Goal: Task Accomplishment & Management: Manage account settings

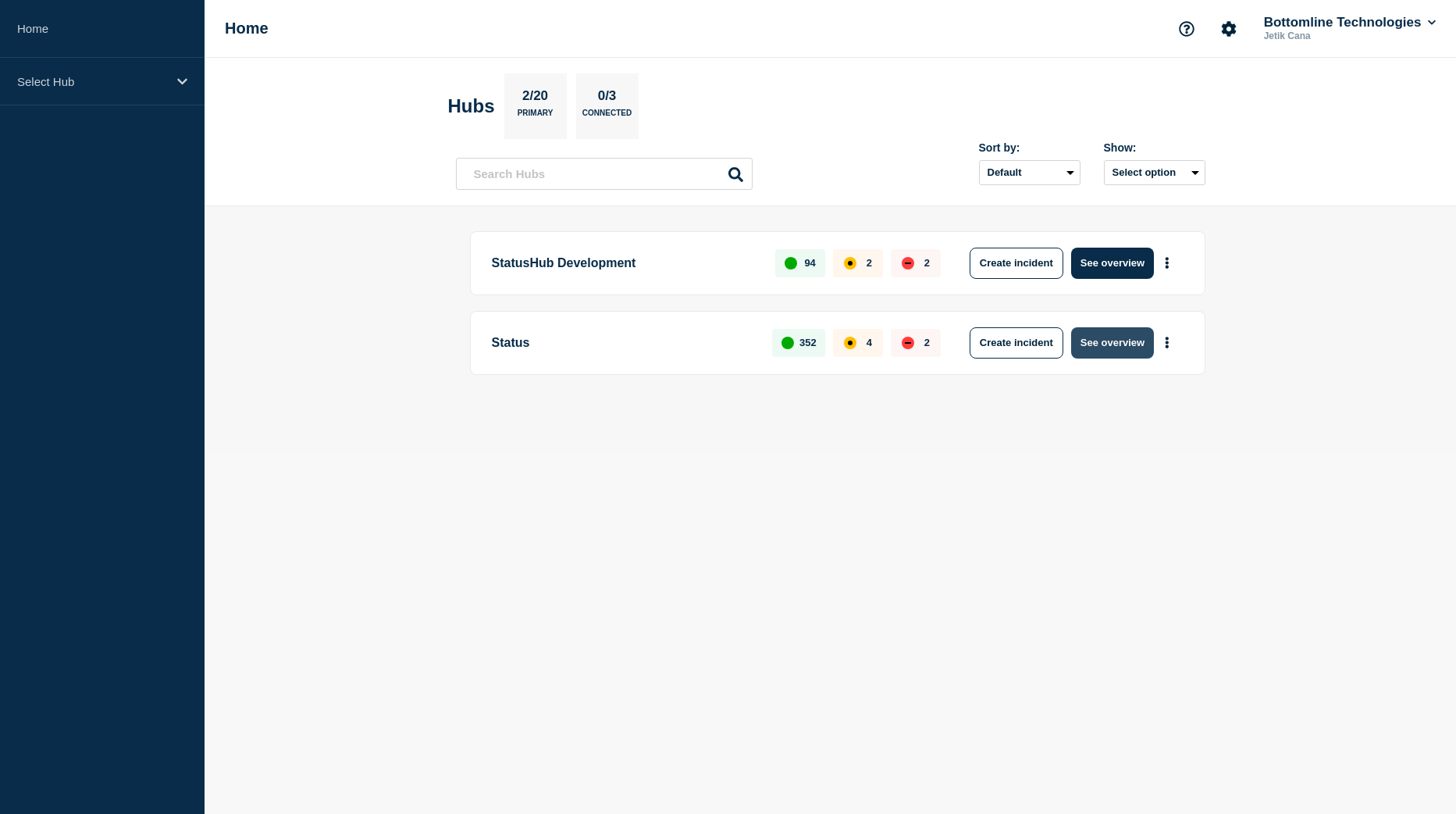
click at [1112, 341] on button "See overview" at bounding box center [1112, 343] width 83 height 31
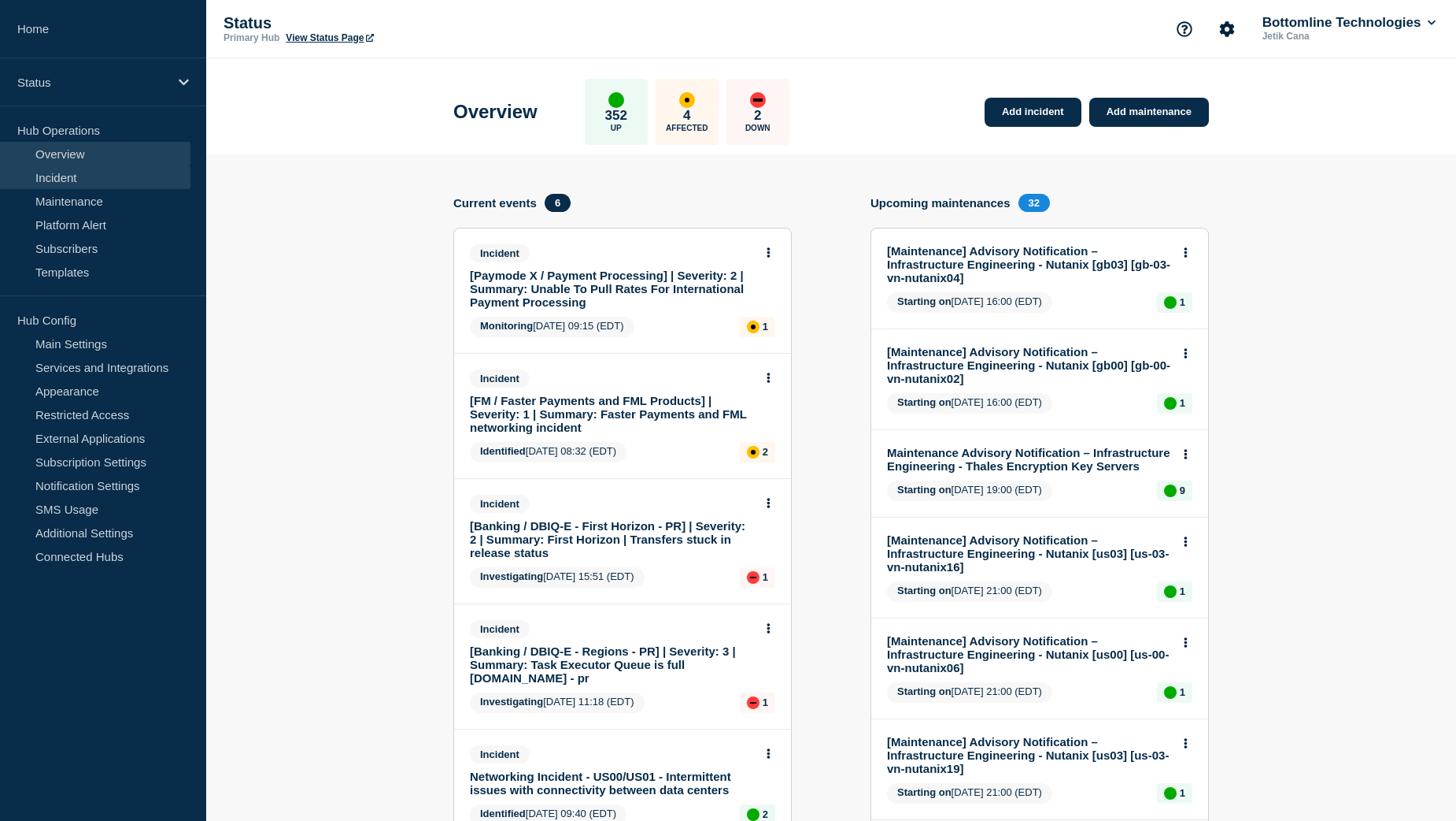
click at [98, 182] on link "Incident" at bounding box center [95, 177] width 190 height 24
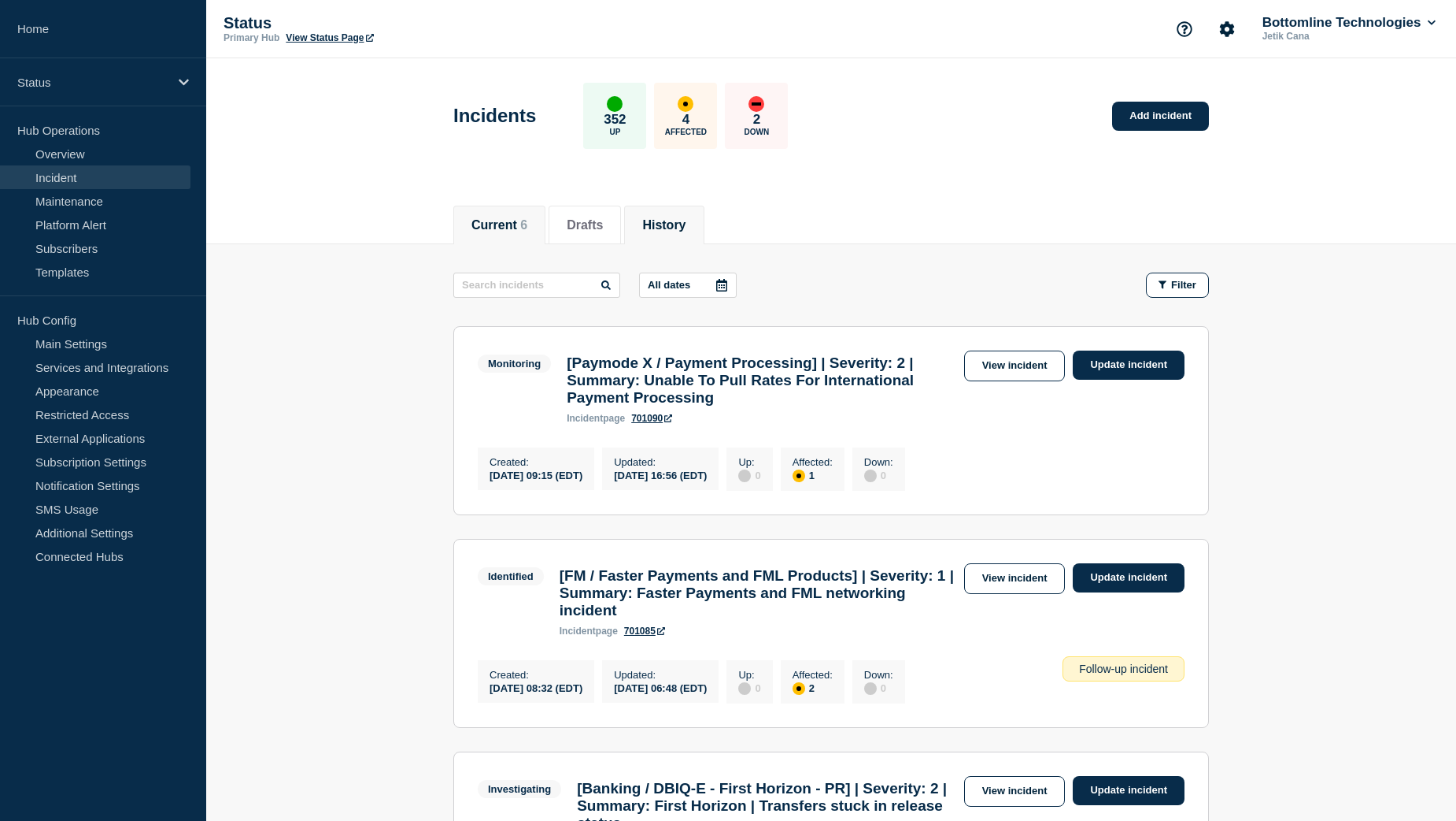
click at [683, 212] on li "History" at bounding box center [664, 225] width 79 height 39
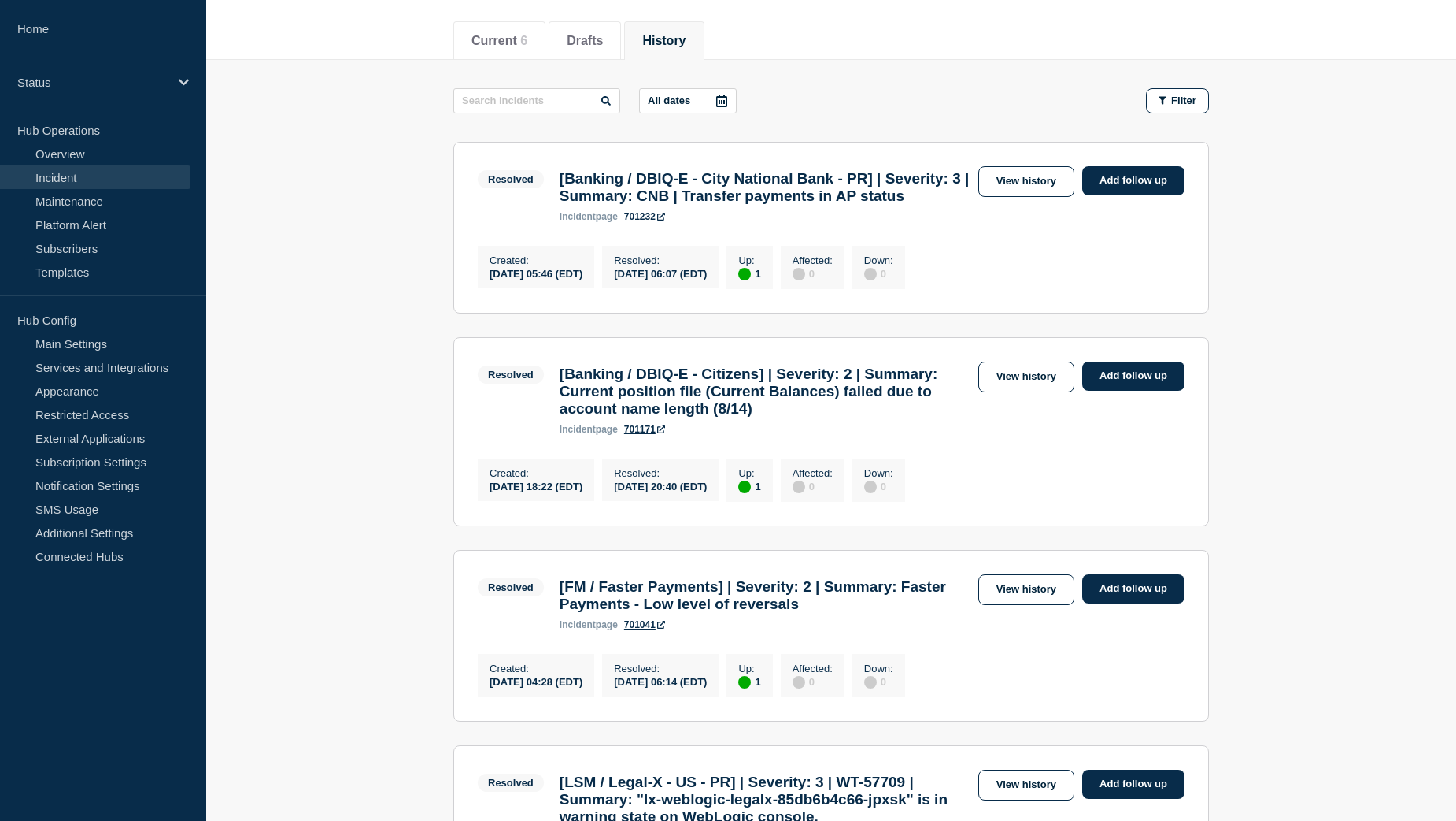
scroll to position [236, 0]
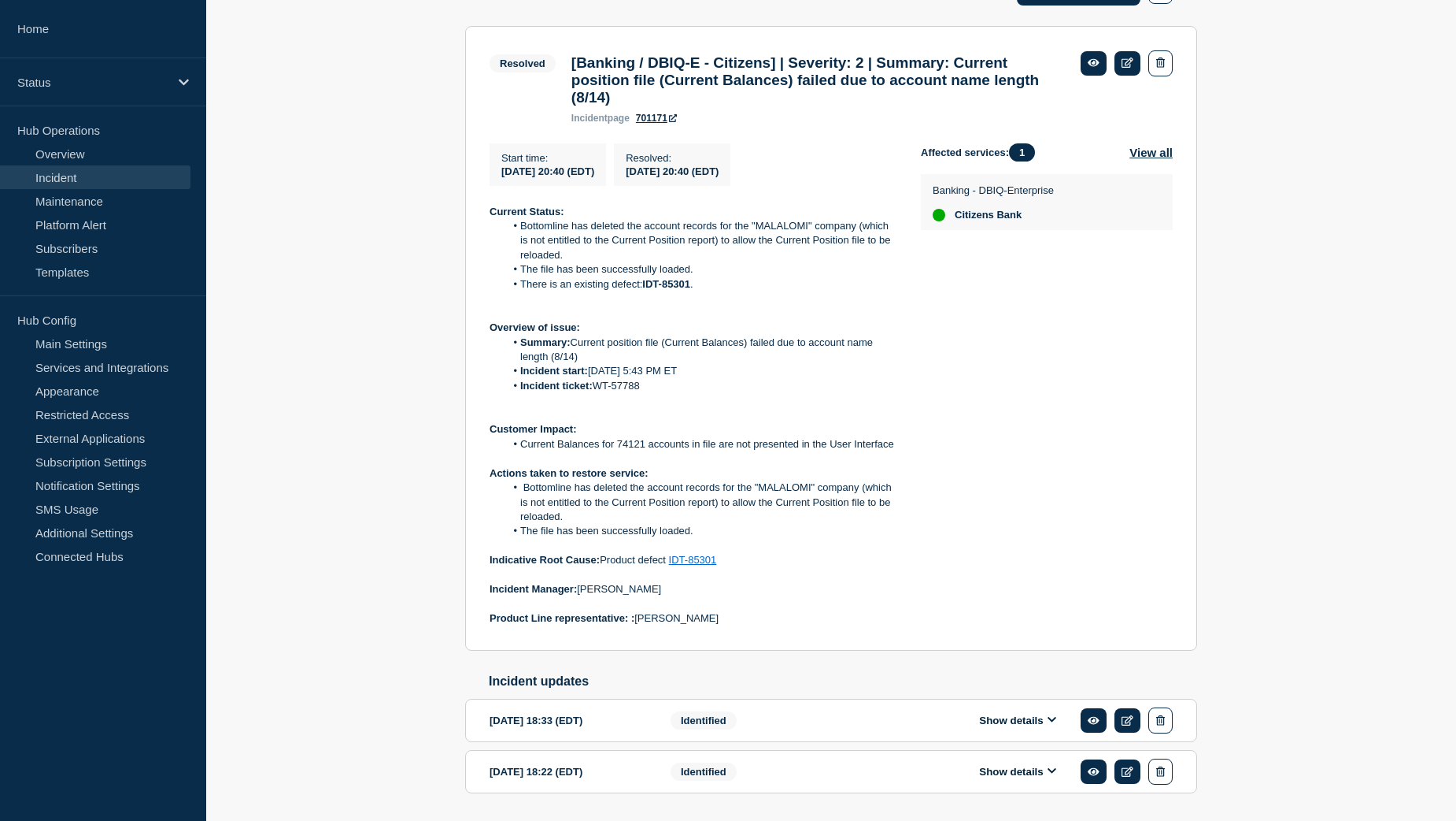
scroll to position [352, 0]
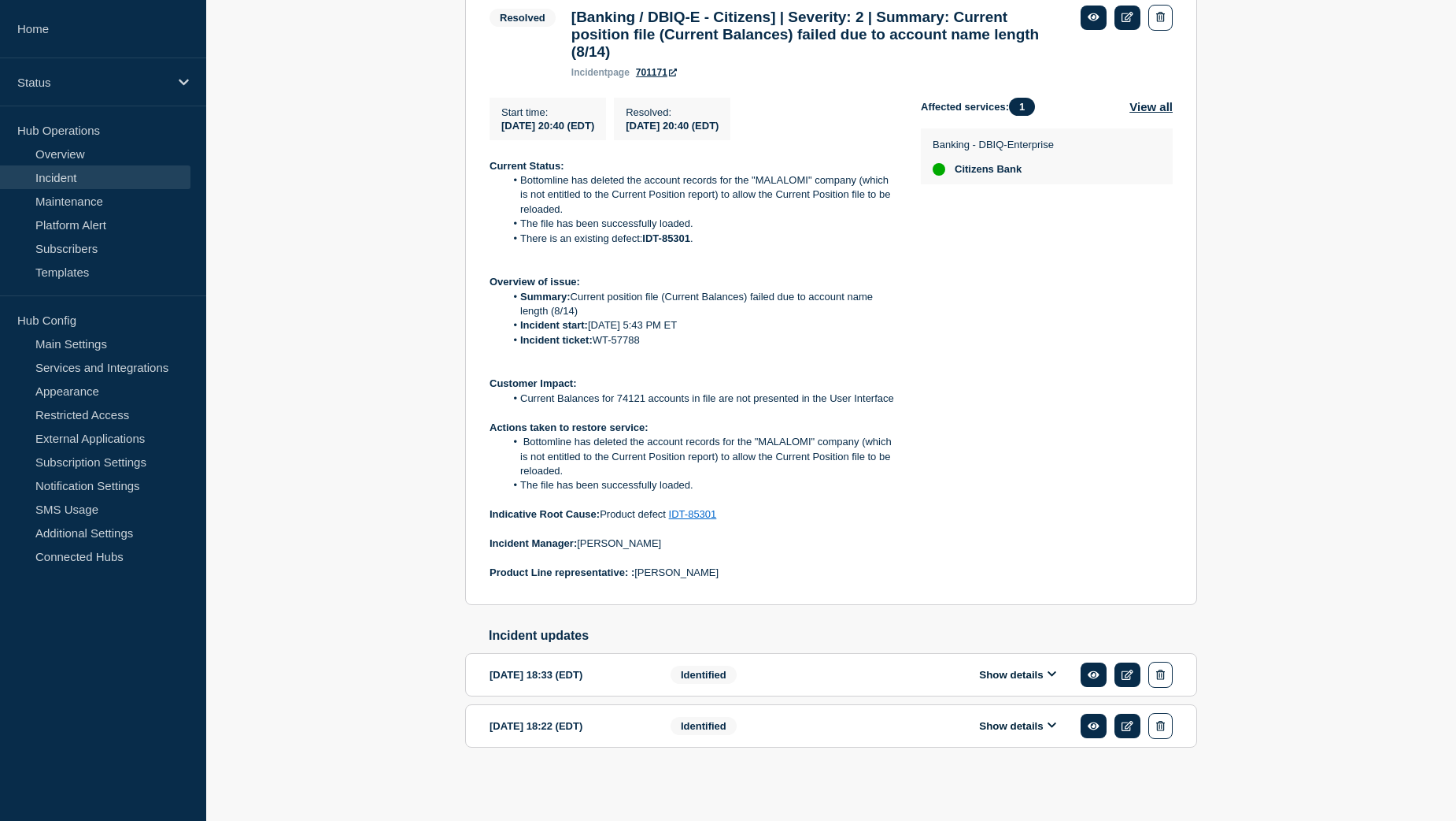
click at [1002, 675] on button "Show details" at bounding box center [1018, 674] width 86 height 13
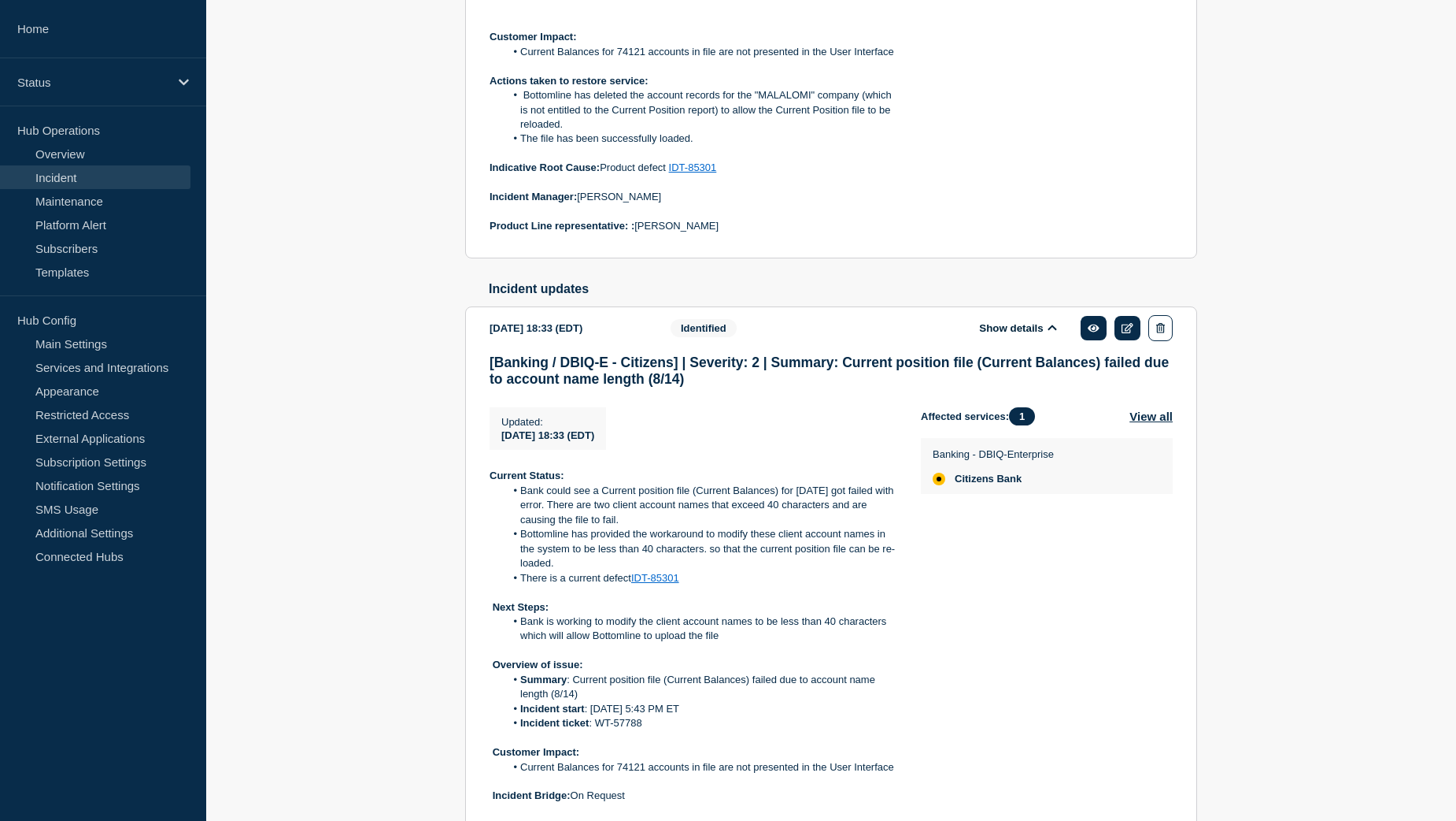
scroll to position [917, 0]
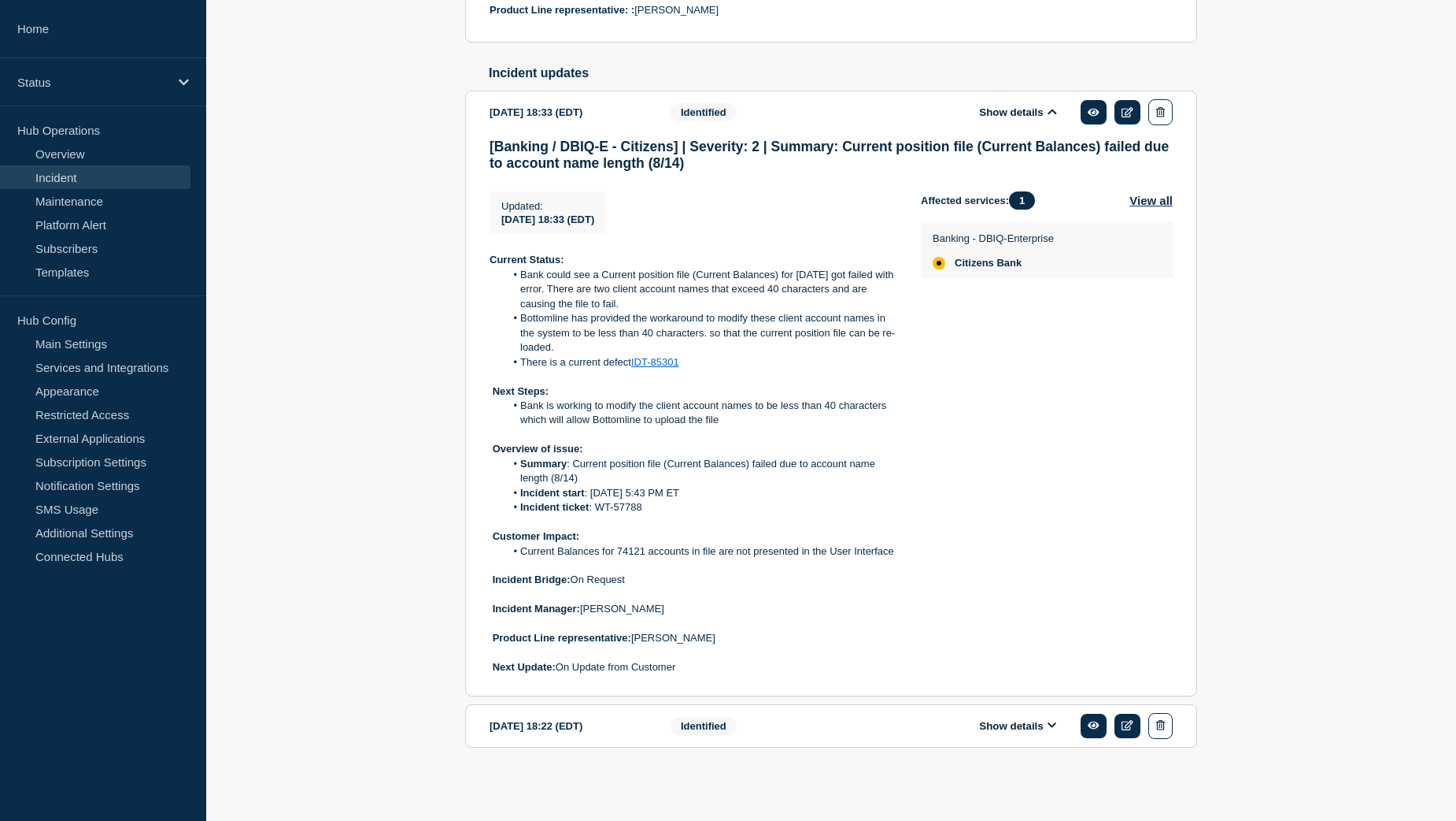
click at [996, 724] on button "Show details" at bounding box center [1018, 725] width 86 height 13
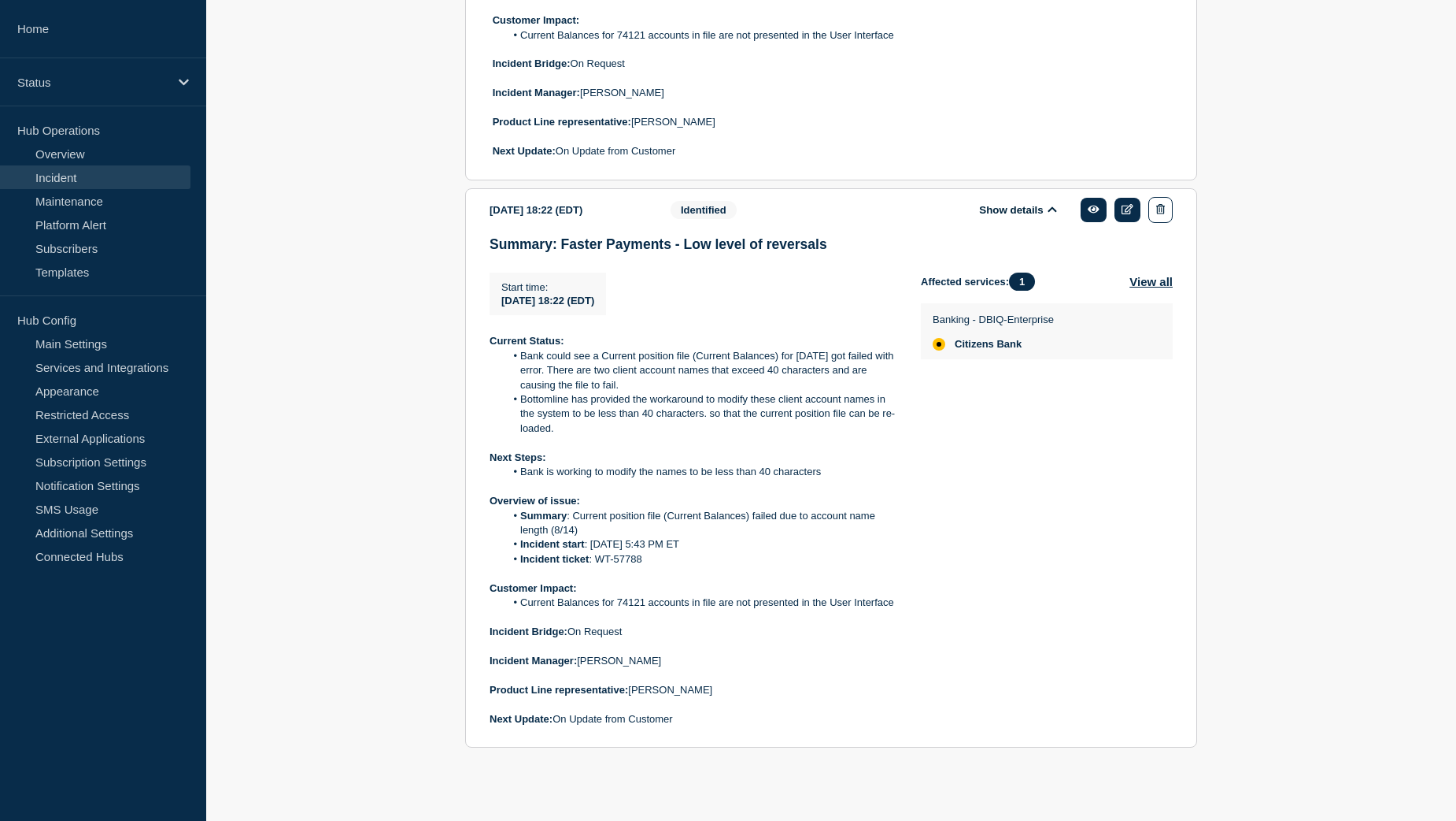
scroll to position [1435, 0]
drag, startPoint x: 521, startPoint y: 470, endPoint x: 874, endPoint y: 474, distance: 353.0
click at [874, 474] on li "Bank is working to modify the names to be less than 40 characters" at bounding box center [701, 472] width 391 height 14
drag, startPoint x: 874, startPoint y: 474, endPoint x: 831, endPoint y: 481, distance: 43.6
click at [831, 481] on p at bounding box center [693, 487] width 406 height 14
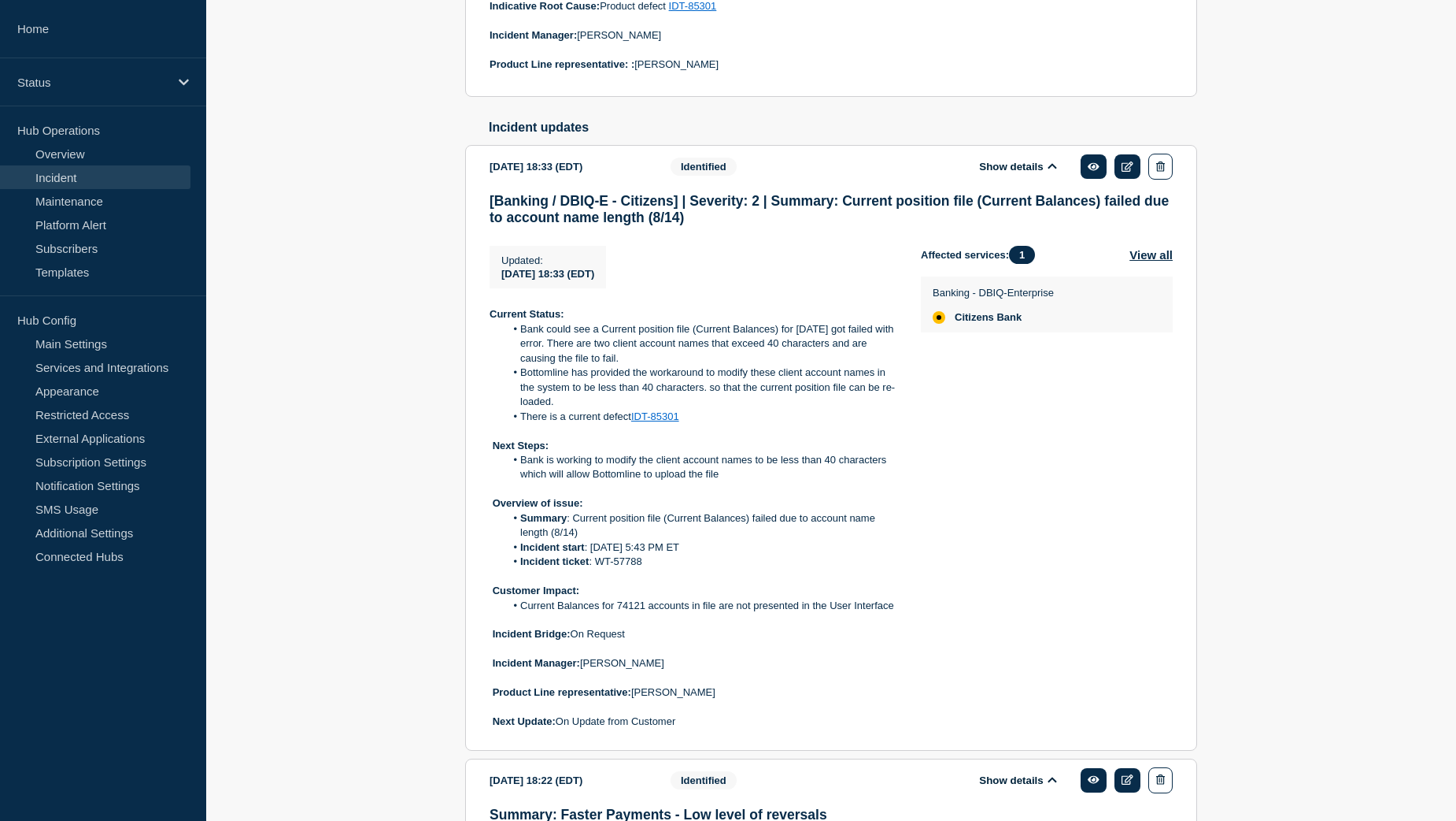
scroll to position [805, 0]
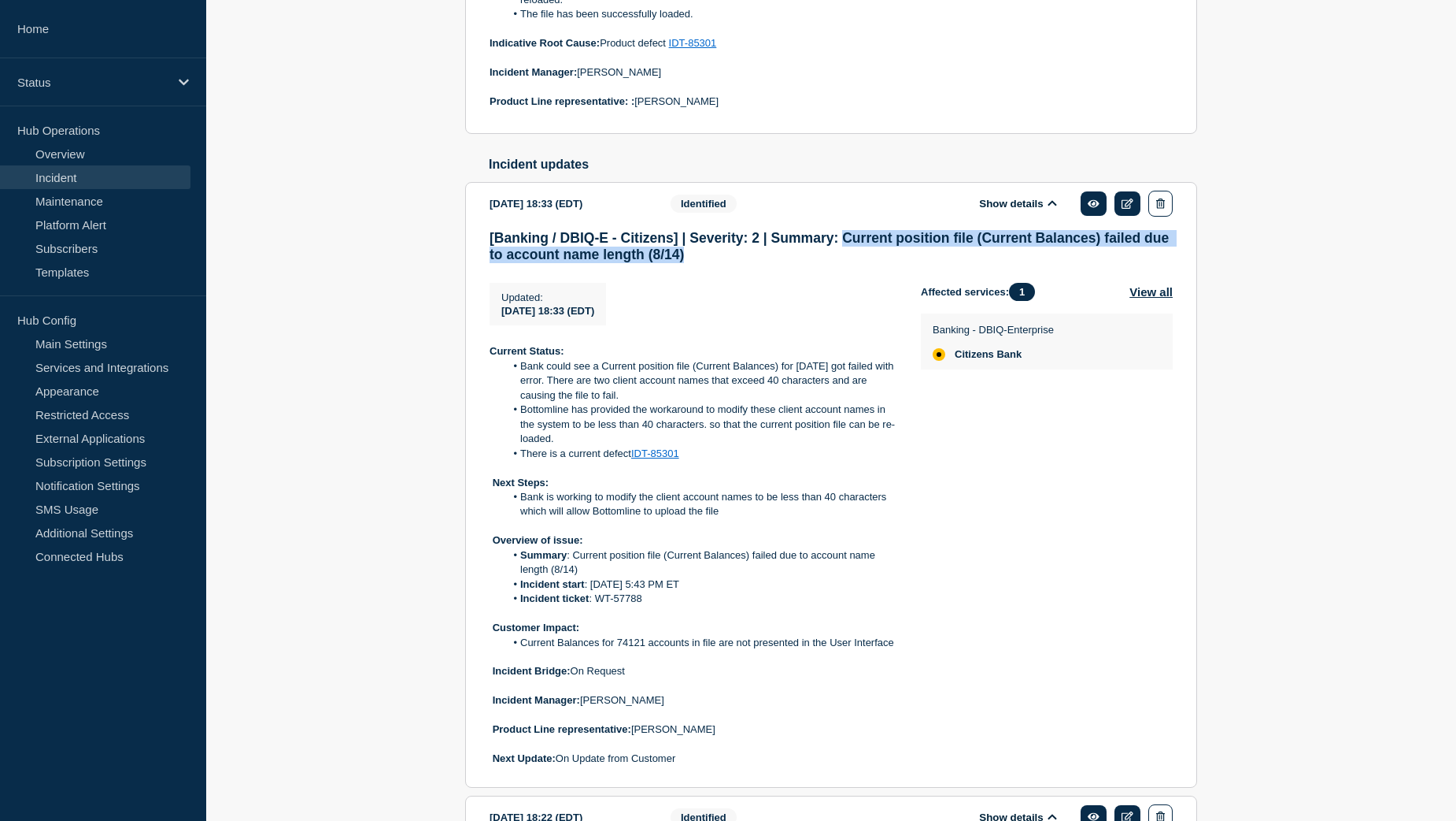
drag, startPoint x: 844, startPoint y: 252, endPoint x: 841, endPoint y: 270, distance: 18.2
click at [841, 263] on h3 "[Banking / DBIQ-E - Citizens] | Severity: 2 | Summary: Current position file (C…" at bounding box center [831, 247] width 683 height 34
copy h3 "Current position file (Current Balances) failed due to account name length (8/1…"
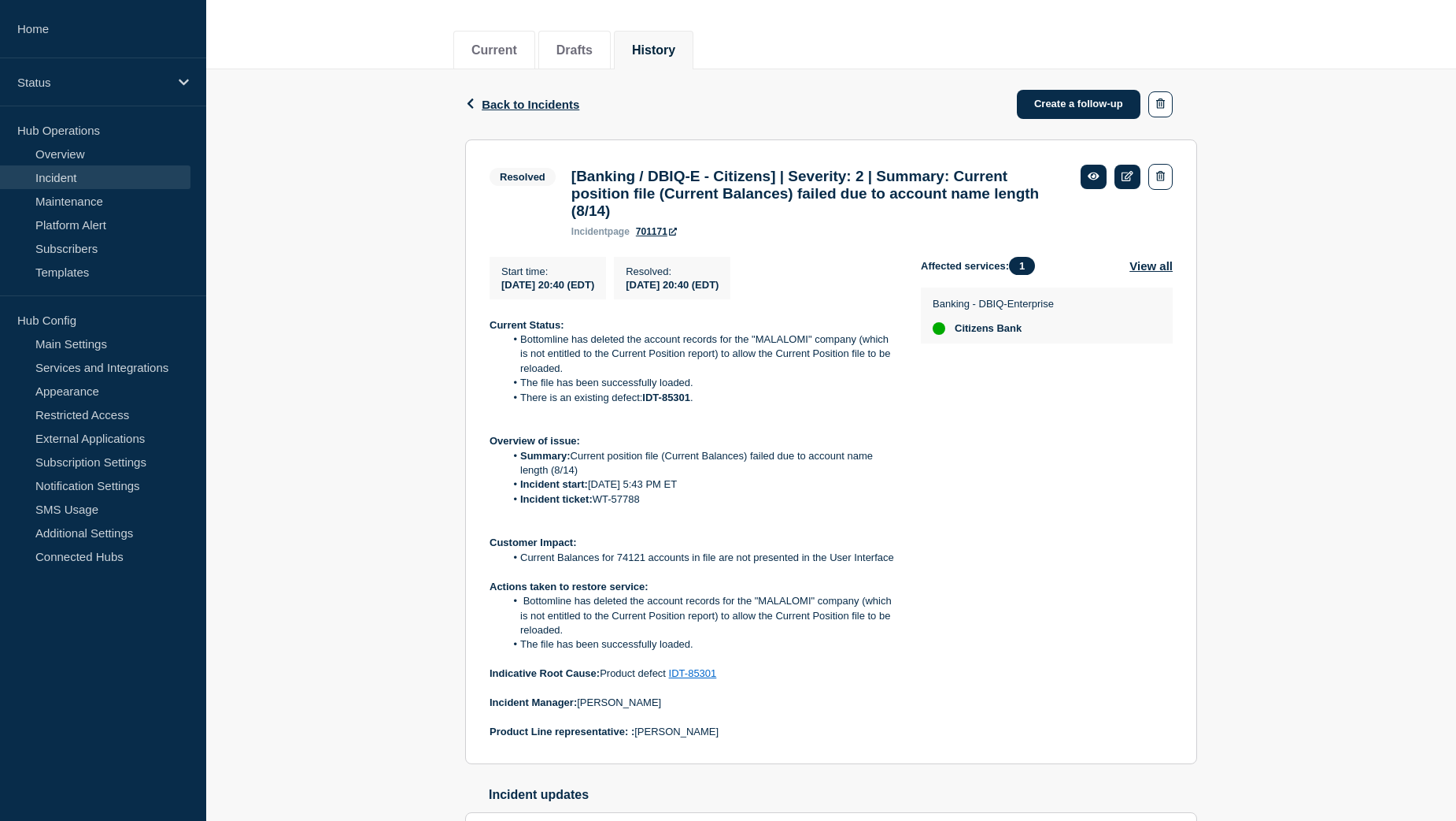
scroll to position [254, 0]
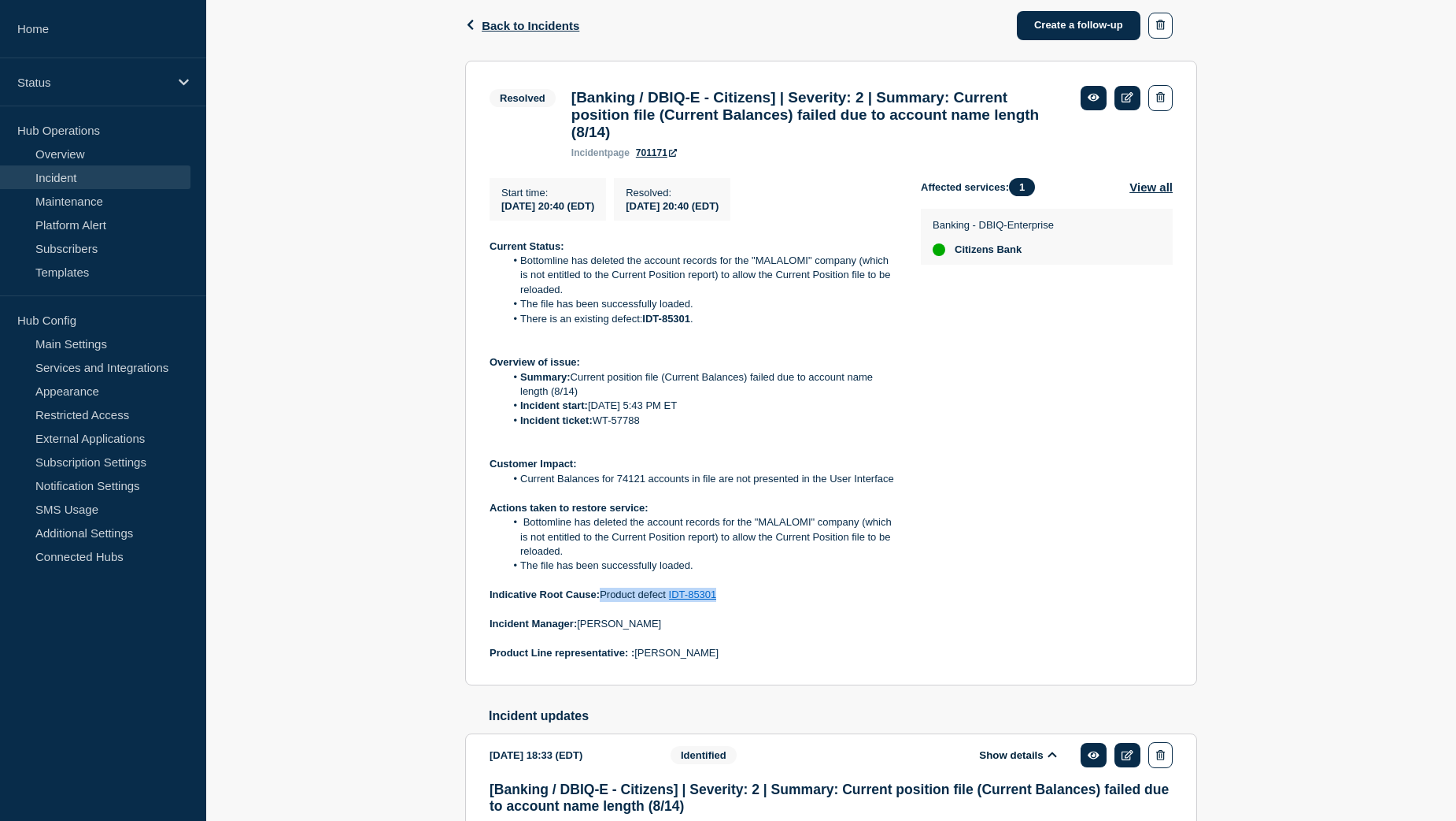
drag, startPoint x: 604, startPoint y: 606, endPoint x: 726, endPoint y: 603, distance: 122.0
click at [726, 601] on p "Indicative Root Cause: Product defect IDT-85301" at bounding box center [693, 594] width 406 height 14
copy p "Product defect IDT-85301"
drag, startPoint x: 575, startPoint y: 387, endPoint x: 618, endPoint y: 407, distance: 47.4
click at [618, 399] on li "Summary: Current position file (Current Balances) failed due to account name le…" at bounding box center [701, 384] width 391 height 29
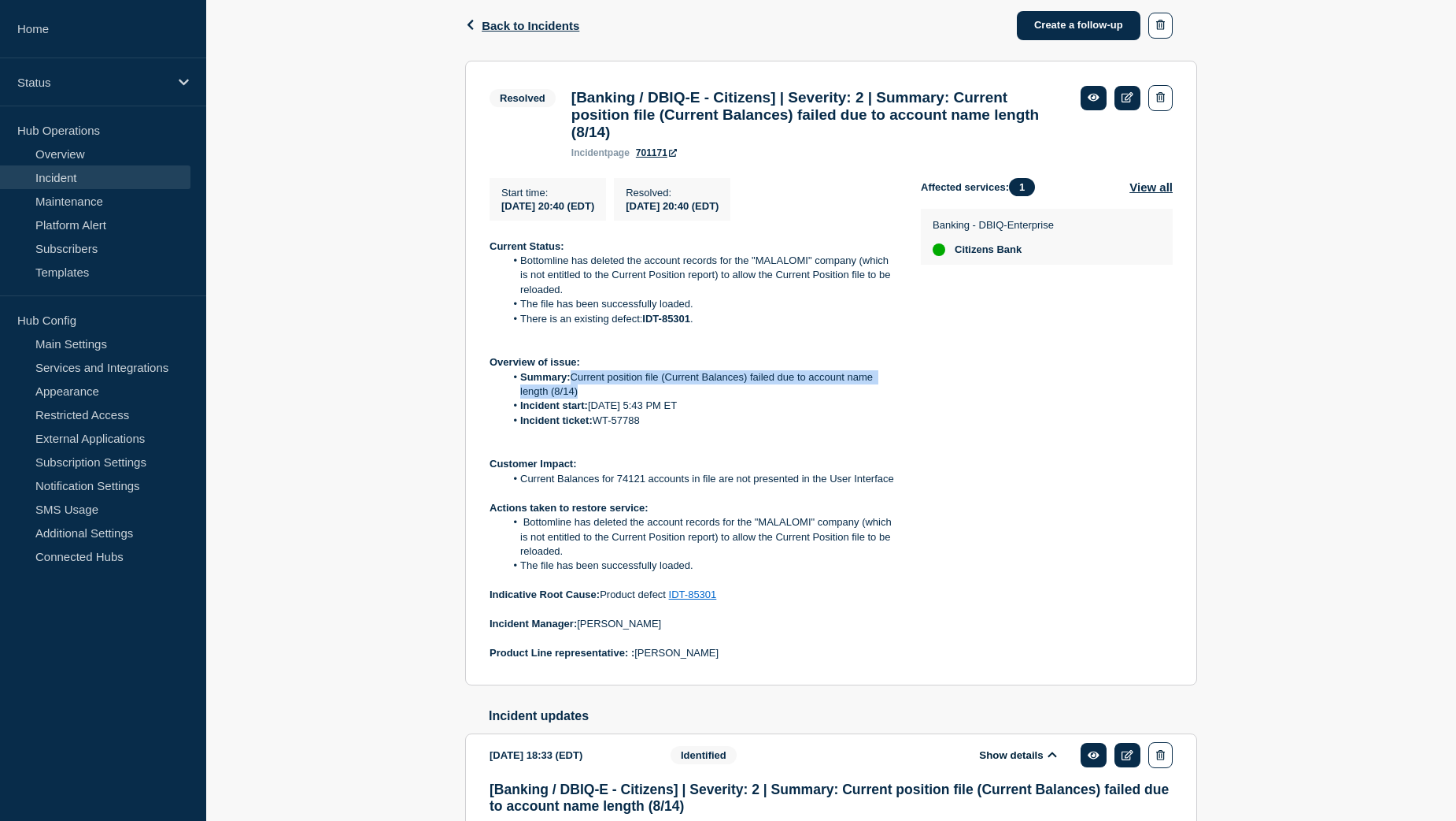
copy li "Current position file (Current Balances) failed due to account name length (8/1…"
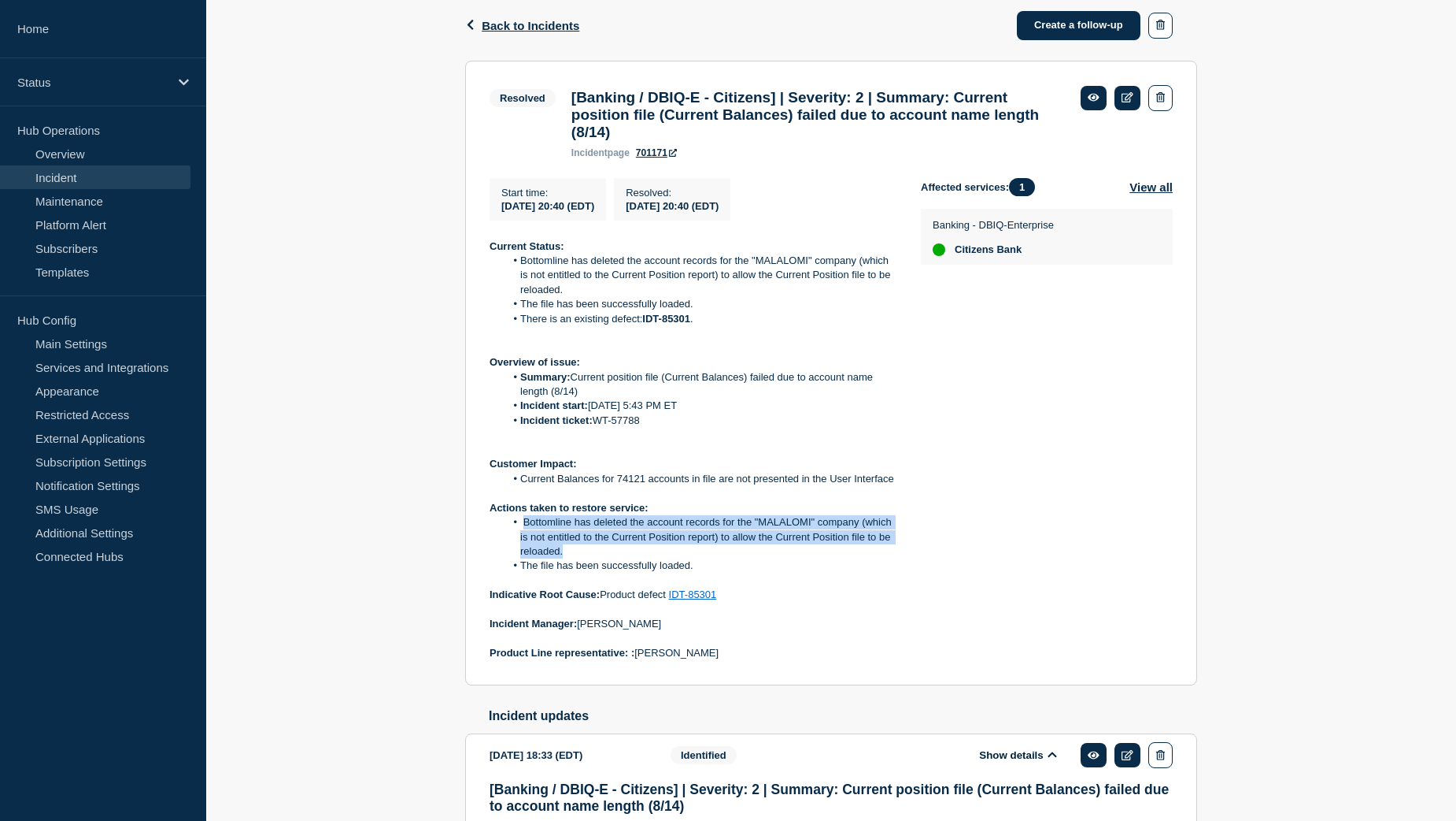
drag, startPoint x: 523, startPoint y: 537, endPoint x: 567, endPoint y: 564, distance: 51.6
click at [567, 558] on li "Bottomline has deleted the account records for the "MALALOMI" company (which is…" at bounding box center [701, 536] width 391 height 43
click at [791, 558] on li "Bottomline has deleted the account records for the "MALALOMI" company (which is…" at bounding box center [701, 536] width 391 height 43
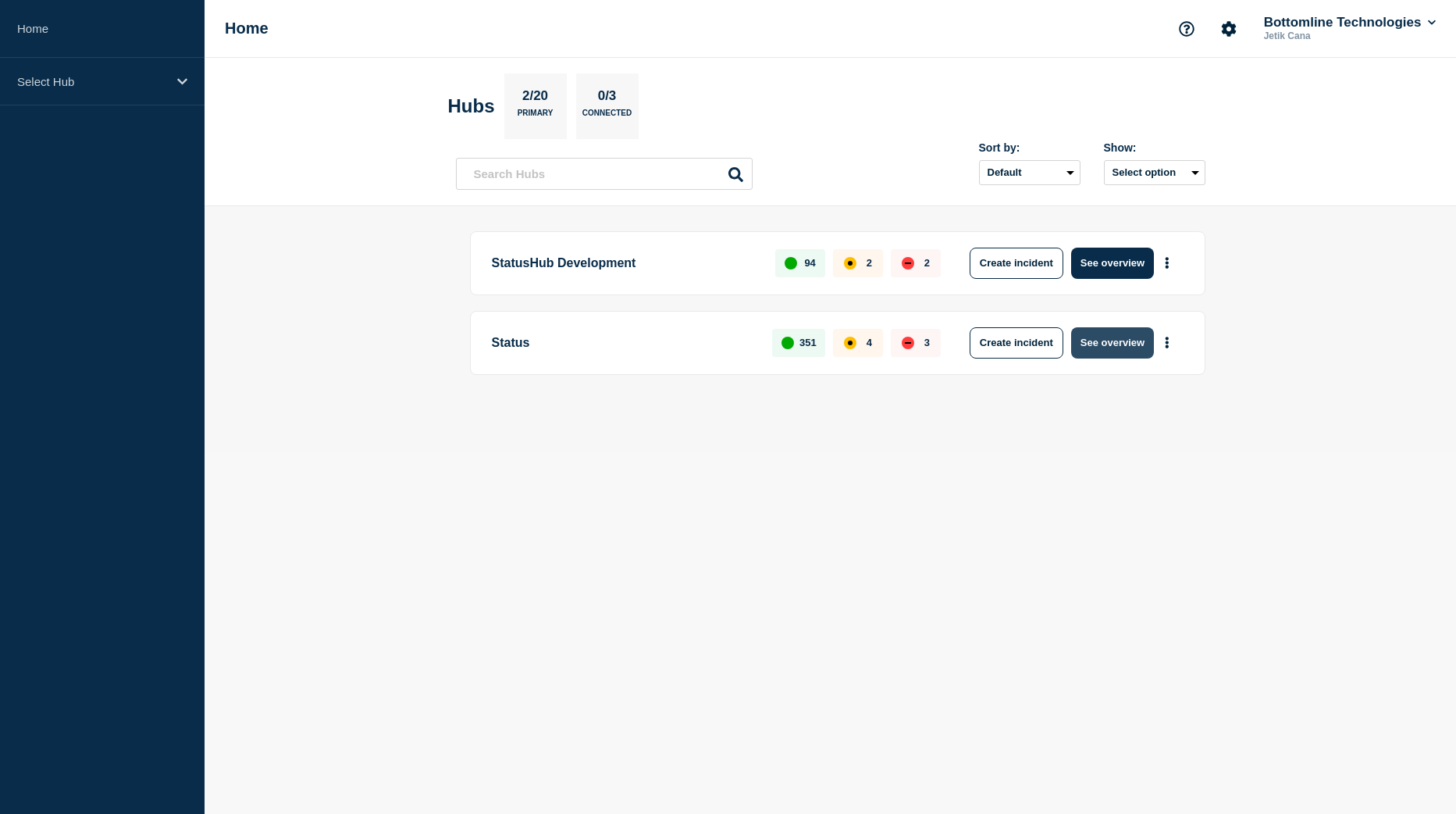
click at [1123, 349] on button "See overview" at bounding box center [1112, 343] width 83 height 31
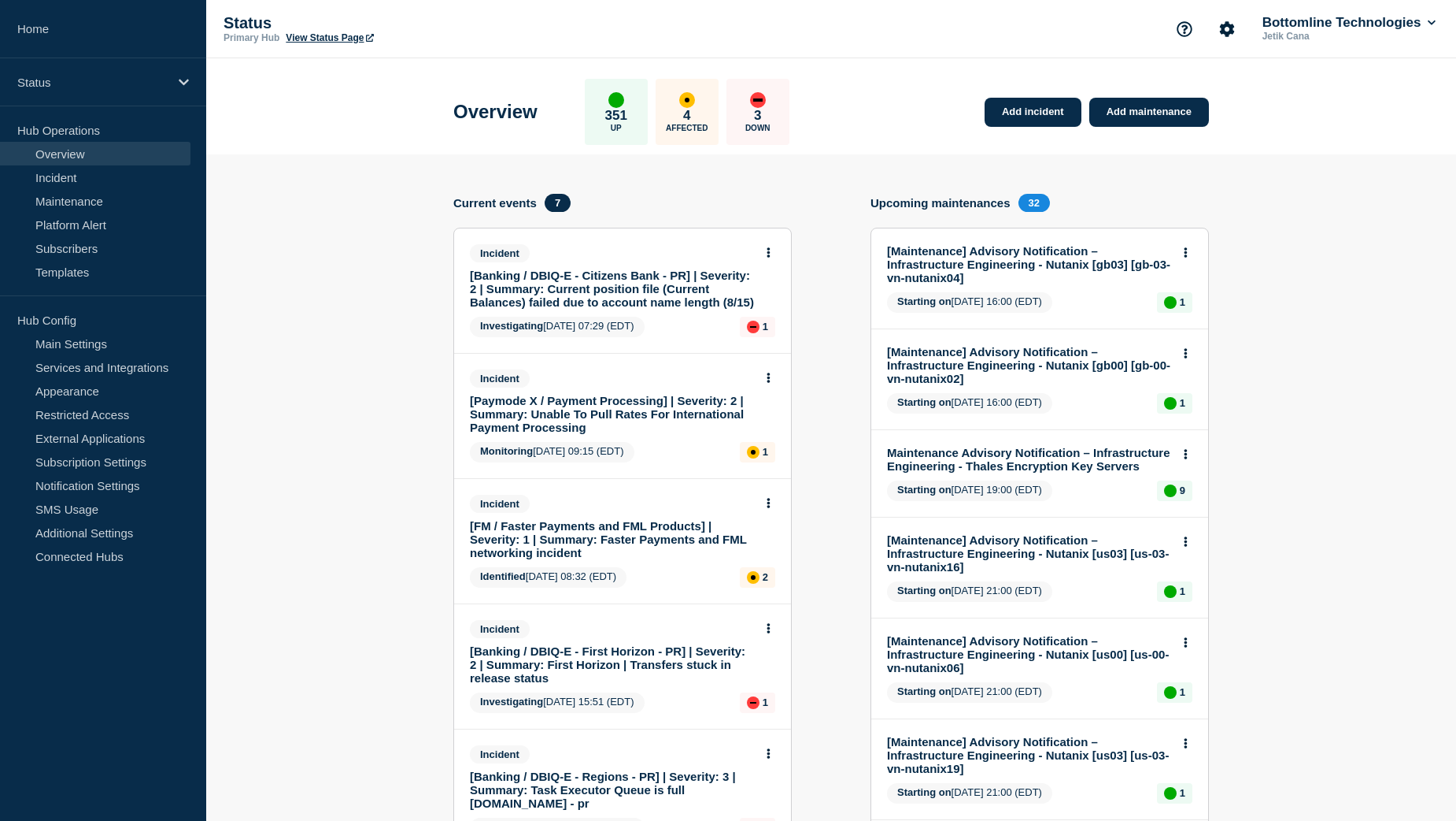
click at [632, 290] on link "[Banking / DBIQ-E - Citizens Bank - PR] | Severity: 2 | Summary: Current positi…" at bounding box center [612, 289] width 284 height 41
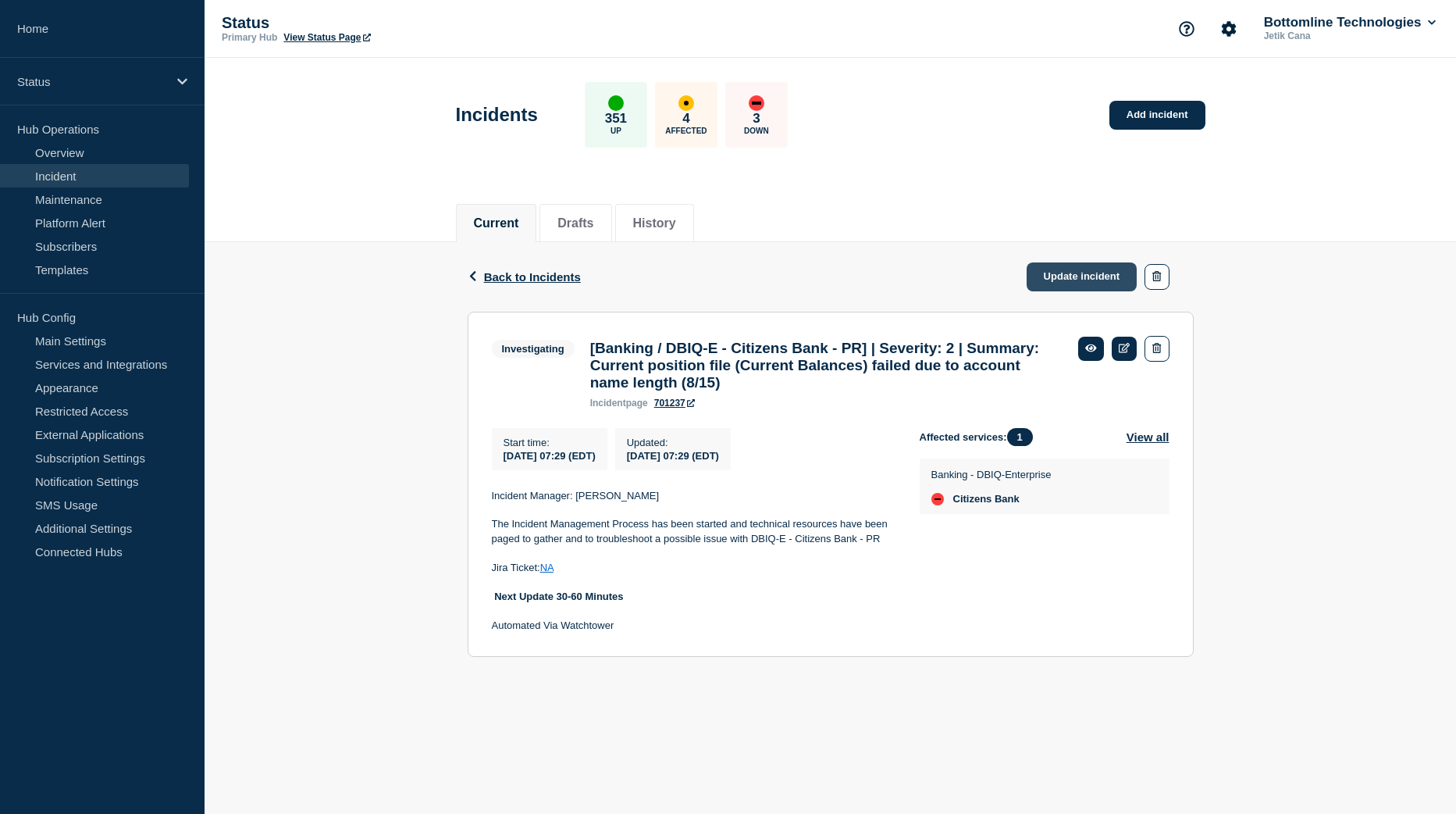
click at [1069, 286] on link "Update incident" at bounding box center [1081, 276] width 111 height 29
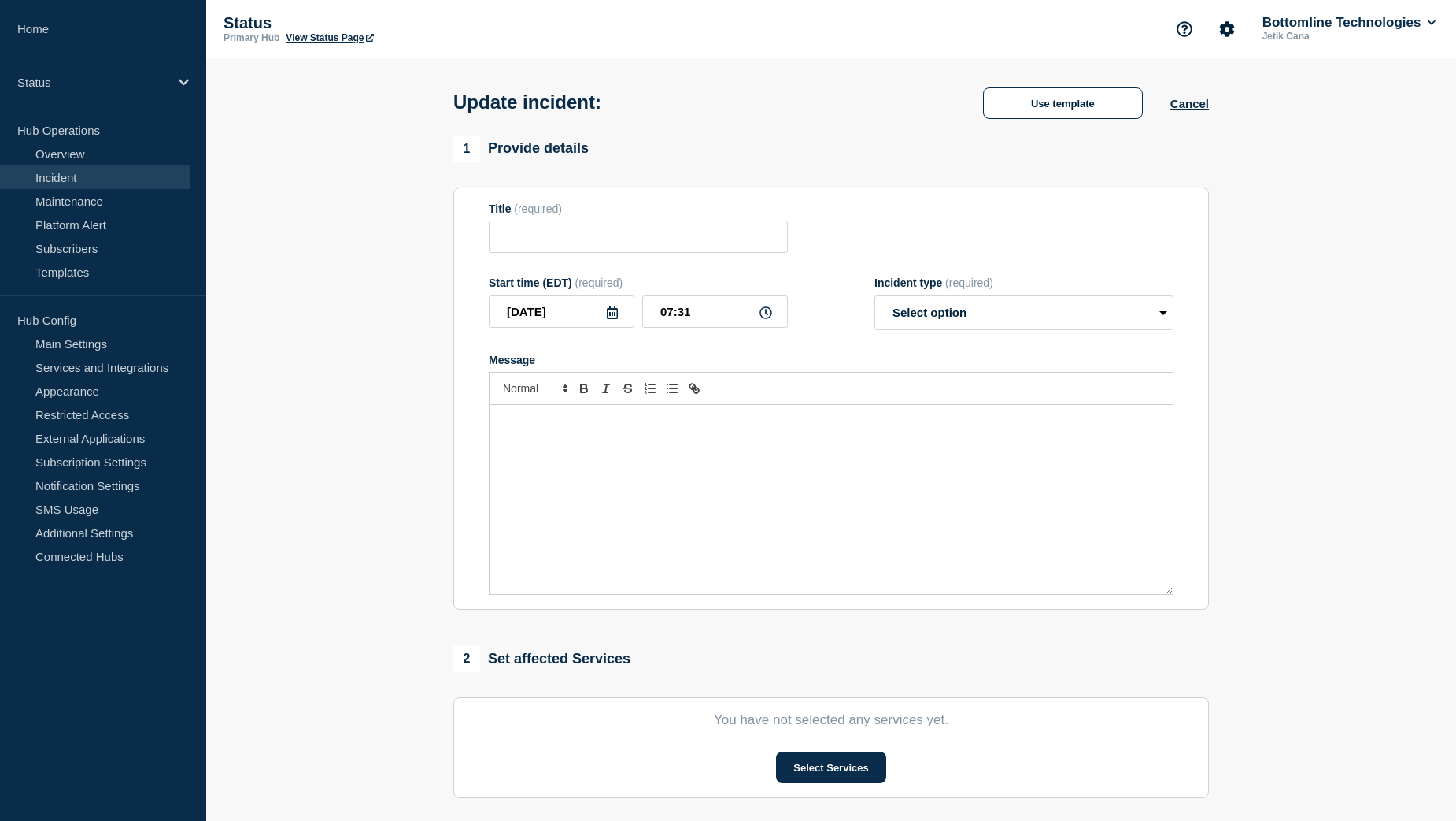
type input "[Banking / DBIQ-E - Citizens Bank - PR] | Severity: 2 | Summary: Current positi…"
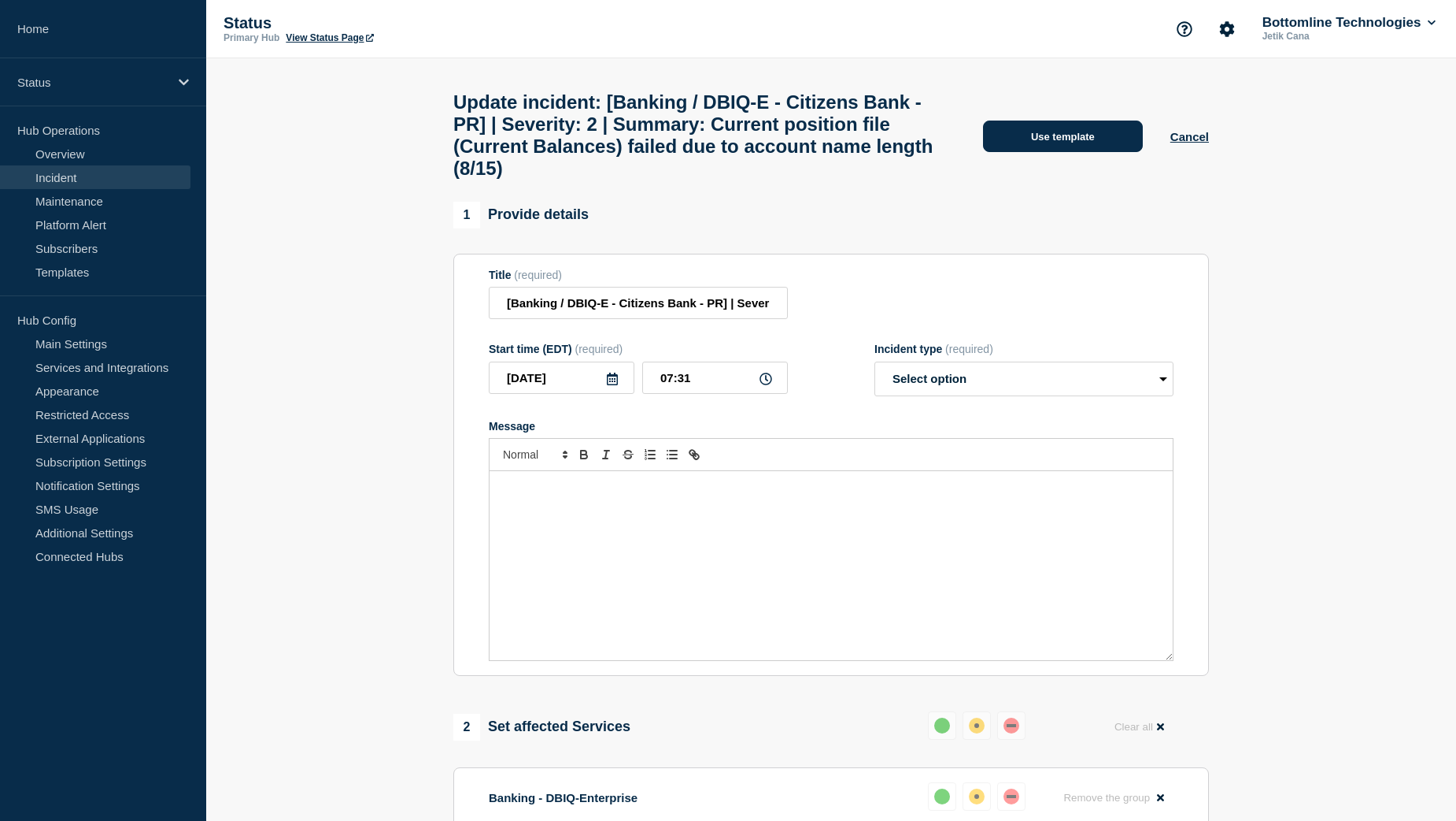
click at [1061, 147] on button "Use template" at bounding box center [1063, 137] width 160 height 32
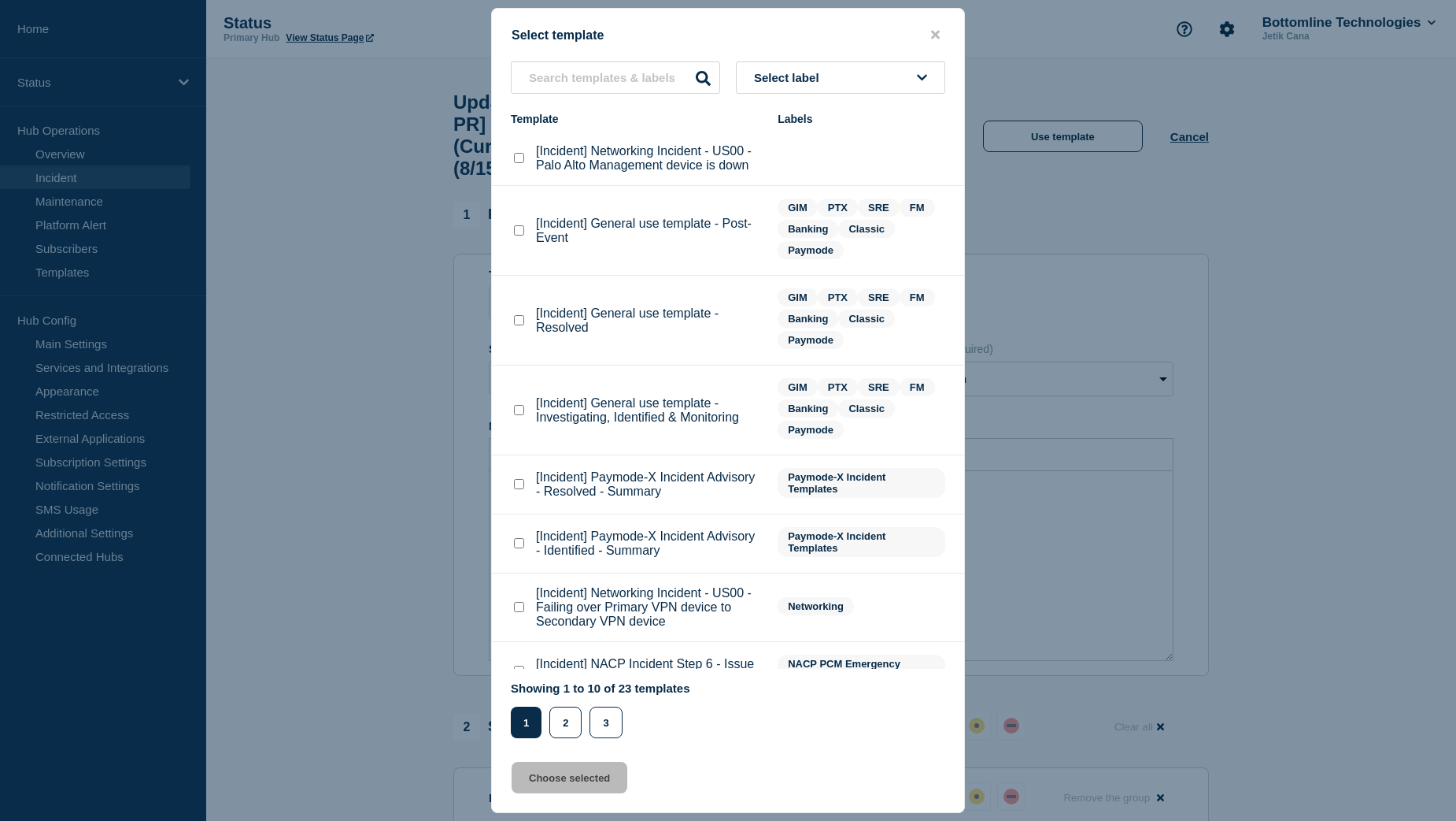
click at [520, 321] on checkbox"] "[Incident] General use template - Resolved checkbox" at bounding box center [519, 320] width 11 height 11
checkbox checkbox"] "true"
click at [551, 785] on button "Choose selected" at bounding box center [569, 778] width 115 height 32
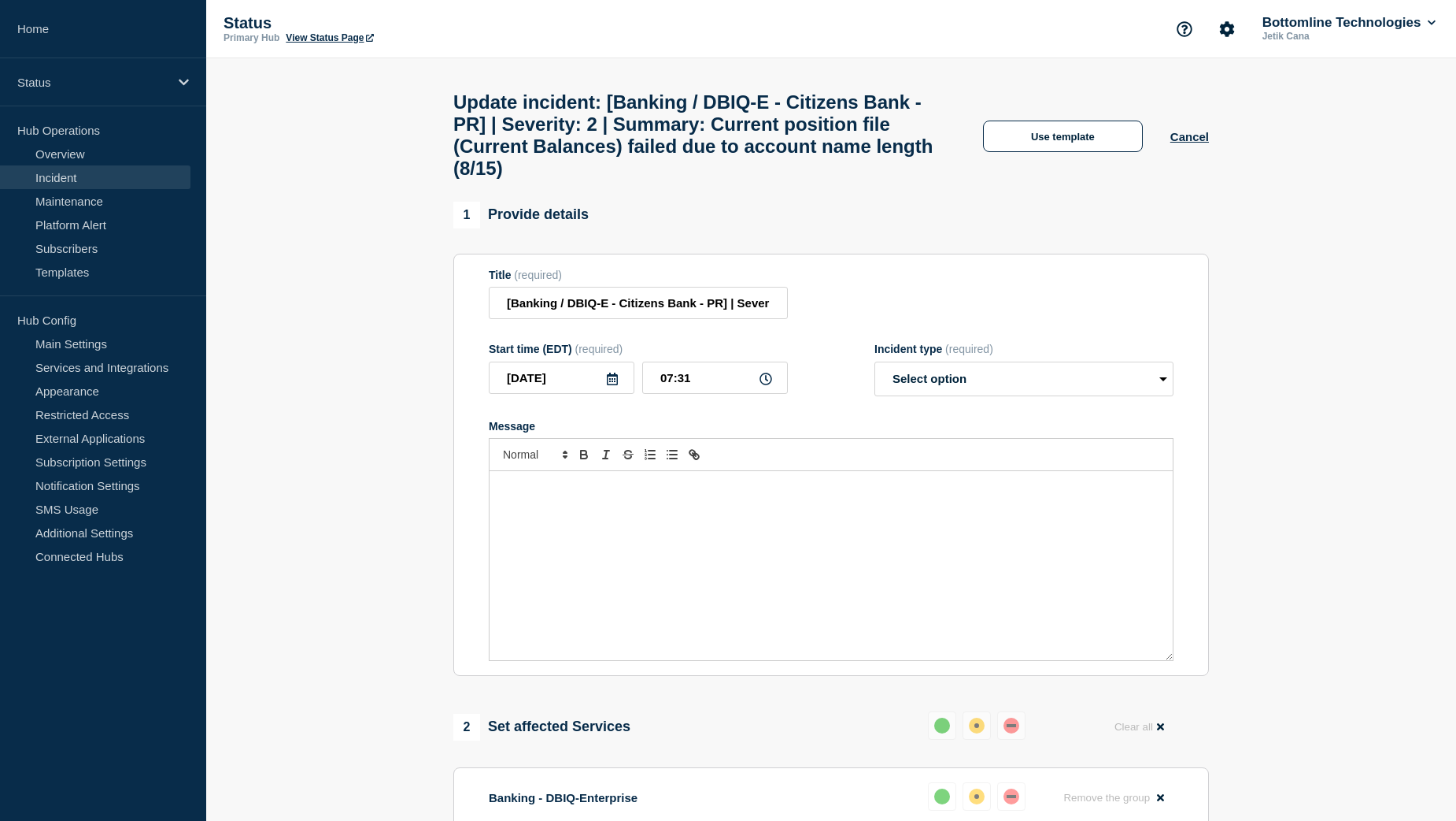
select select "resolved"
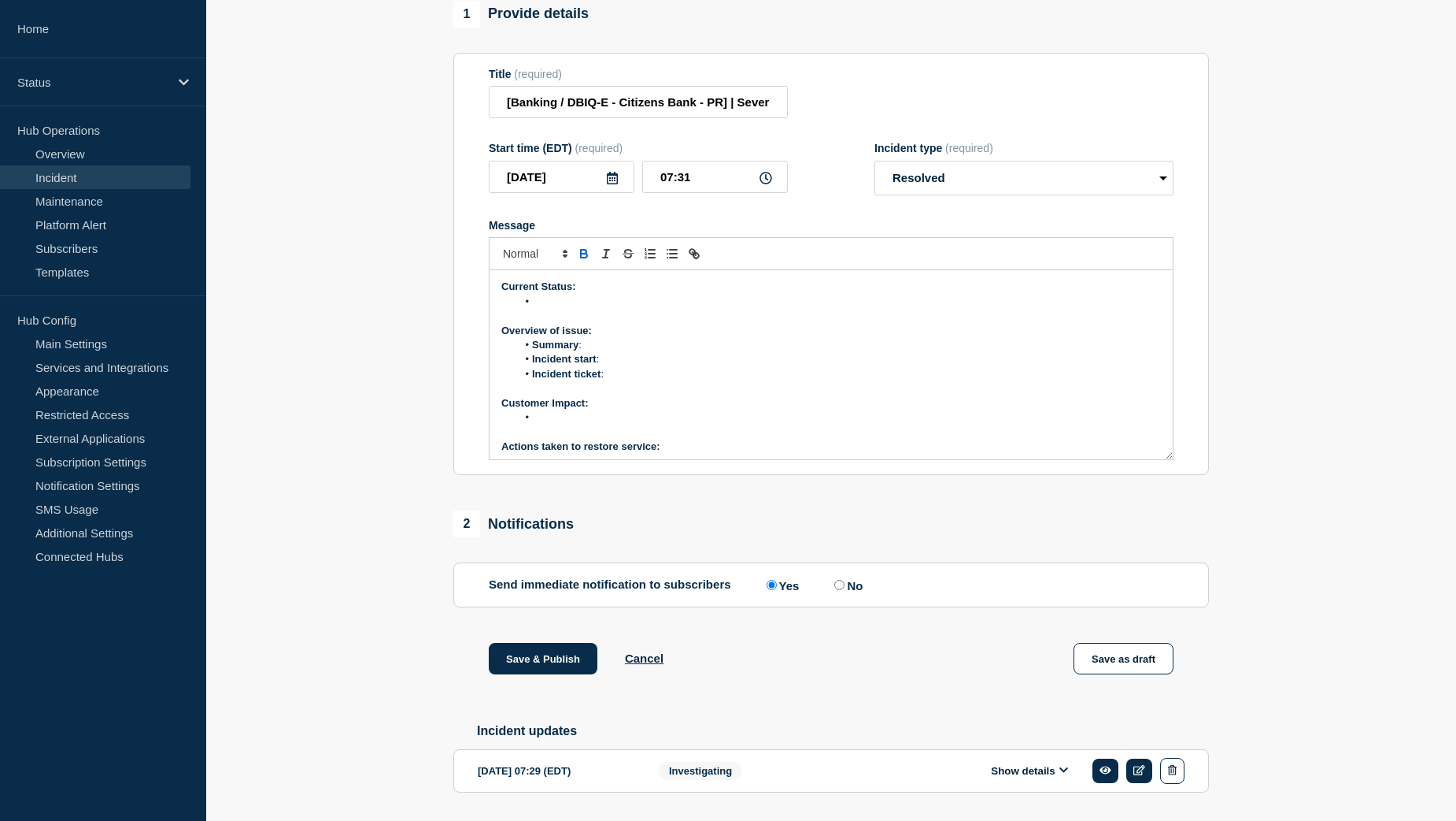
scroll to position [236, 0]
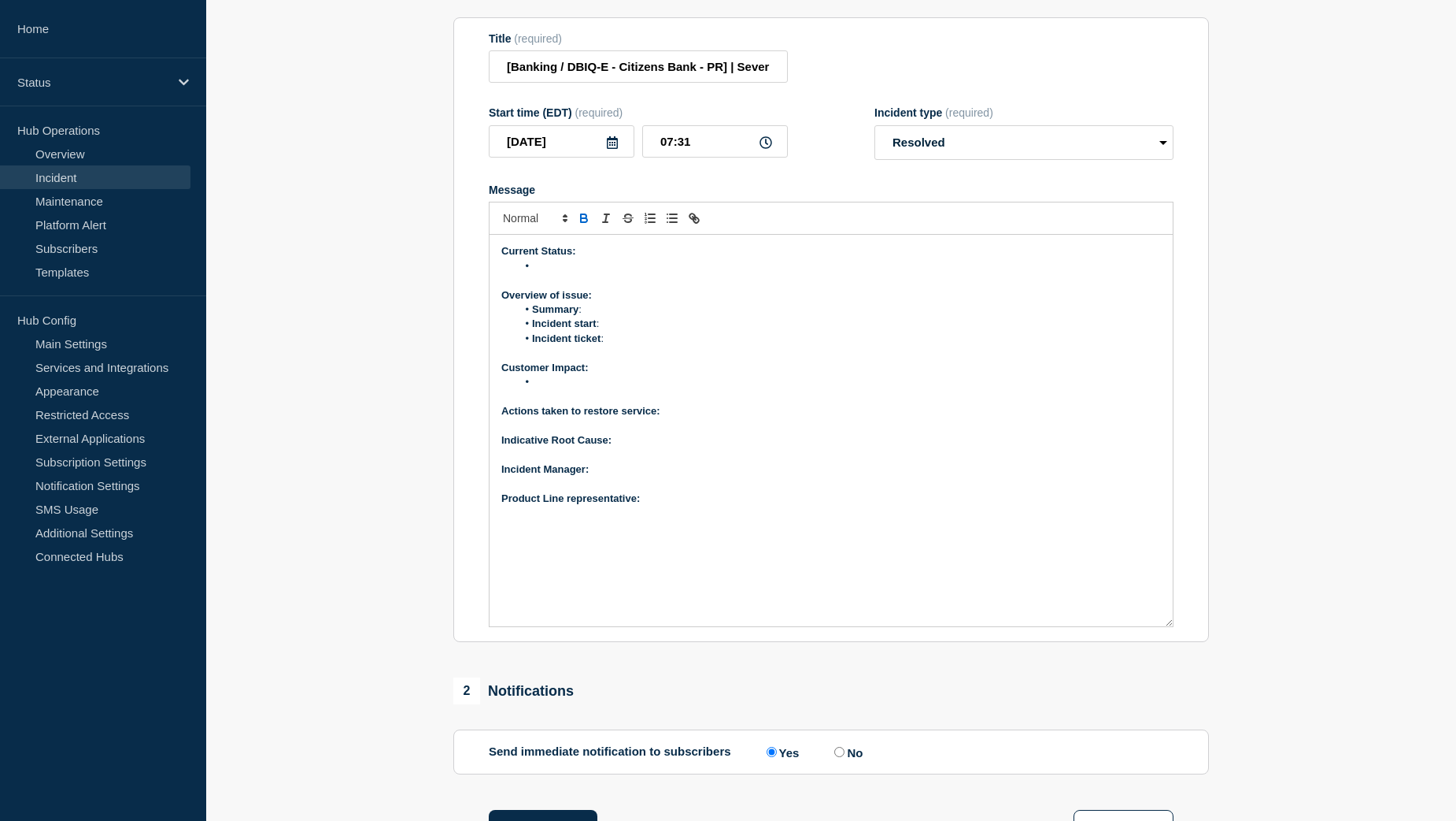
drag, startPoint x: 1168, startPoint y: 461, endPoint x: 1186, endPoint y: 667, distance: 206.8
click at [1186, 643] on section "Title (required) [Banking / DBIQ-E - Citizens Bank - PR] | Severity: 2 | Summar…" at bounding box center [830, 330] width 755 height 625
click at [670, 505] on p "Product Line representative:" at bounding box center [831, 498] width 659 height 14
click at [615, 476] on p "﻿Incident Manager:" at bounding box center [831, 469] width 659 height 14
click at [632, 447] on p "Indicative Root Cause:" at bounding box center [831, 440] width 659 height 14
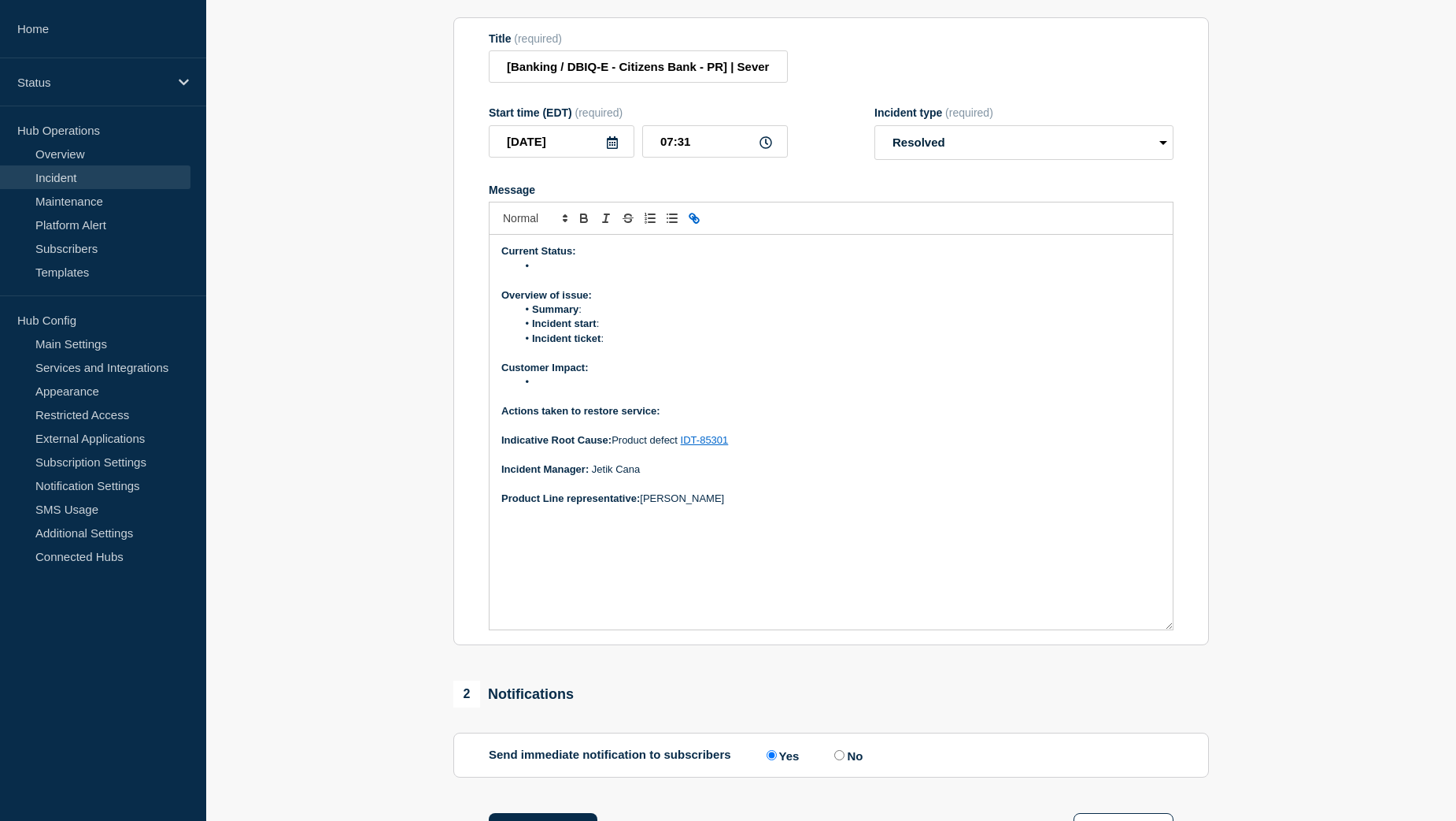
click at [617, 331] on li "Incident start :" at bounding box center [839, 324] width 644 height 14
click at [610, 317] on li "Summary :" at bounding box center [839, 310] width 644 height 14
click at [941, 317] on li "Summary : Current position file (Current Balances) failed due to account name l…" at bounding box center [839, 310] width 644 height 14
click at [628, 346] on li "Incident ticket :" at bounding box center [839, 339] width 644 height 14
drag, startPoint x: 655, startPoint y: 379, endPoint x: 611, endPoint y: 379, distance: 44.0
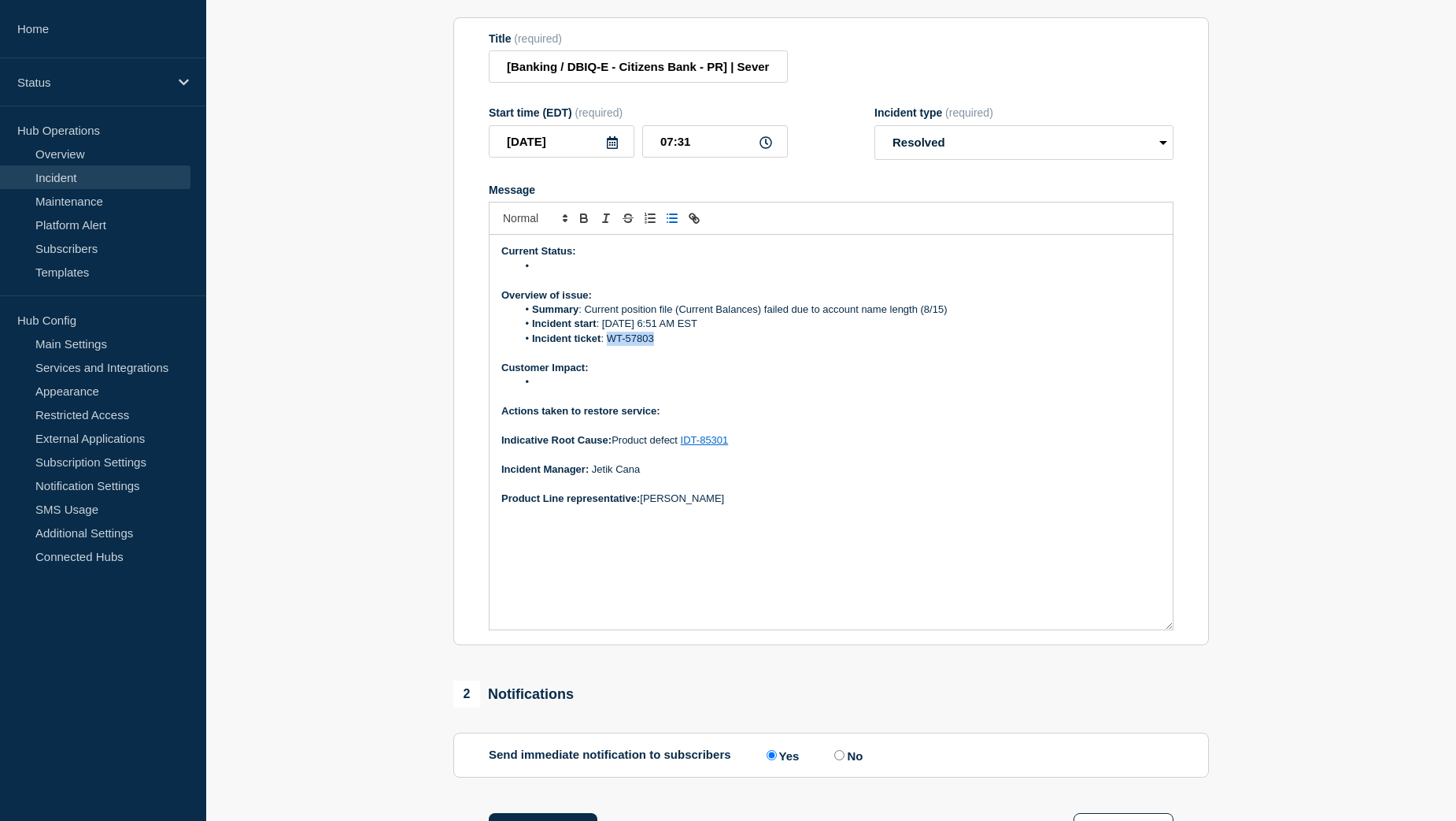
click at [611, 346] on li "Incident ticket : WT-57803" at bounding box center [839, 339] width 644 height 14
click at [692, 225] on icon "Toggle link" at bounding box center [695, 218] width 14 height 14
paste input "https://jira.bottomline.tech/browse/"
type input "https://jira.bottomline.tech/browse/WT-57803"
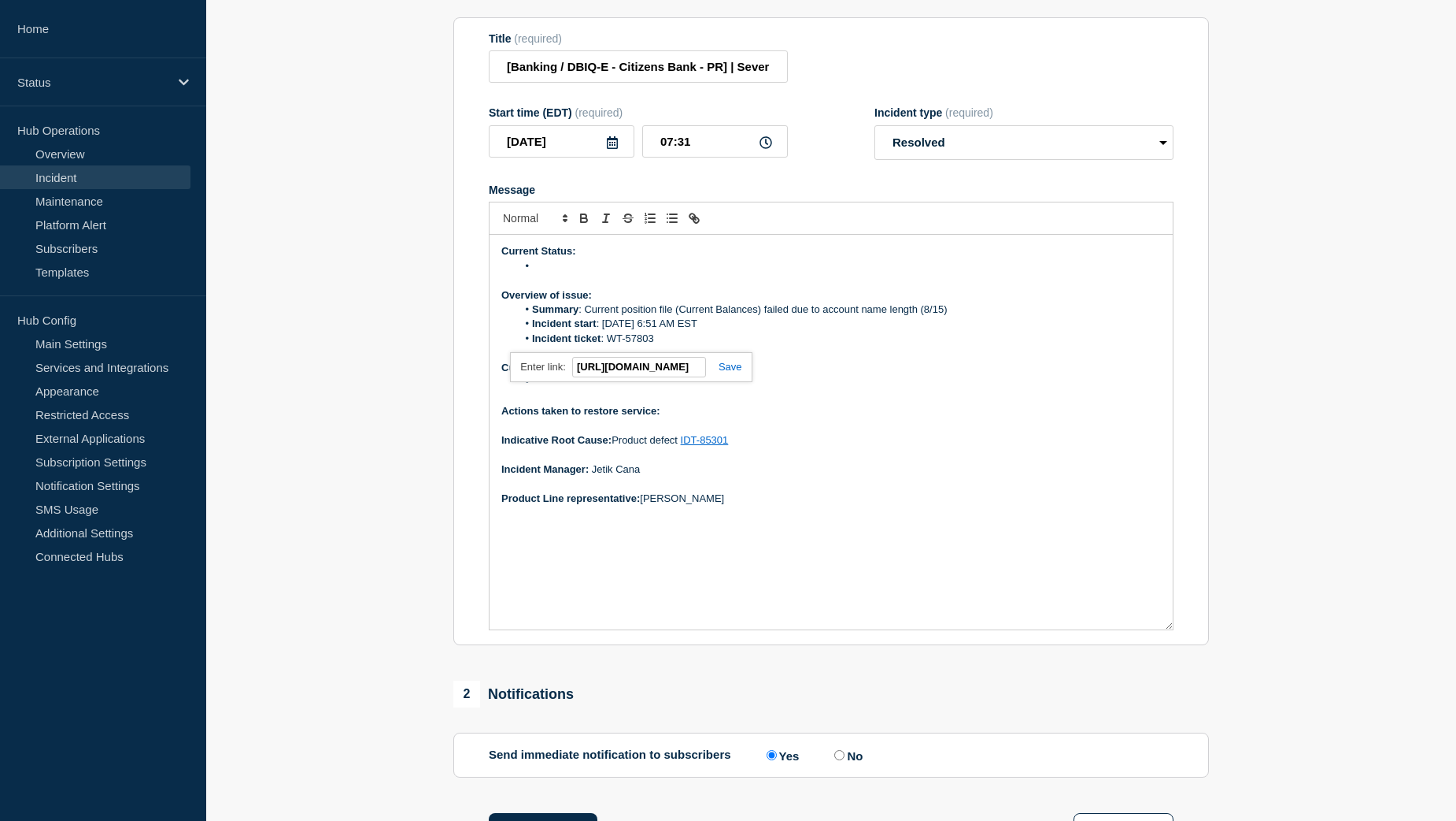
scroll to position [0, 0]
click at [727, 372] on link at bounding box center [724, 366] width 36 height 11
click at [695, 346] on li "Incident ticket : WT-57803" at bounding box center [839, 339] width 644 height 14
click at [554, 389] on li "Message" at bounding box center [839, 382] width 644 height 14
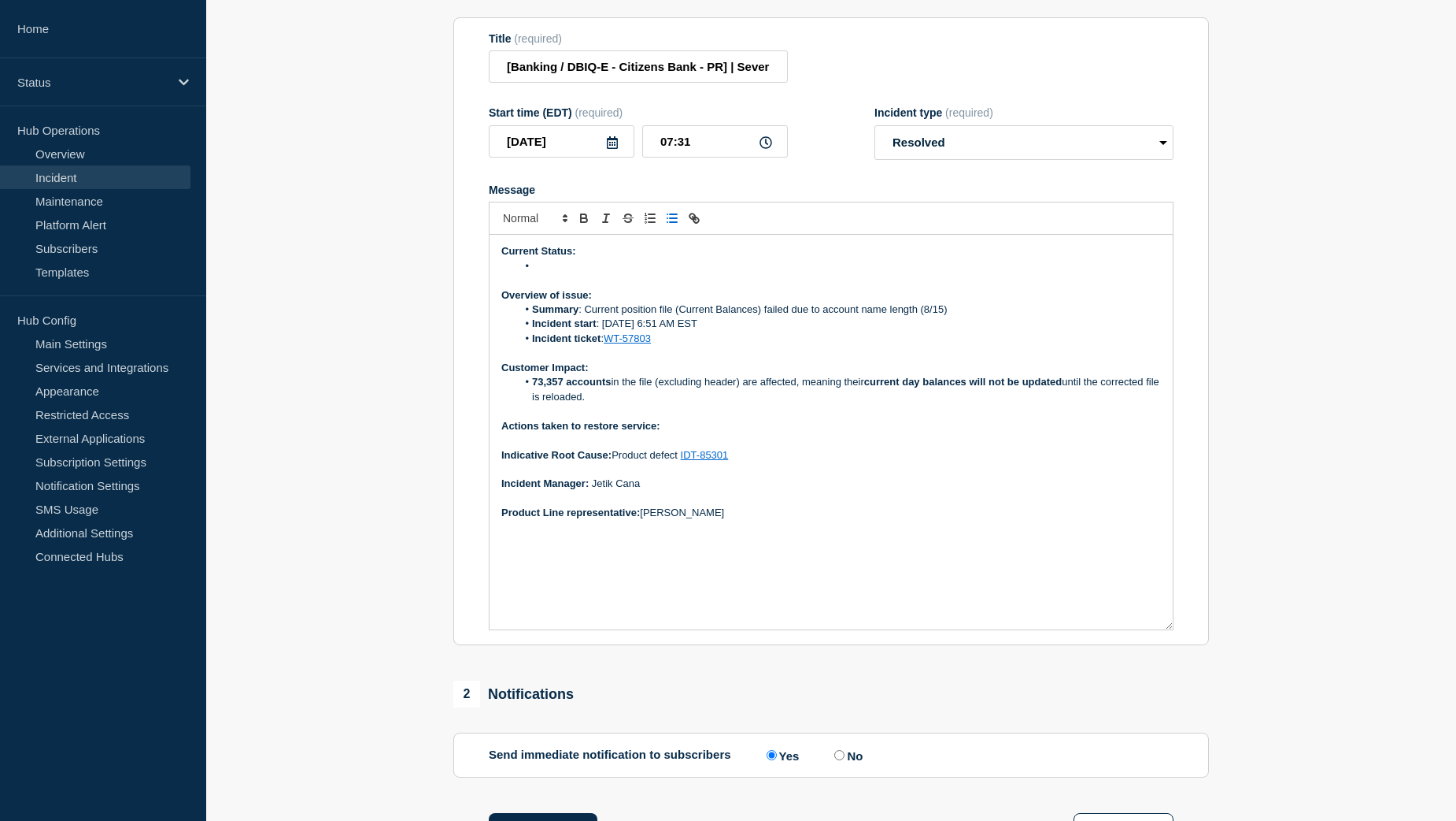
click at [744, 404] on li "73,357 accounts in the file (excluding header) are affected, meaning their curr…" at bounding box center [839, 389] width 644 height 29
drag, startPoint x: 533, startPoint y: 422, endPoint x: 1136, endPoint y: 428, distance: 603.0
click at [1136, 389] on li "73,357 accounts in the file are affected, meaning their current day balances wi…" at bounding box center [839, 382] width 644 height 14
click at [858, 389] on li "73,357 accounts in the file are affected, meaning their current day balances wi…" at bounding box center [839, 382] width 644 height 14
click at [599, 273] on li "Message" at bounding box center [839, 266] width 644 height 14
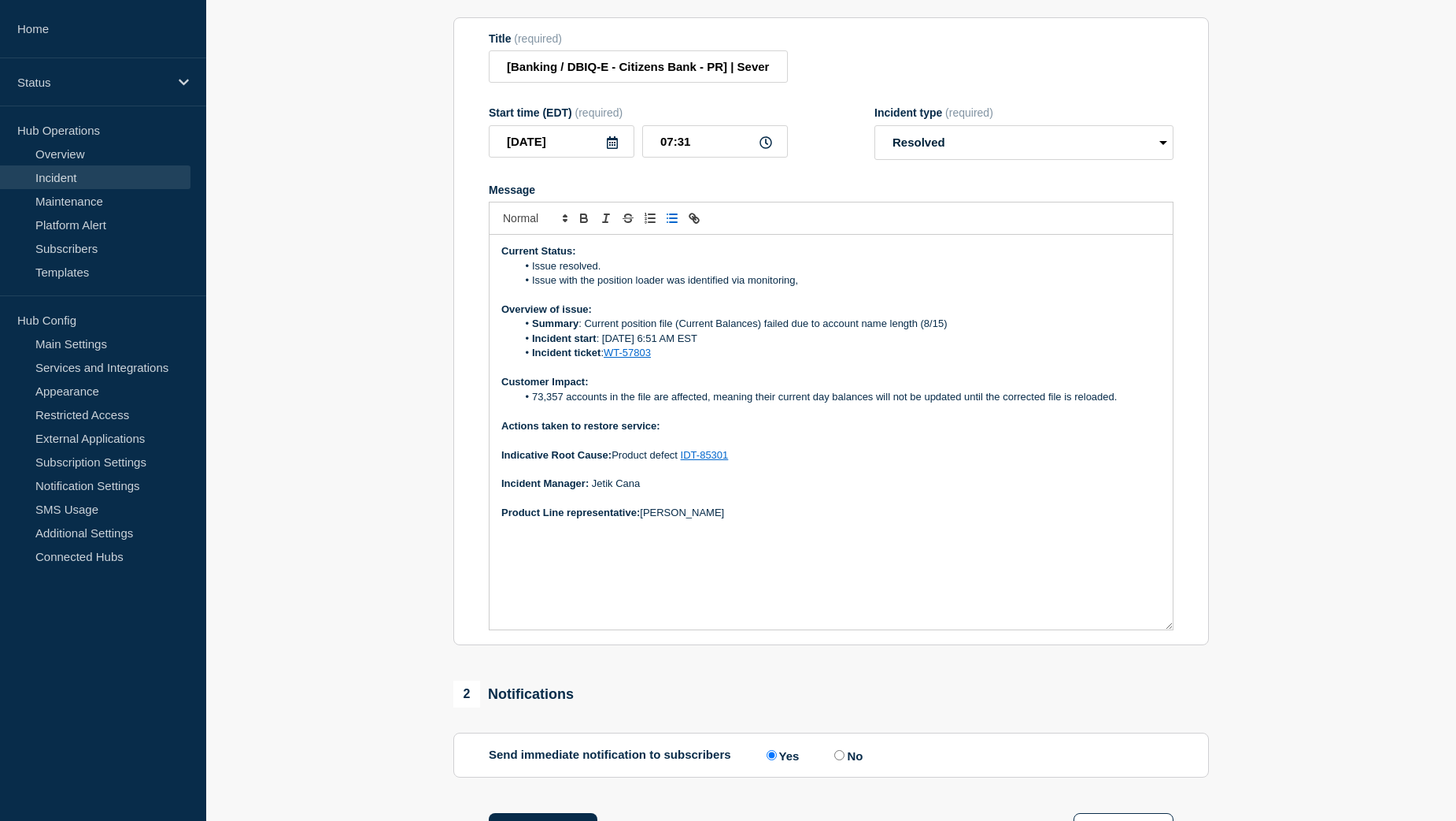
click at [816, 287] on li "Issue with the position loader was identified via monitoring," at bounding box center [839, 280] width 644 height 14
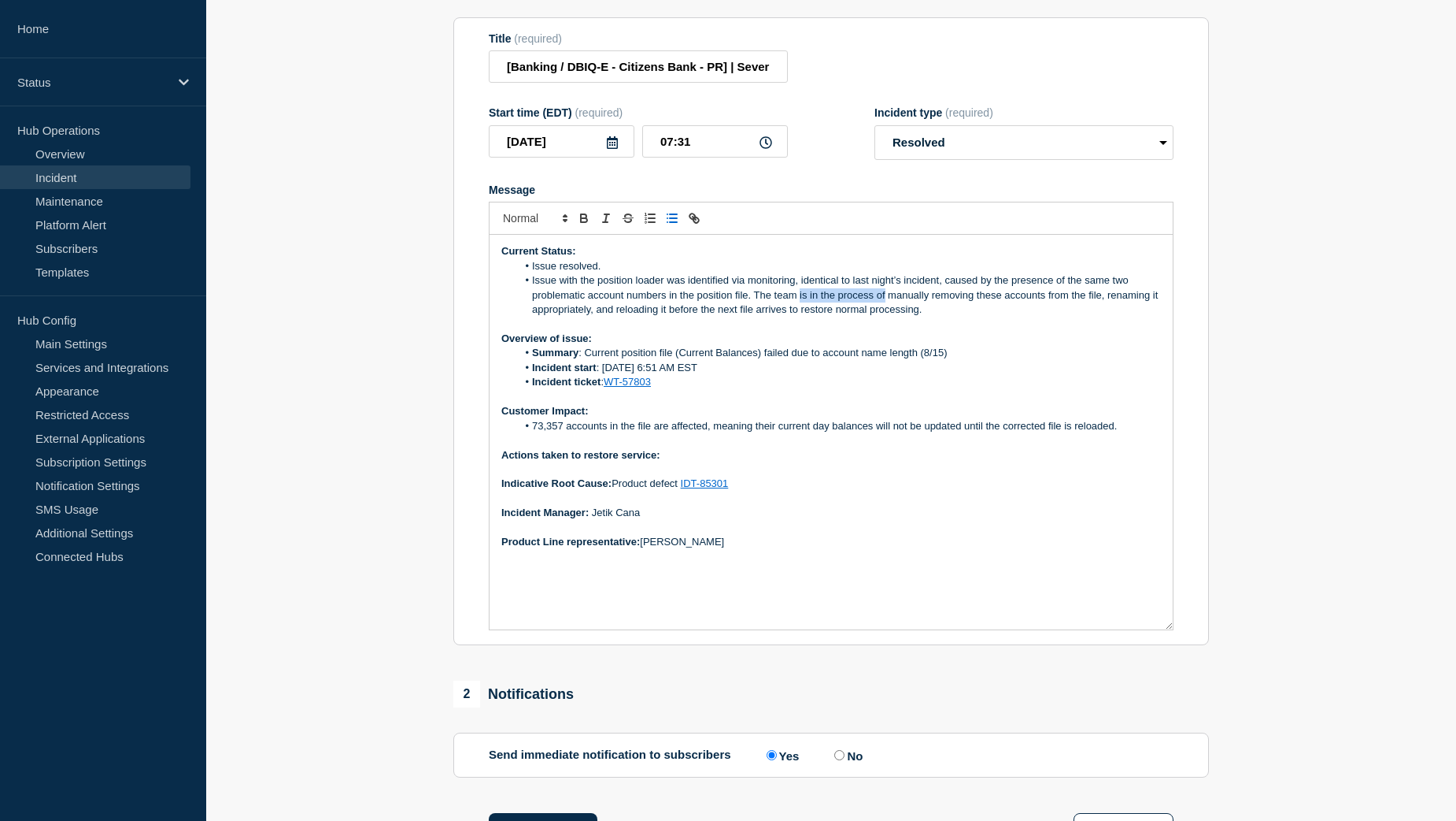
drag, startPoint x: 799, startPoint y: 335, endPoint x: 885, endPoint y: 335, distance: 86.0
click at [885, 317] on li "Issue with the position loader was identified via monitoring, identical to last…" at bounding box center [839, 295] width 644 height 43
click at [925, 317] on li "Issue with the position loader was identified via monitoring, identical to last…" at bounding box center [839, 295] width 644 height 43
click at [665, 317] on li "Issue with the position loader was identified via monitoring, identical to last…" at bounding box center [839, 295] width 644 height 43
drag, startPoint x: 700, startPoint y: 353, endPoint x: 825, endPoint y: 351, distance: 125.0
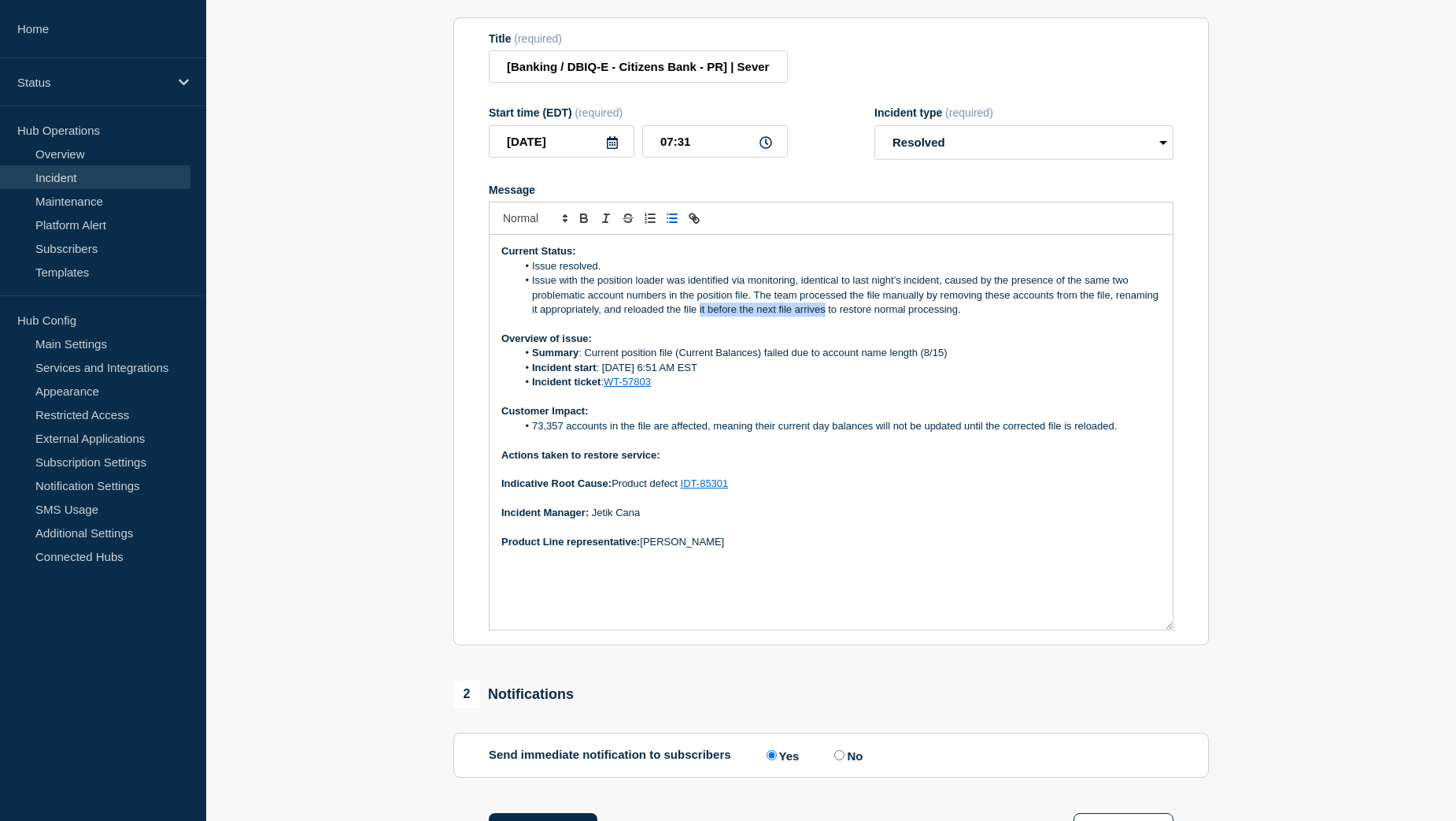
click at [825, 317] on li "Issue with the position loader was identified via monitoring, identical to last…" at bounding box center [839, 295] width 644 height 43
click at [840, 317] on li "Issue with the position loader was identified via monitoring, identical to last…" at bounding box center [839, 295] width 644 height 43
click at [686, 462] on p "Actions taken to restore service:" at bounding box center [831, 455] width 659 height 14
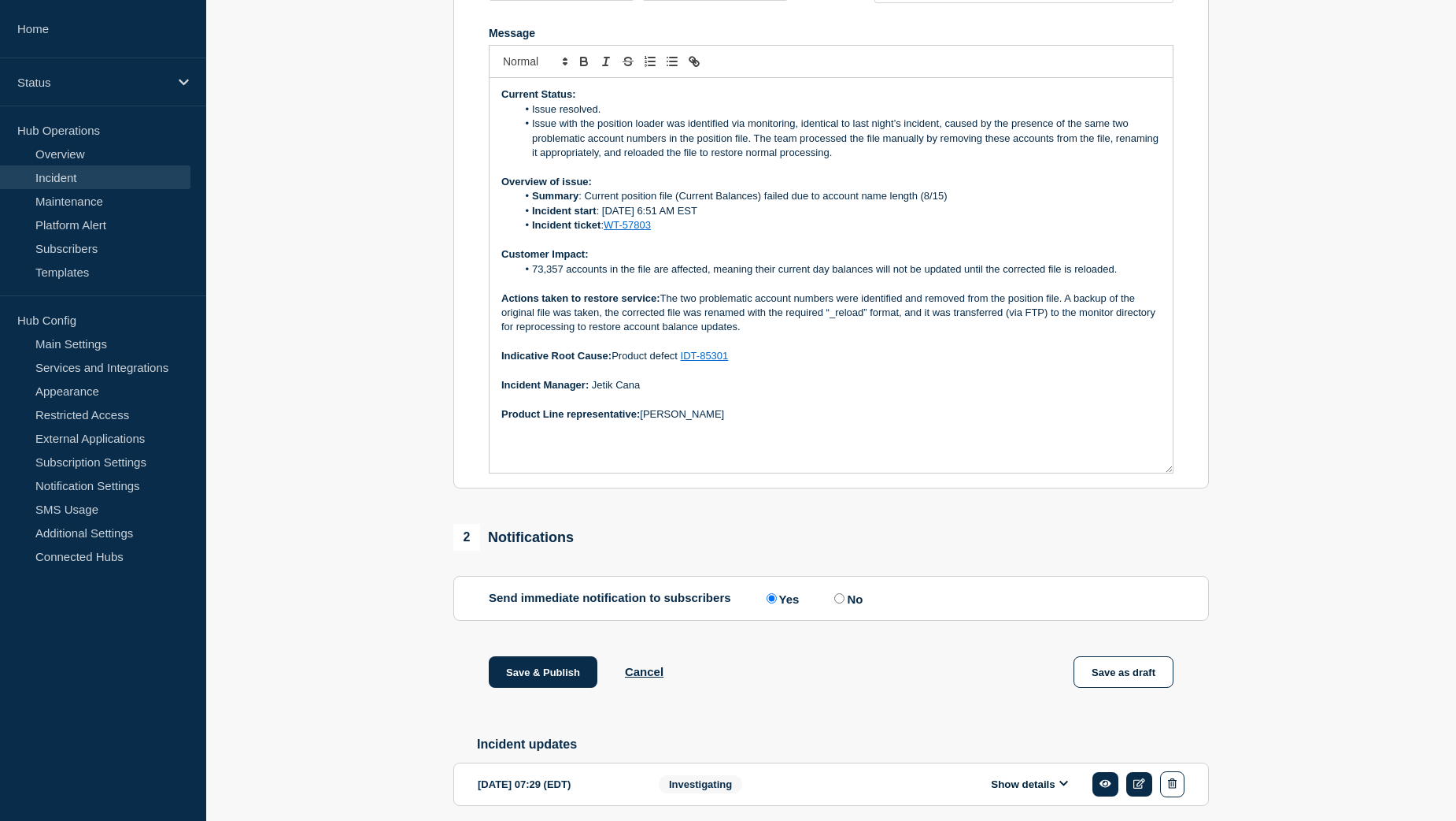
scroll to position [394, 0]
click at [527, 687] on button "Save & Publish" at bounding box center [543, 671] width 108 height 32
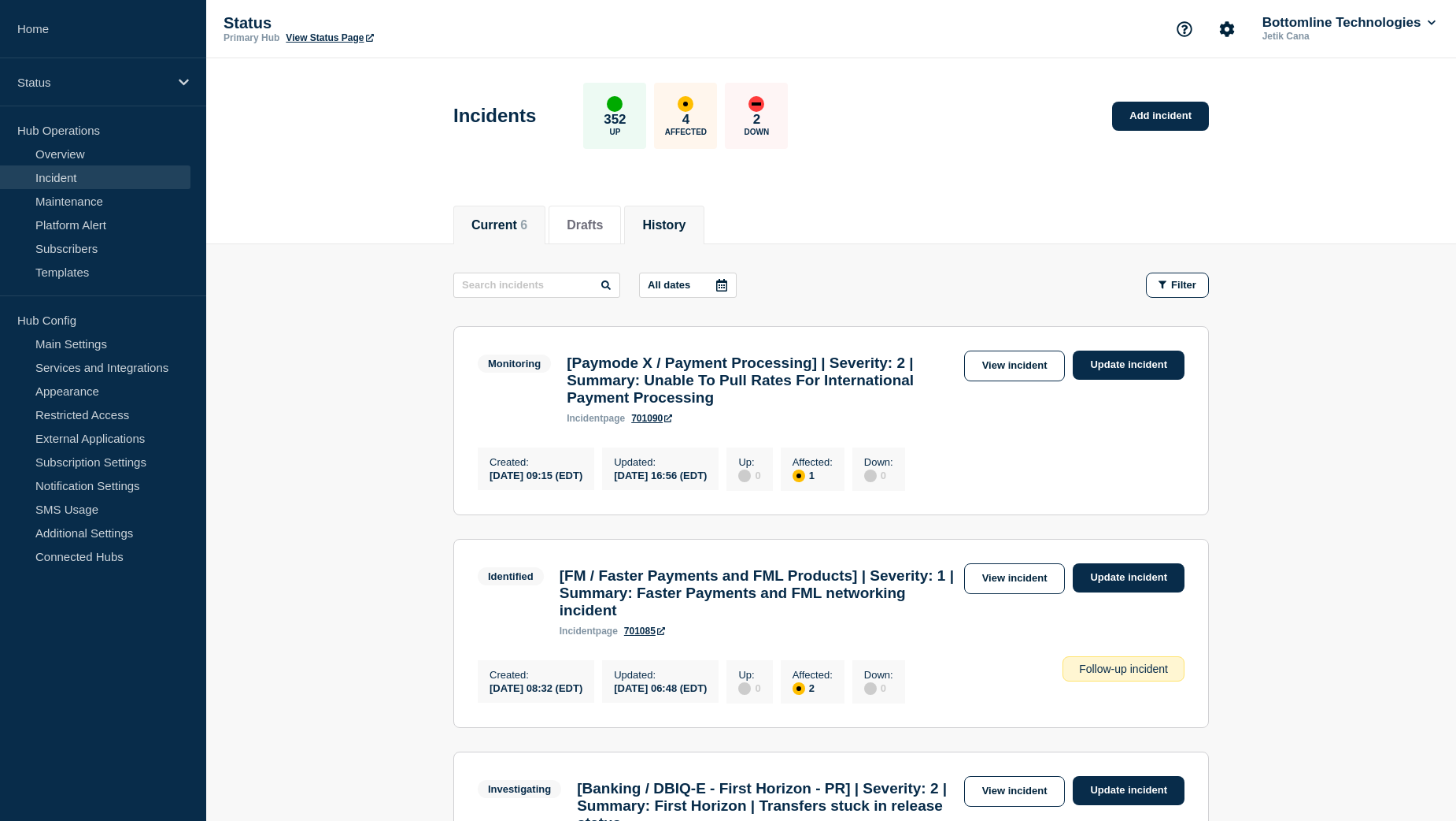
click at [681, 232] on li "History" at bounding box center [664, 225] width 79 height 39
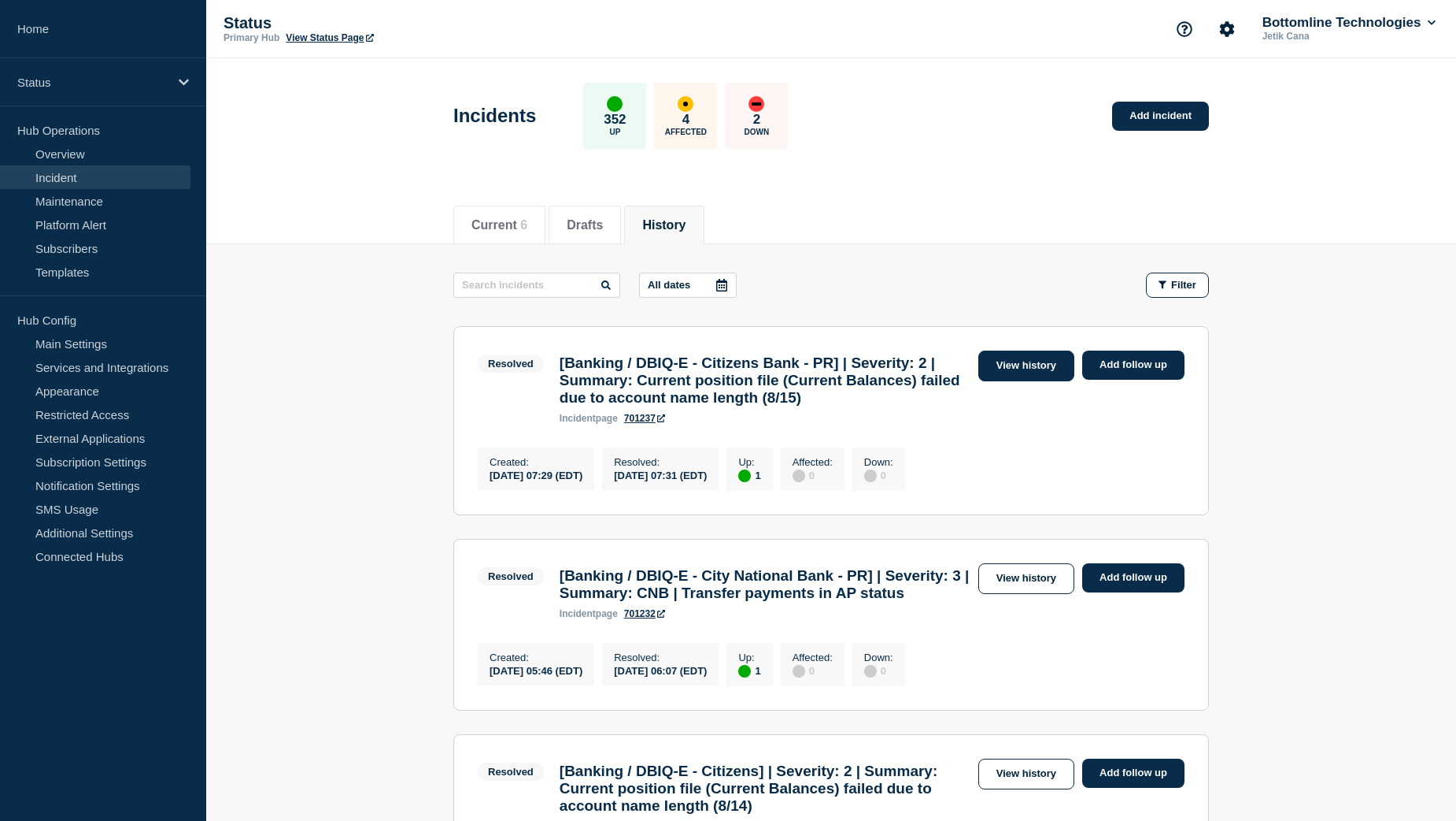
click at [1028, 377] on link "View history" at bounding box center [1026, 365] width 96 height 31
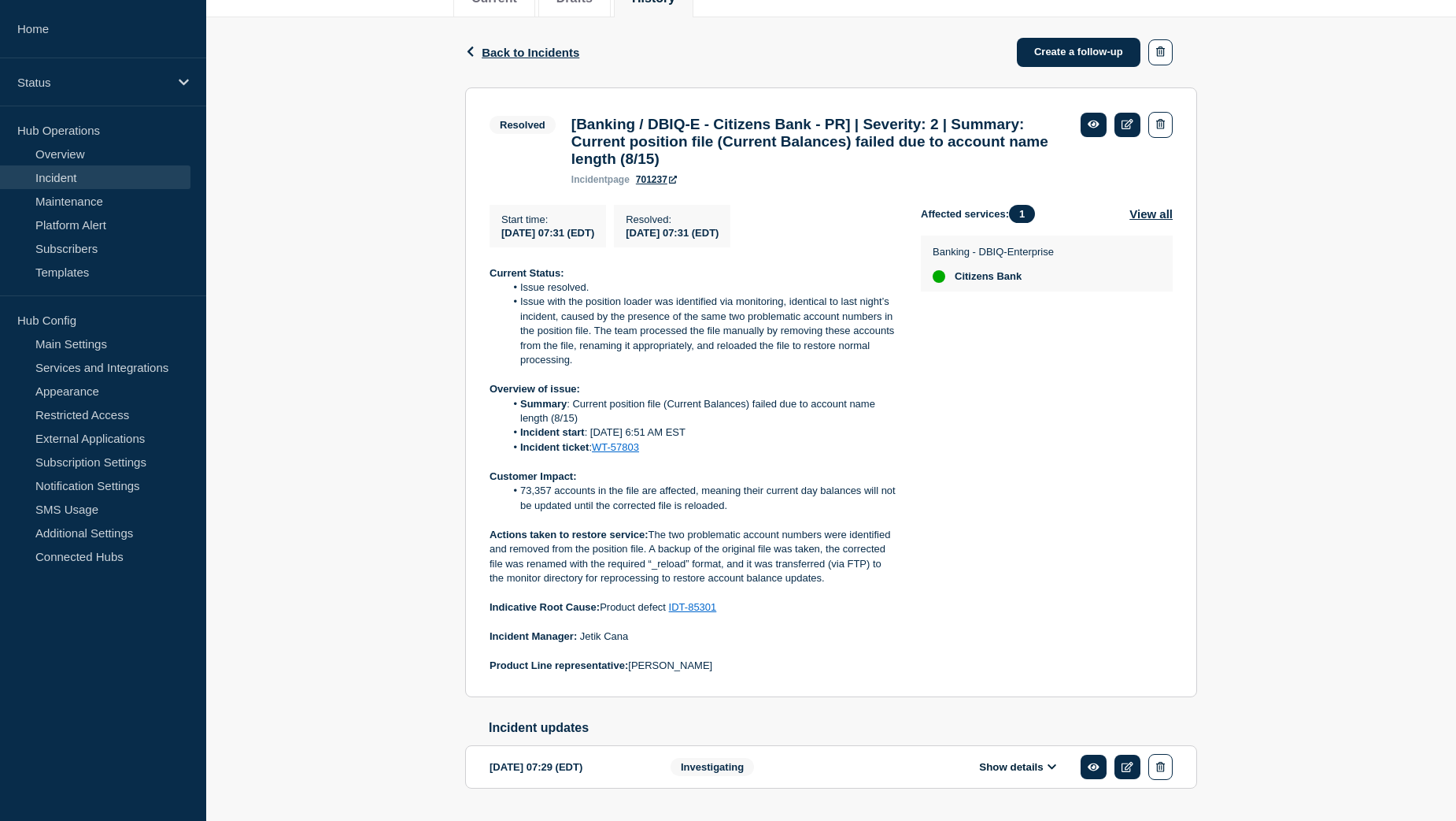
scroll to position [286, 0]
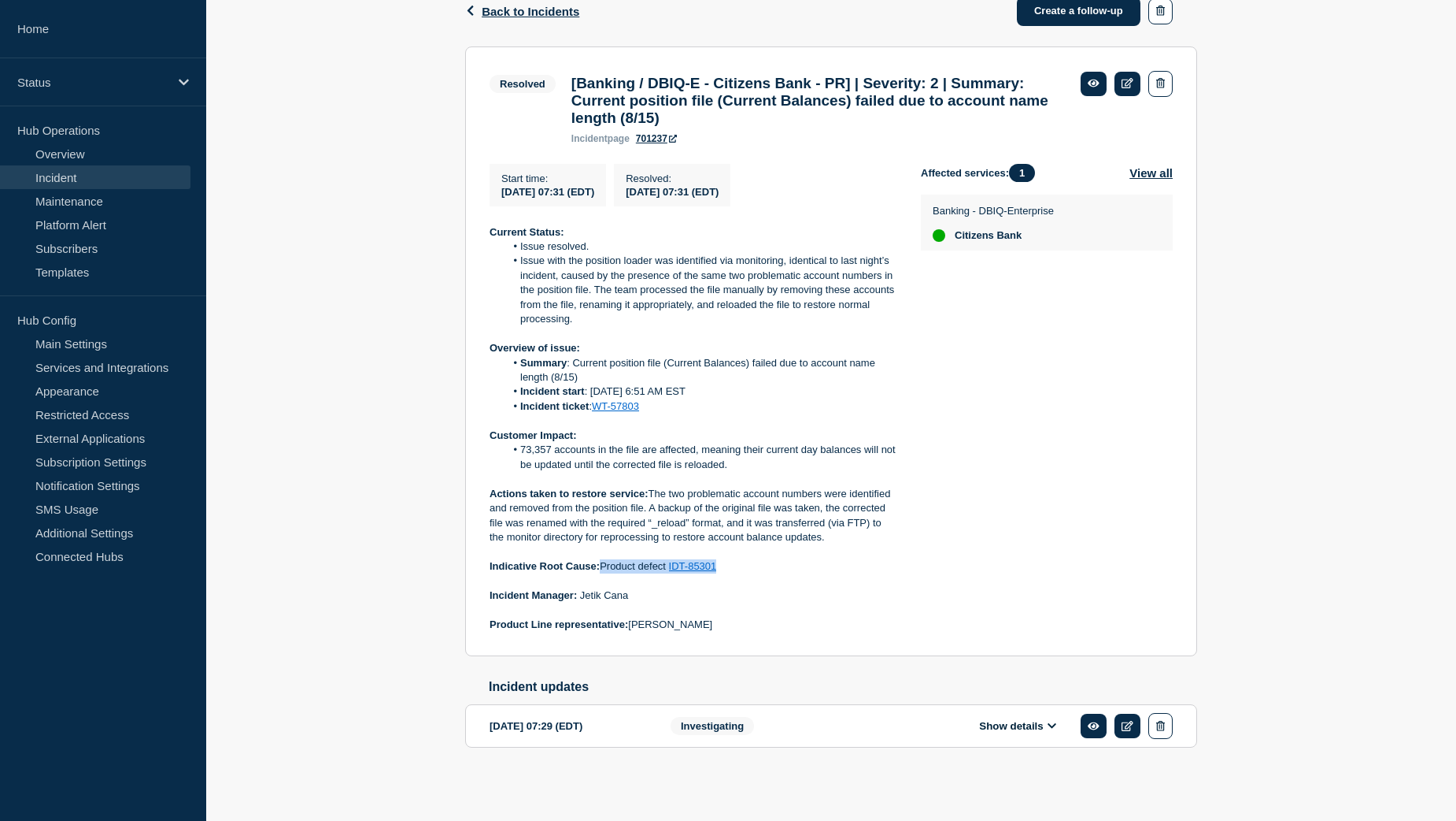
drag, startPoint x: 605, startPoint y: 564, endPoint x: 726, endPoint y: 564, distance: 121.0
click at [726, 564] on p "Indicative Root Cause: Product defect IDT-85301" at bounding box center [693, 566] width 406 height 14
copy p "Product defect IDT-85301"
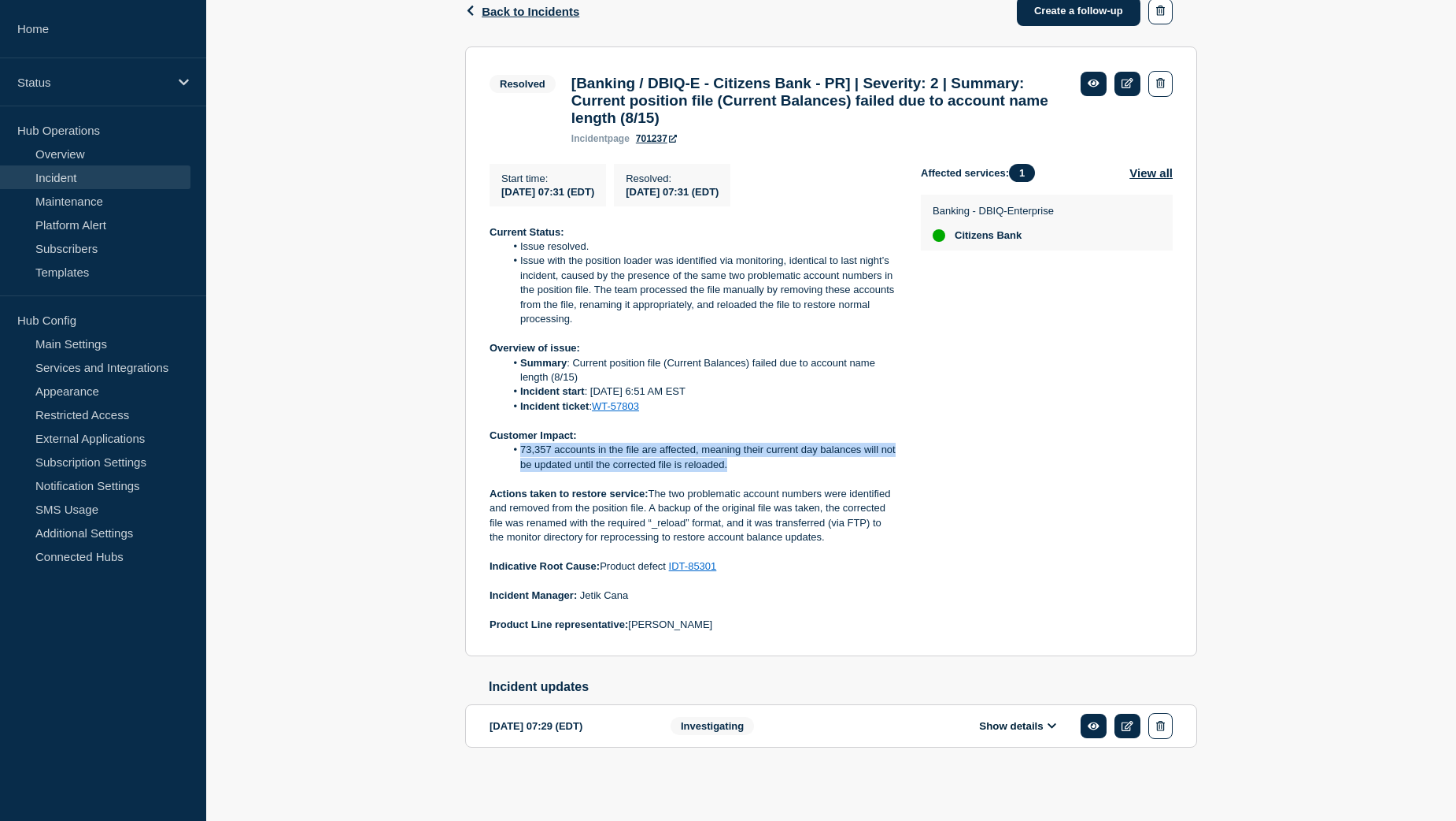
drag, startPoint x: 521, startPoint y: 442, endPoint x: 763, endPoint y: 456, distance: 242.4
click at [763, 456] on li "73,357 accounts in the file are affected, meaning their current day balances wi…" at bounding box center [701, 457] width 391 height 29
copy li "73,357 accounts in the file are affected, meaning their current day balances wi…"
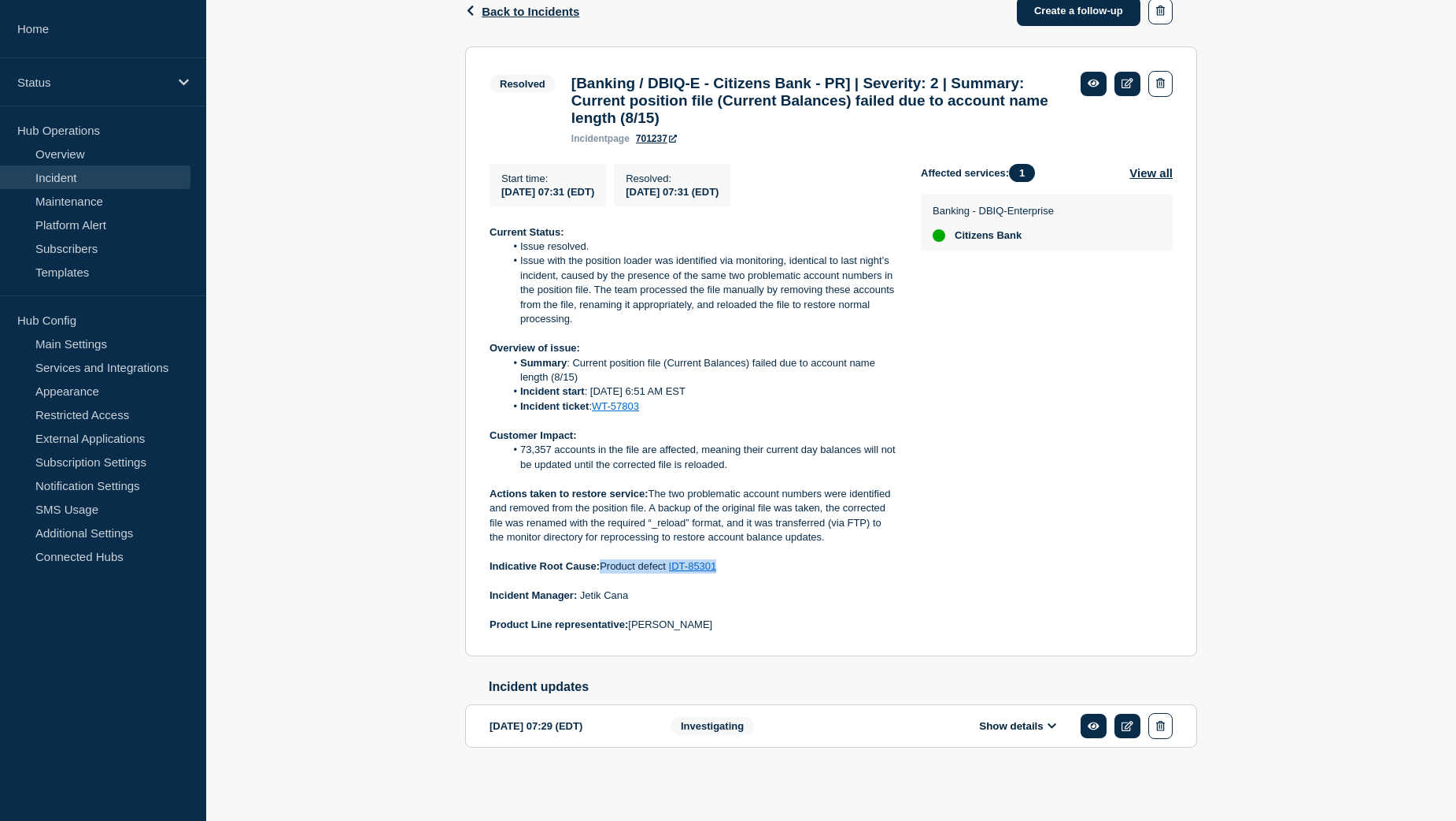
drag, startPoint x: 604, startPoint y: 564, endPoint x: 722, endPoint y: 562, distance: 118.0
click at [722, 562] on p "Indicative Root Cause: Product defect IDT-85301" at bounding box center [693, 566] width 406 height 14
copy p "Product defect IDT-85301"
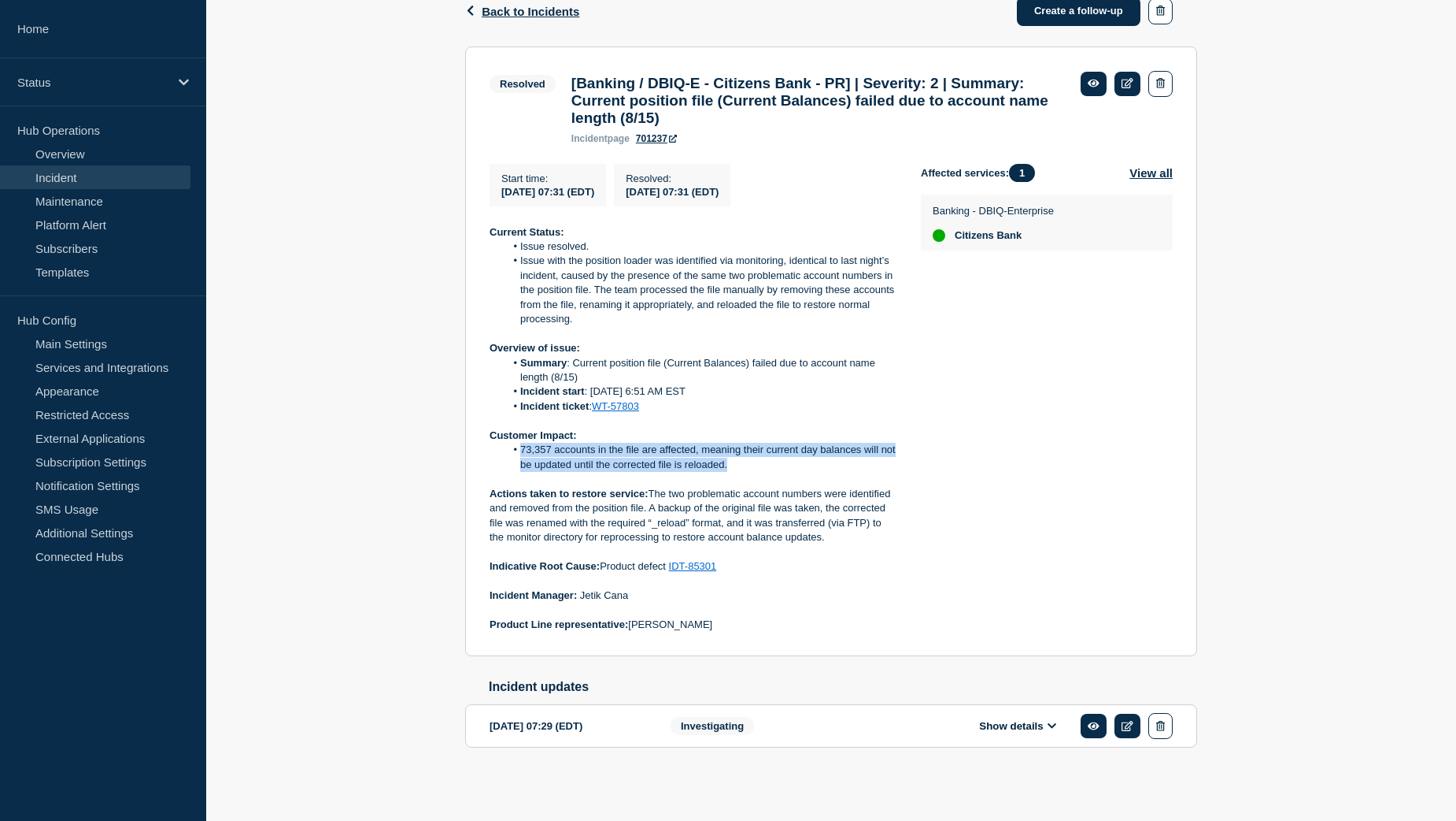
drag, startPoint x: 521, startPoint y: 442, endPoint x: 760, endPoint y: 461, distance: 239.8
click at [760, 461] on li "73,357 accounts in the file are affected, meaning their current day balances wi…" at bounding box center [701, 457] width 391 height 29
copy li "73,357 accounts in the file are affected, meaning their current day balances wi…"
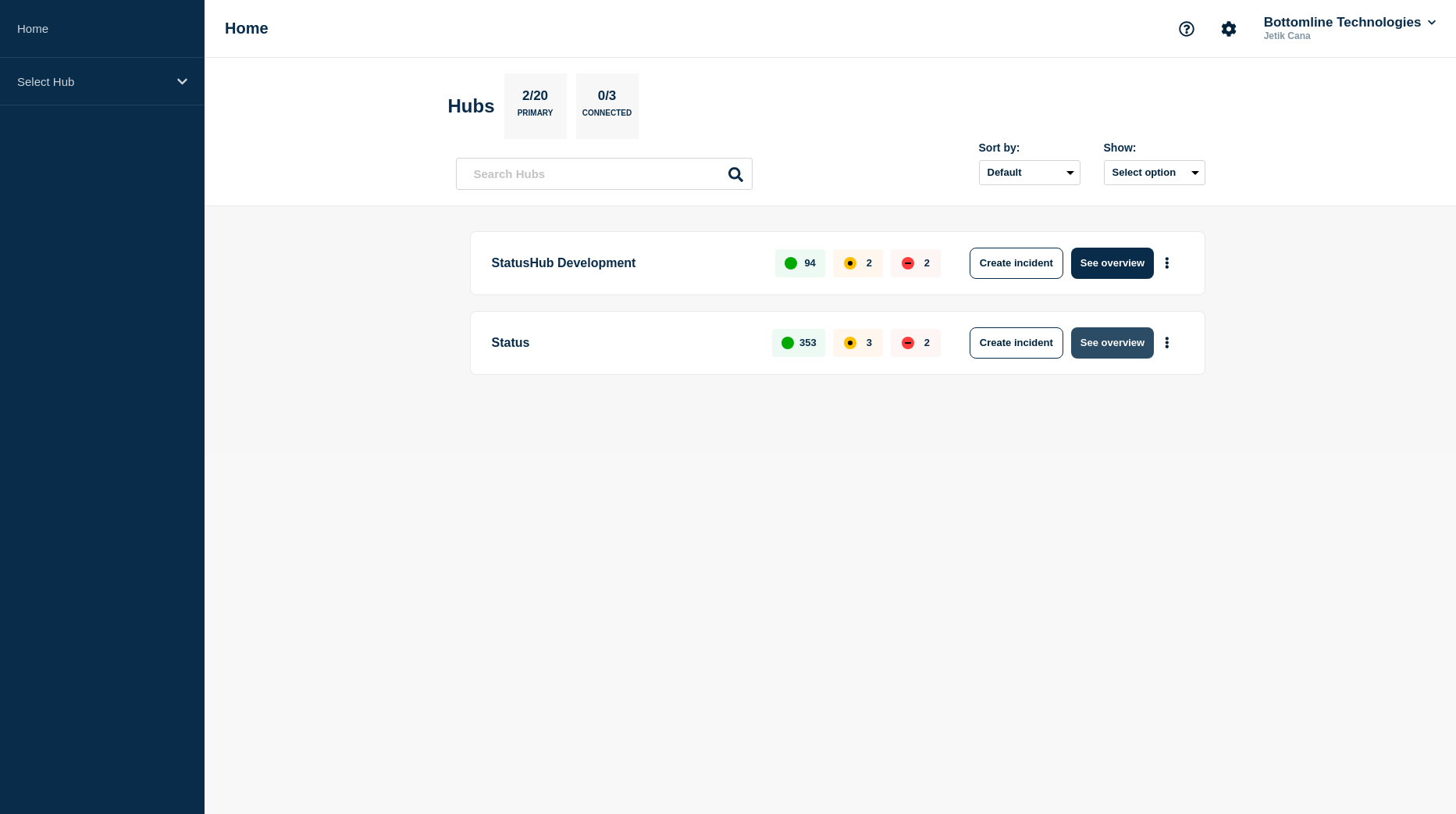
click at [1095, 348] on button "See overview" at bounding box center [1112, 343] width 83 height 31
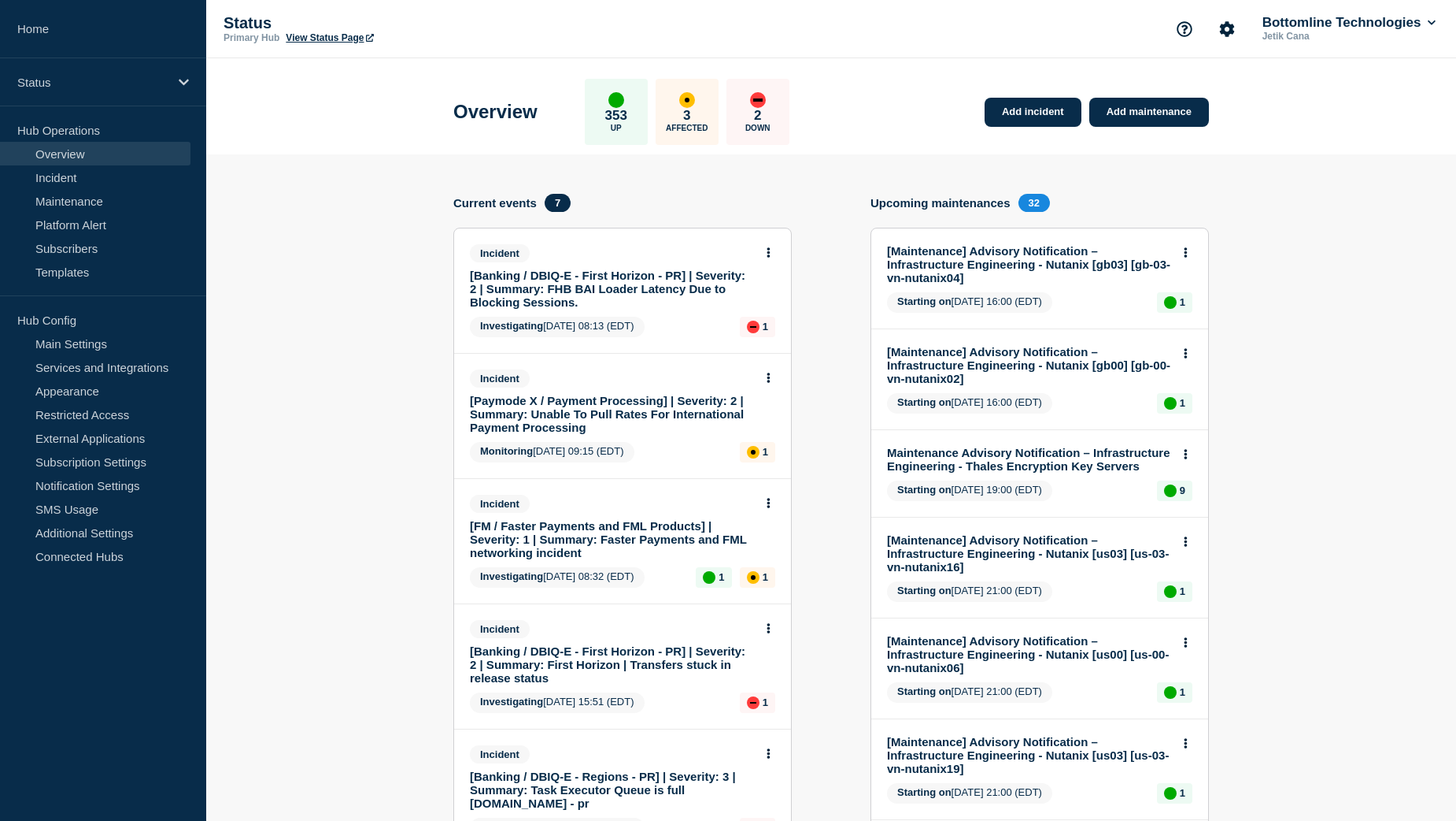
click at [601, 279] on link "[Banking / DBIQ-E - First Horizon - PR] | Severity: 2 | Summary: FHB BAI Loader…" at bounding box center [612, 289] width 284 height 41
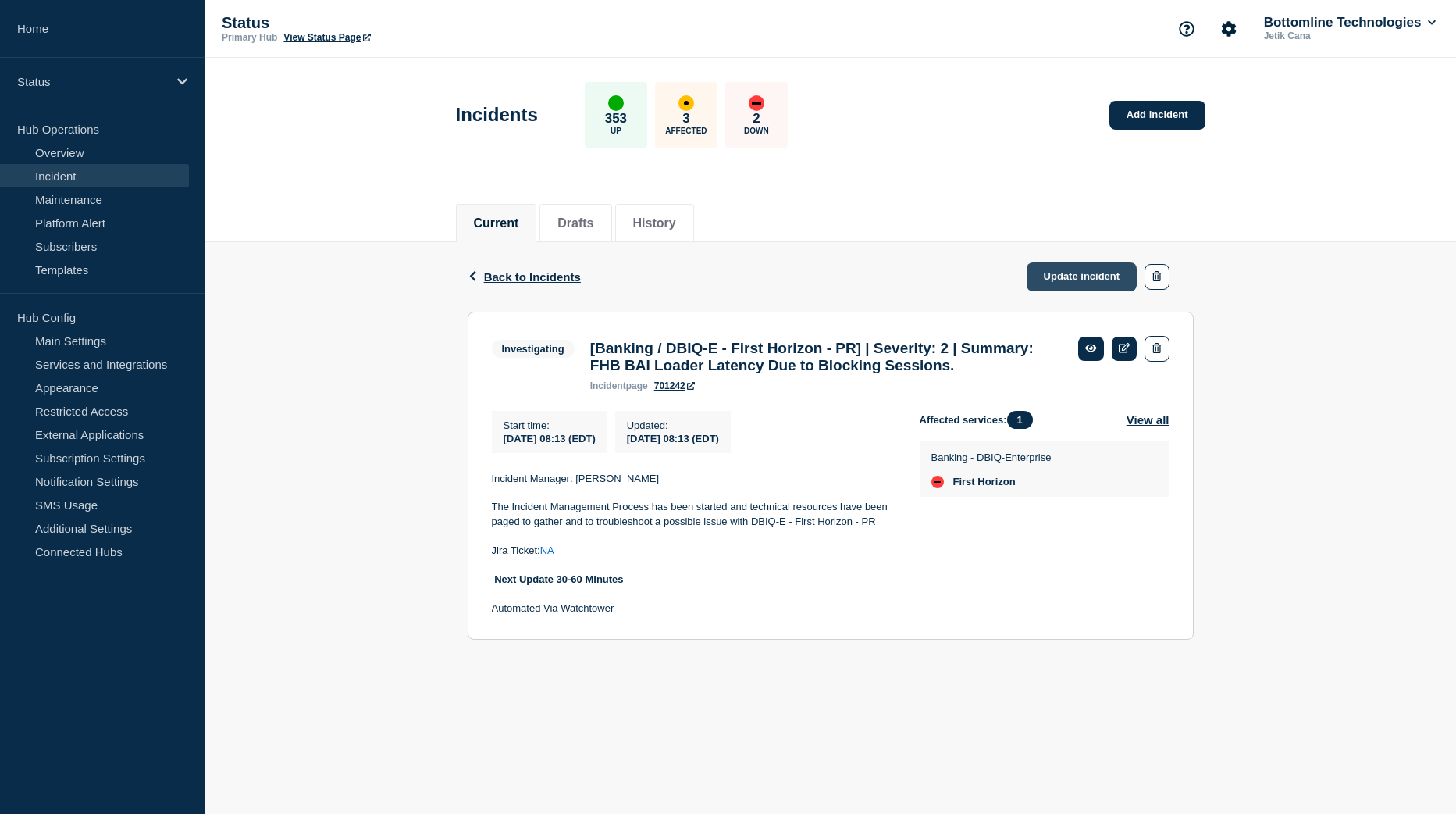
click at [1068, 287] on link "Update incident" at bounding box center [1081, 276] width 111 height 29
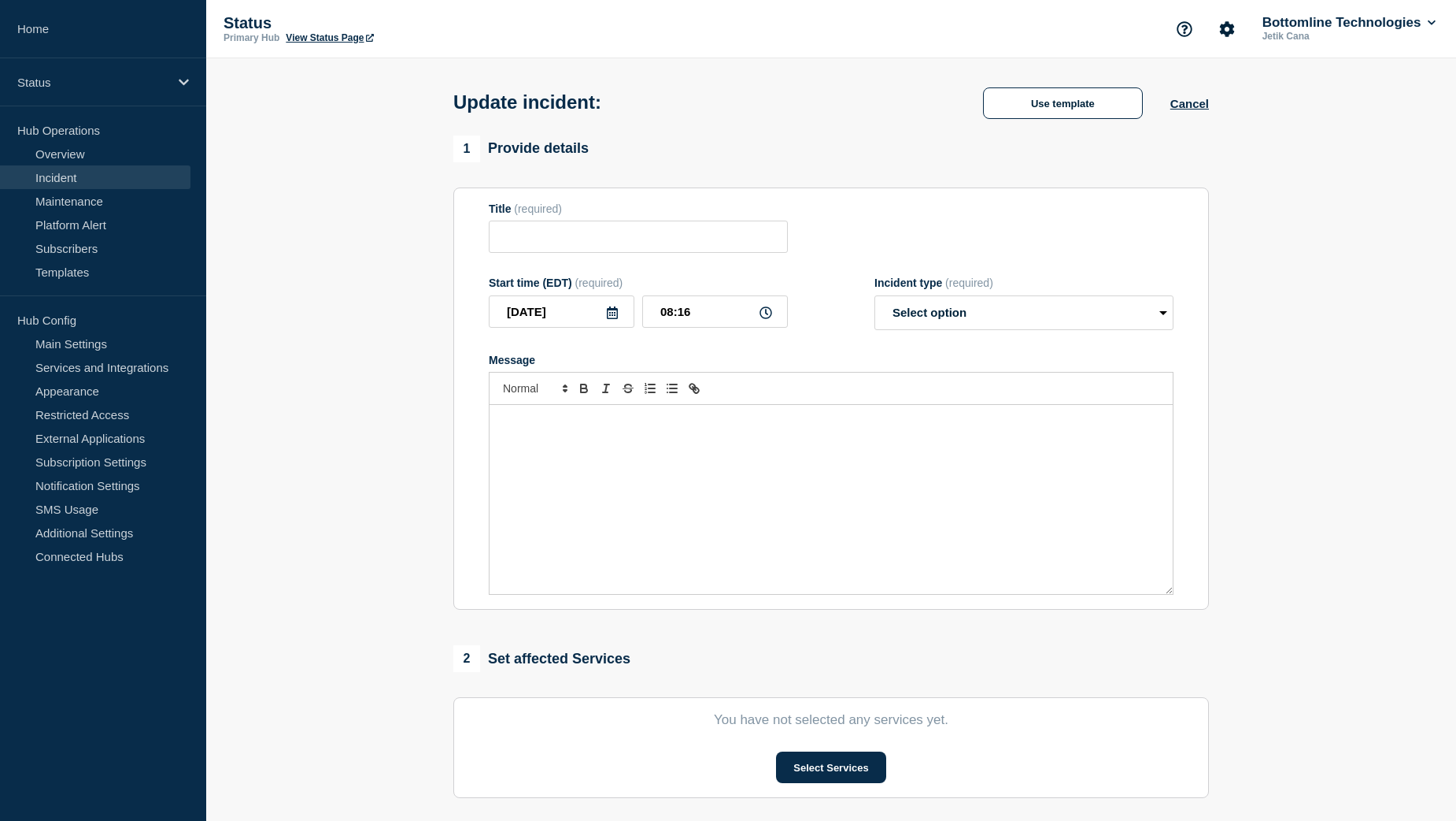
type input "[Banking / DBIQ-E - First Horizon - PR] | Severity: 2 | Summary: FHB BAI Loader…"
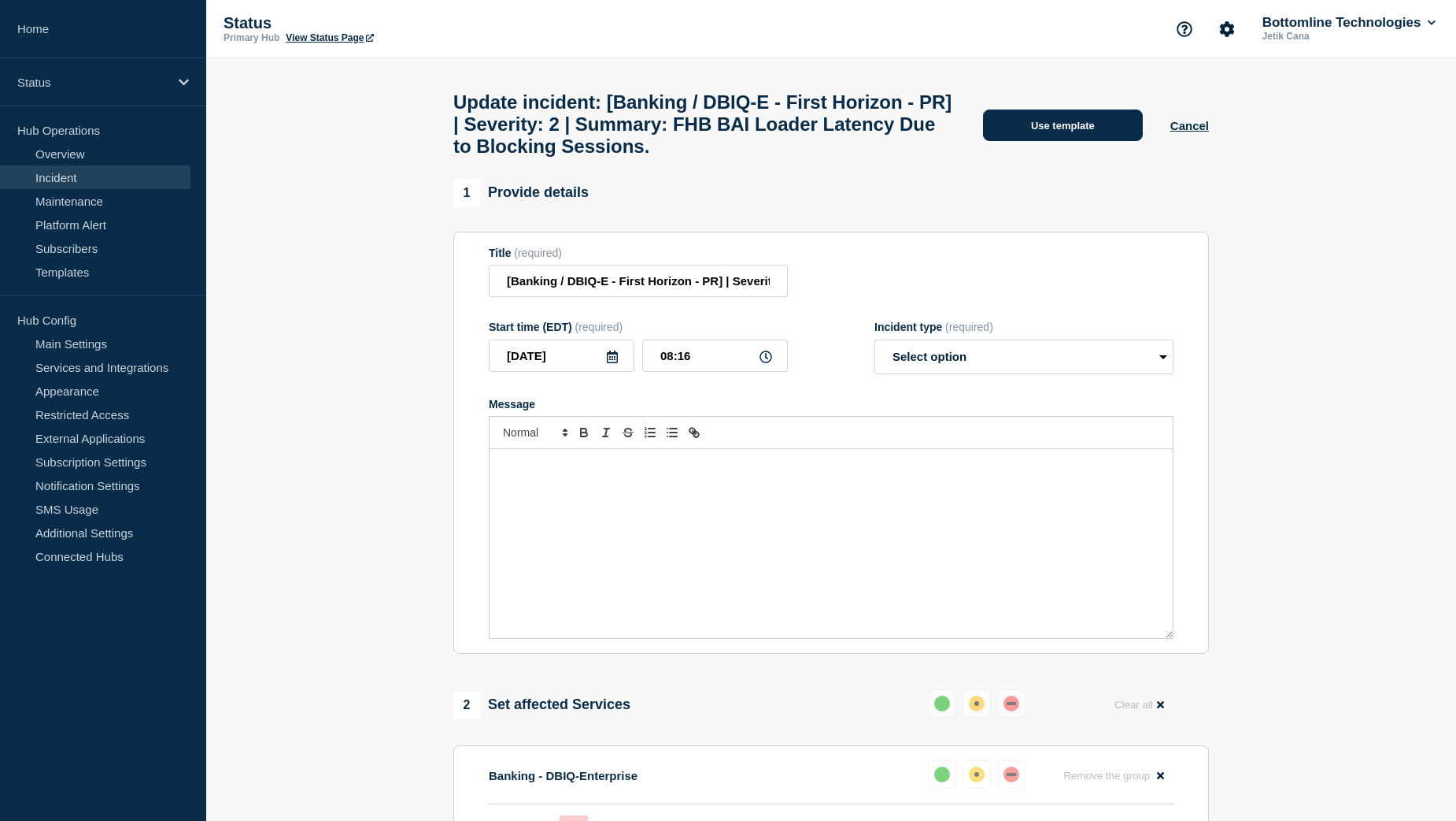
click at [1065, 139] on button "Use template" at bounding box center [1063, 125] width 160 height 32
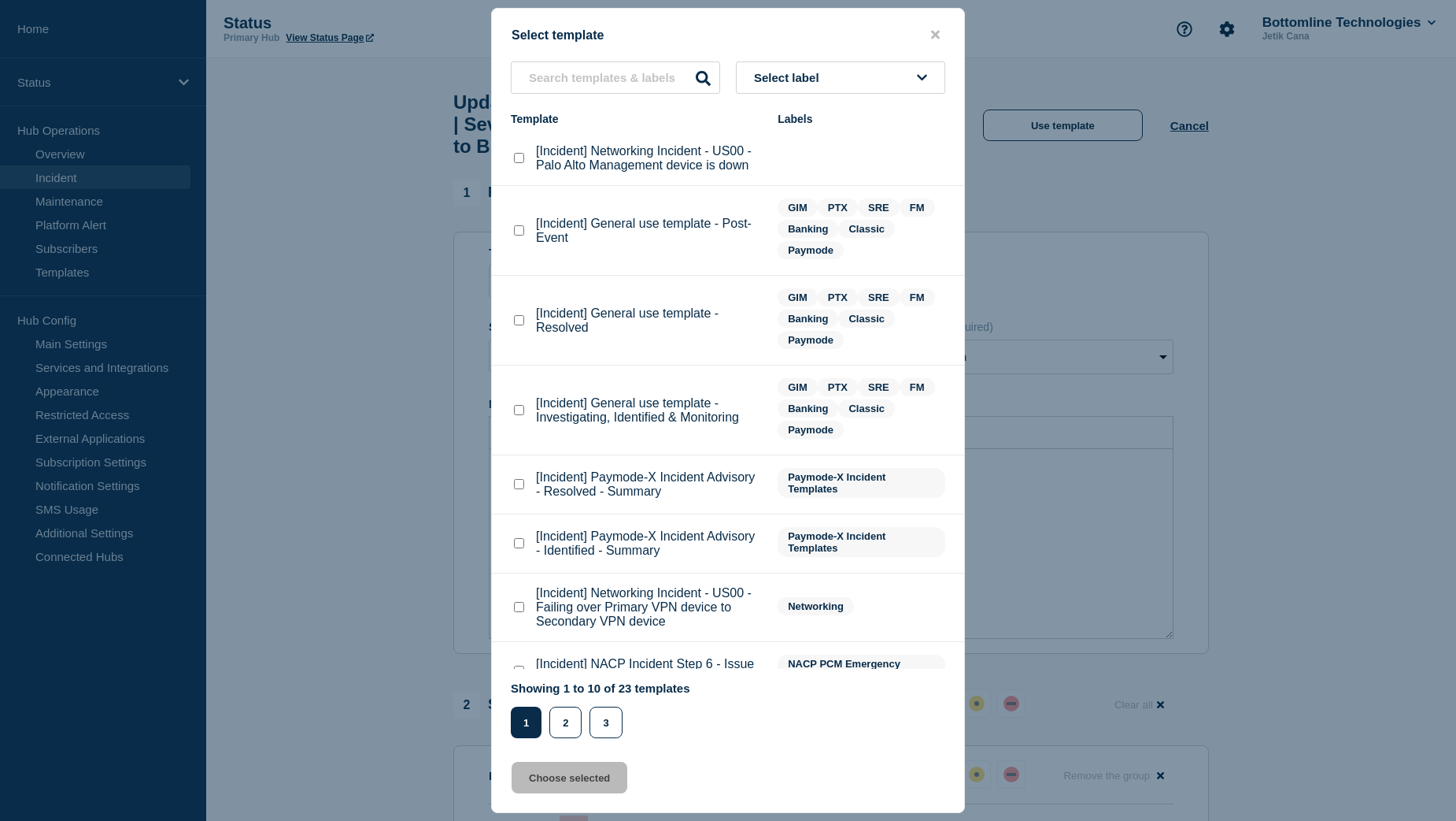
click at [525, 412] on div at bounding box center [519, 410] width 16 height 16
click at [516, 415] on checkbox"] "[Incident] General use template - Investigating, Identified & Monitoring checkb…" at bounding box center [519, 410] width 11 height 11
checkbox checkbox"] "true"
click at [569, 781] on button "Choose selected" at bounding box center [569, 778] width 115 height 32
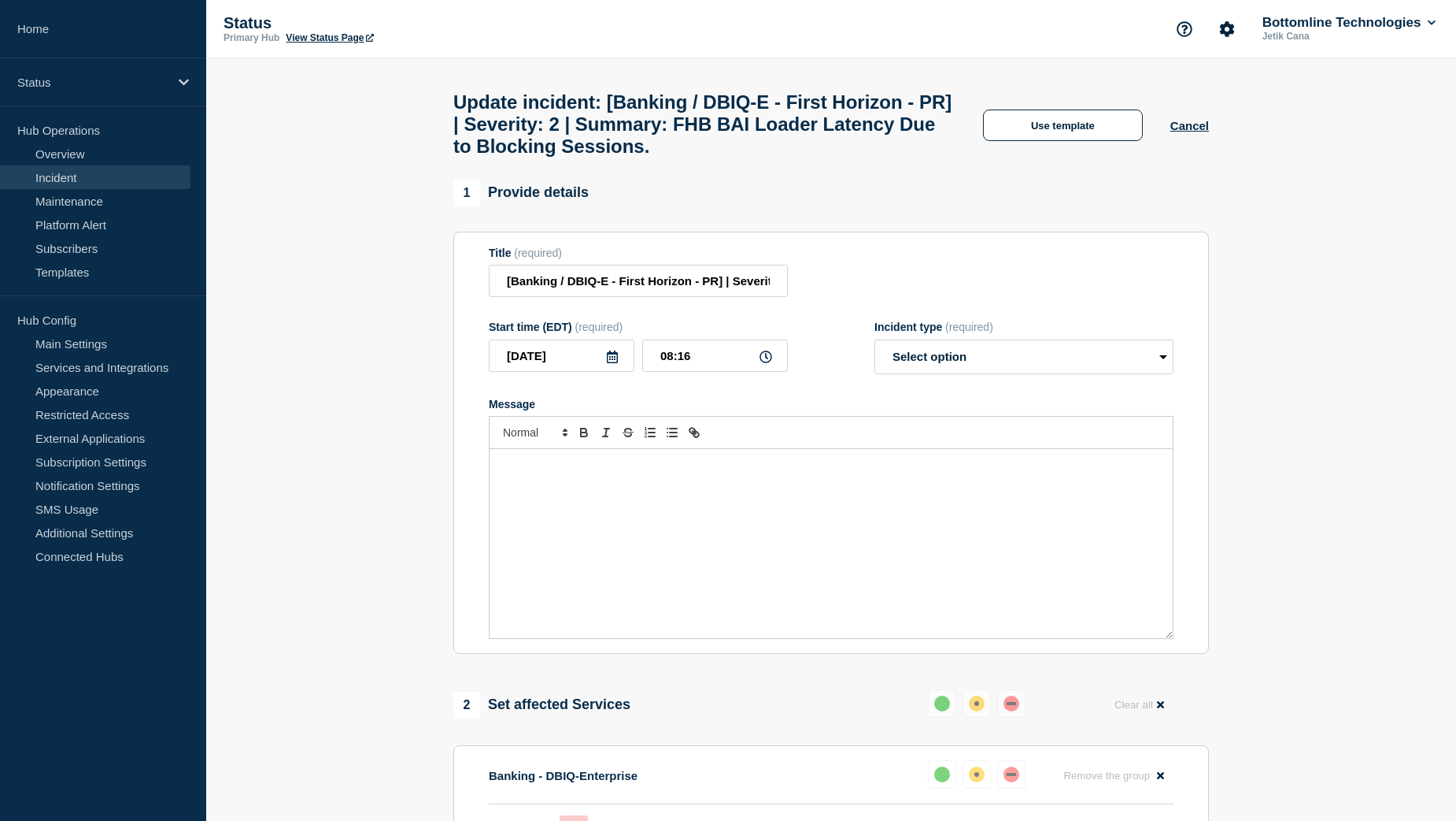
select select "investigating"
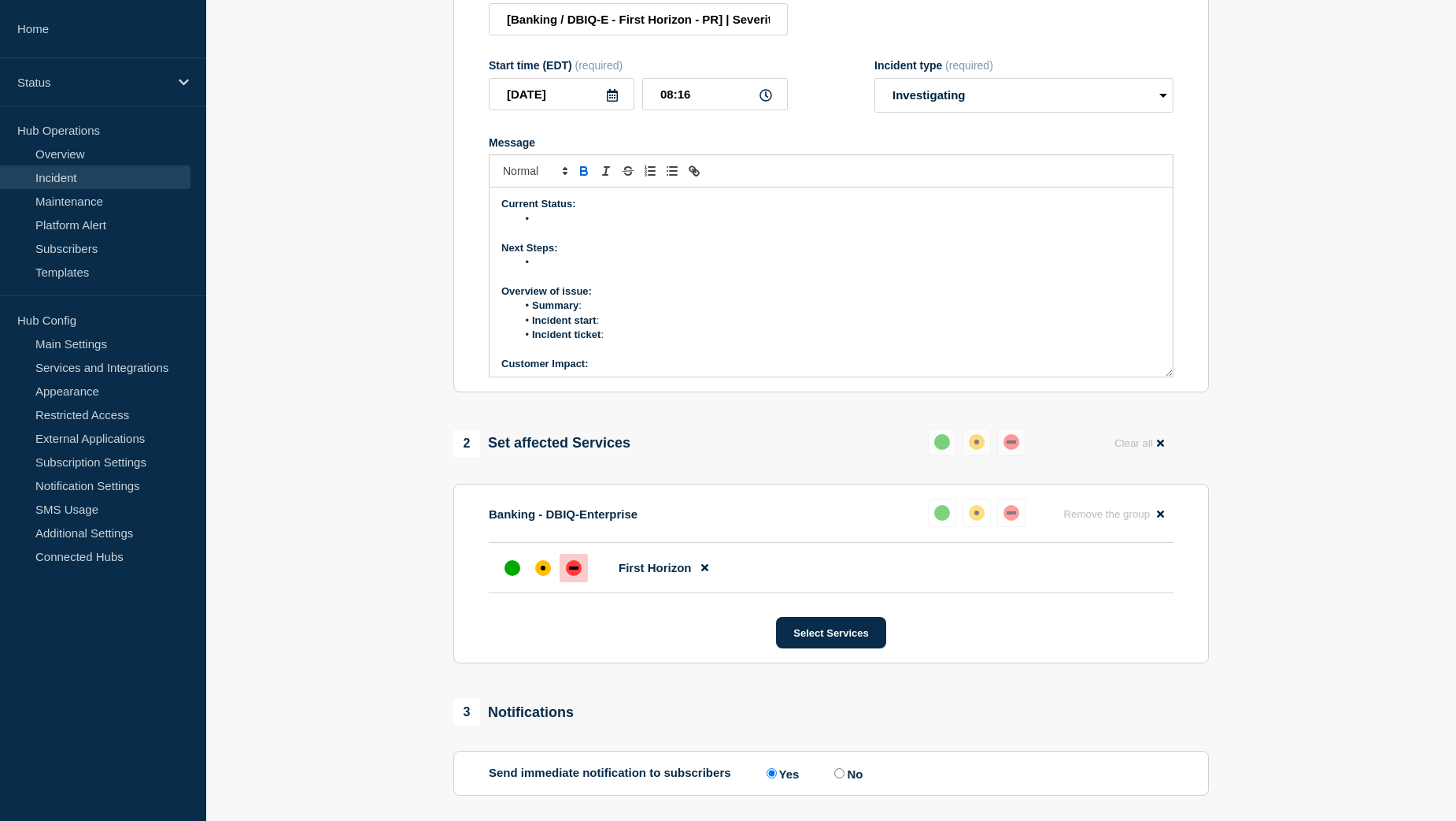
scroll to position [315, 0]
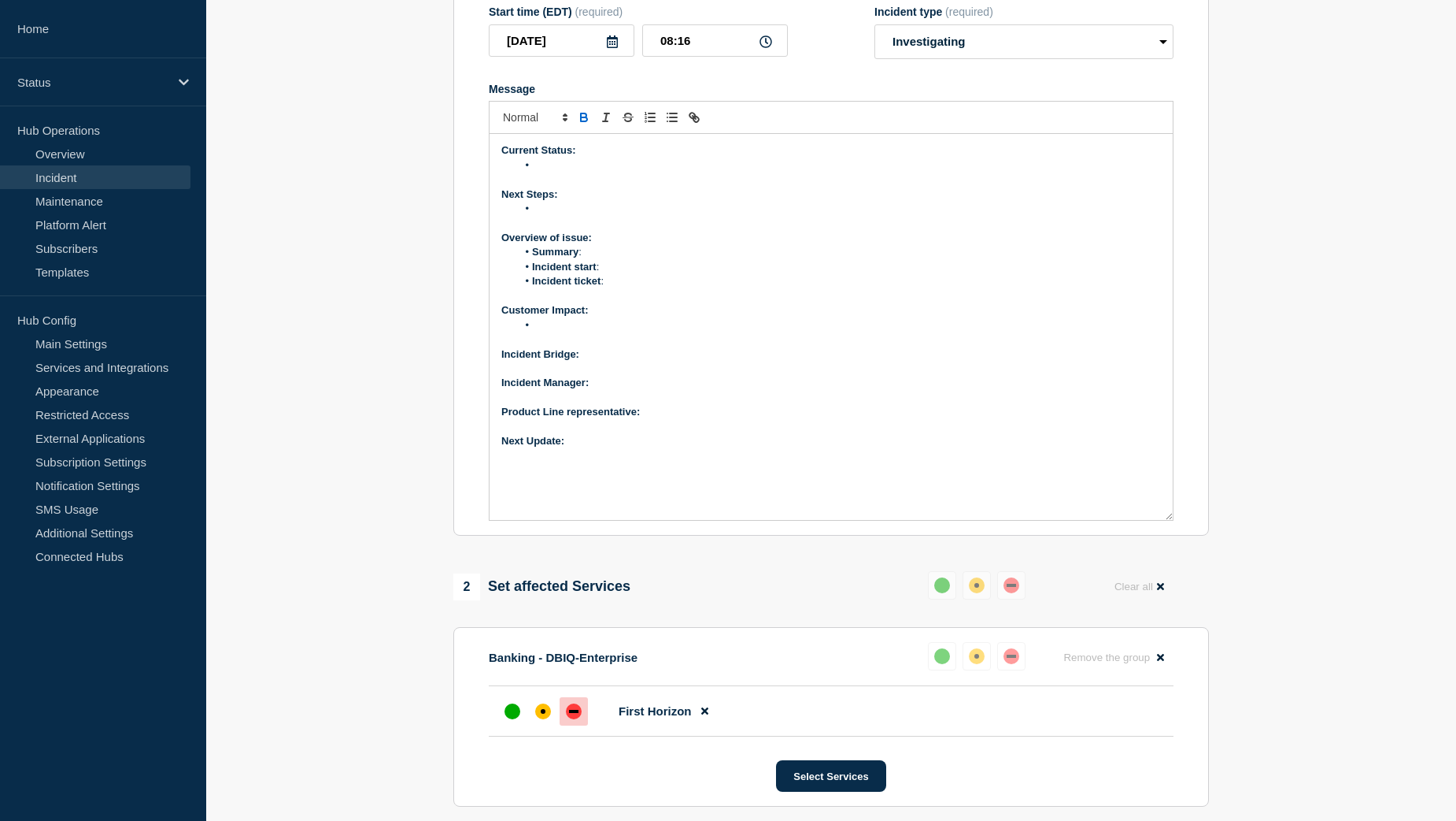
drag, startPoint x: 1168, startPoint y: 357, endPoint x: 1167, endPoint y: 575, distance: 218.0
click at [1167, 519] on div "Current Status: Next Steps: Overview of issue: Summary : Incident start : Incid…" at bounding box center [831, 327] width 683 height 386
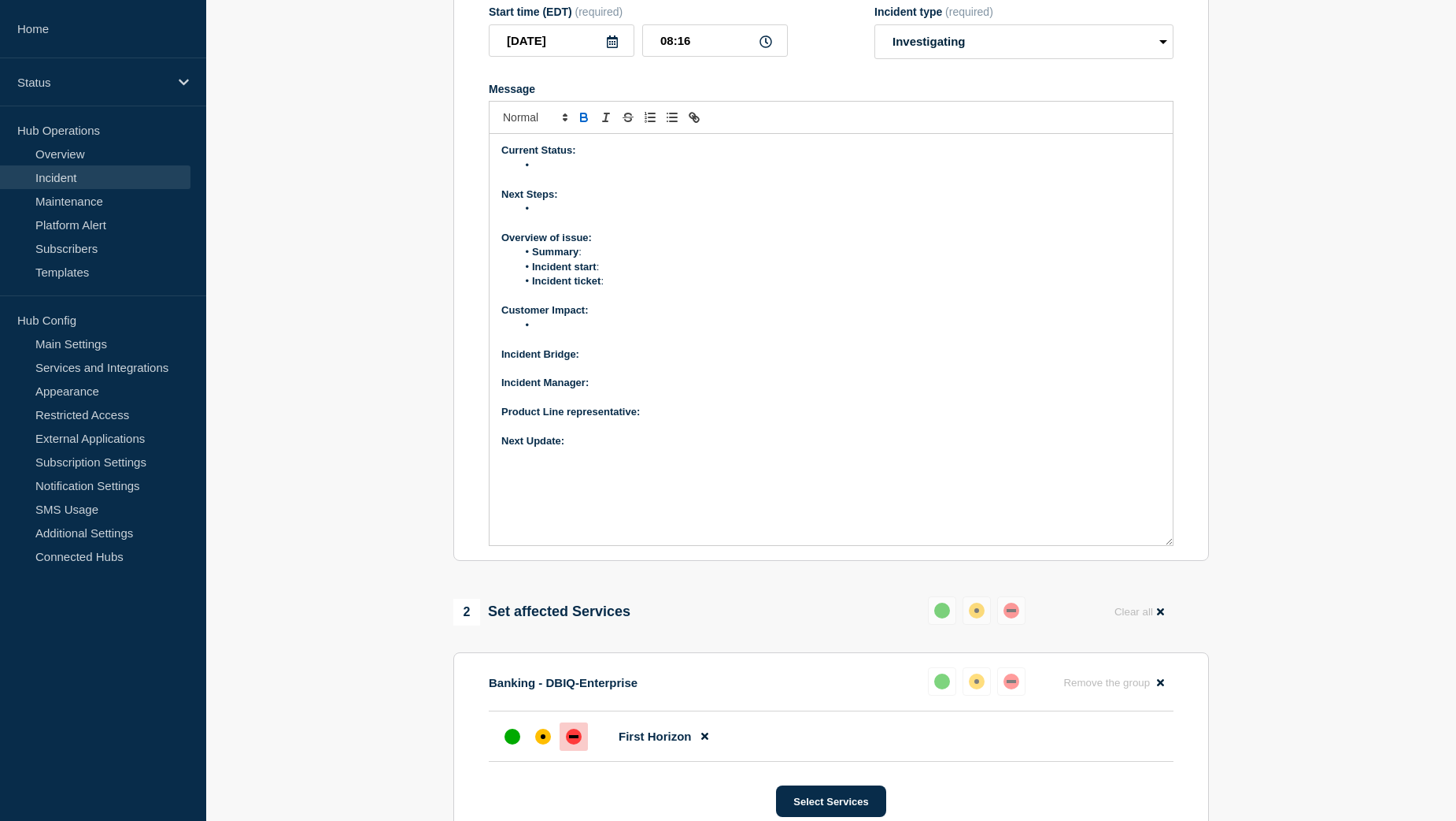
click at [545, 173] on li "Message" at bounding box center [839, 166] width 644 height 14
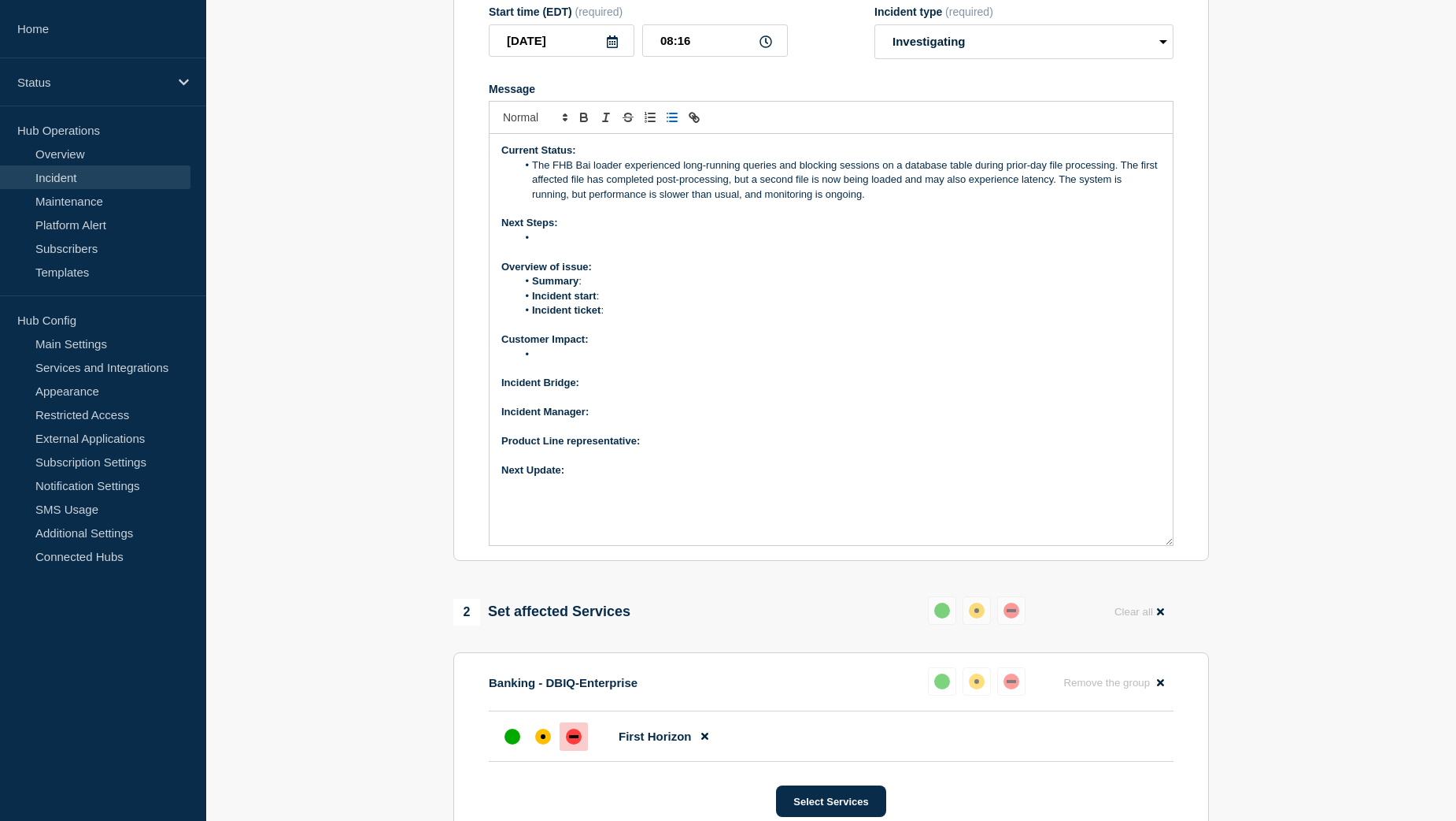
click at [556, 245] on li "Message" at bounding box center [839, 238] width 644 height 14
click at [888, 202] on li "The FHB Bai loader experienced long-running queries and blocking sessions on a …" at bounding box center [839, 180] width 644 height 43
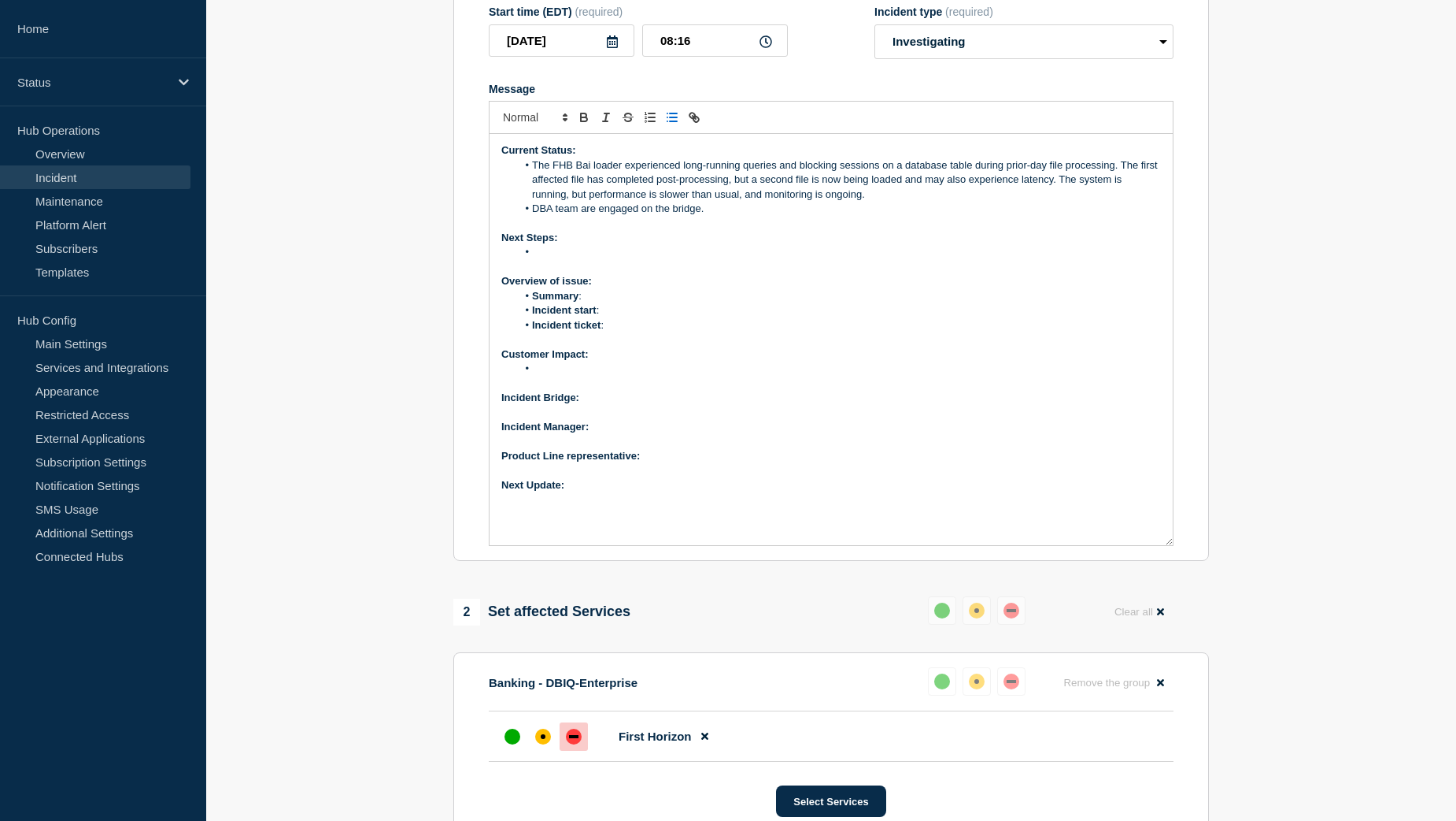
click at [579, 259] on li "Message" at bounding box center [839, 252] width 644 height 14
click at [551, 259] on li "Message" at bounding box center [839, 252] width 644 height 14
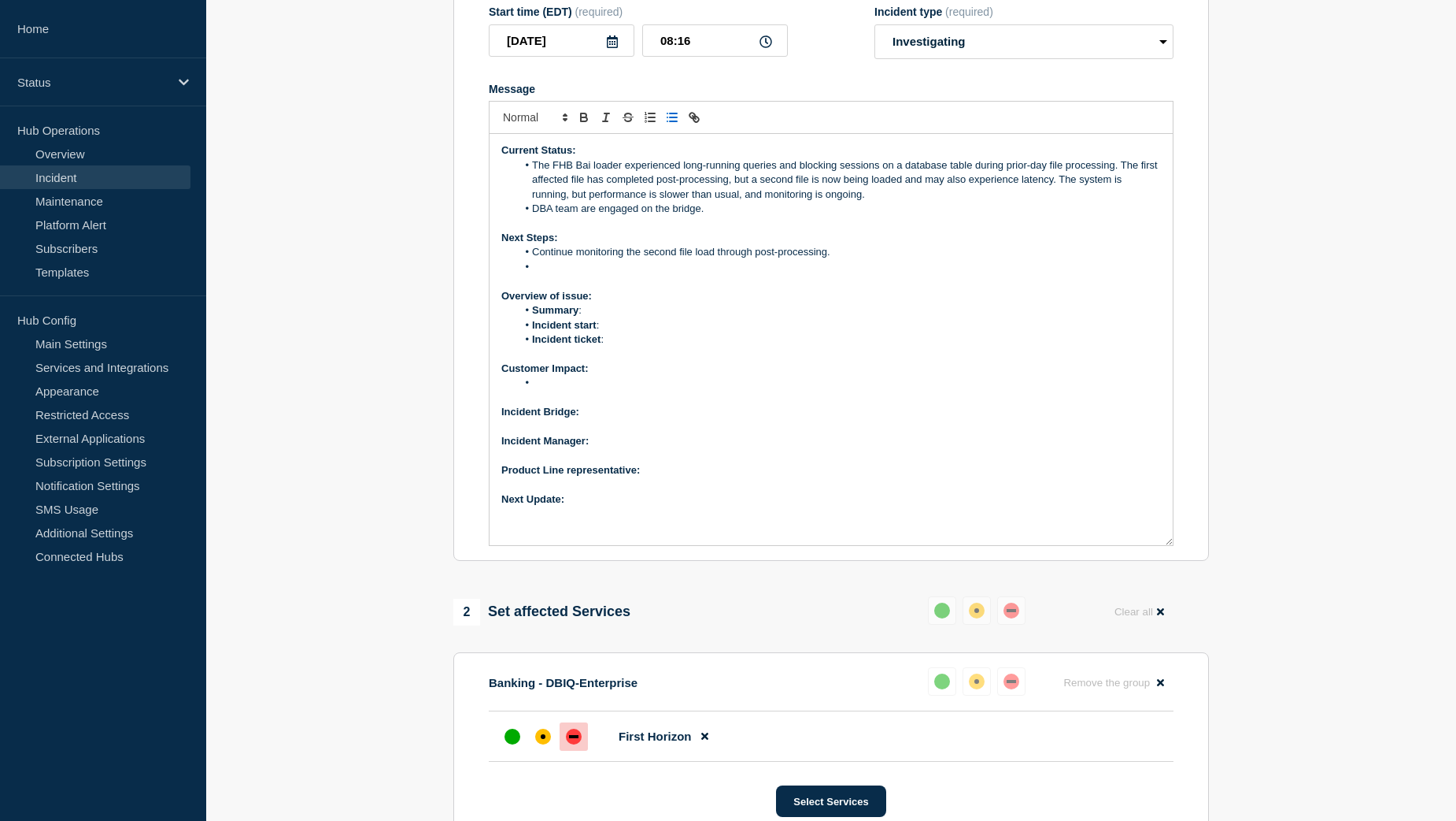
click at [581, 274] on li "Message" at bounding box center [839, 267] width 644 height 14
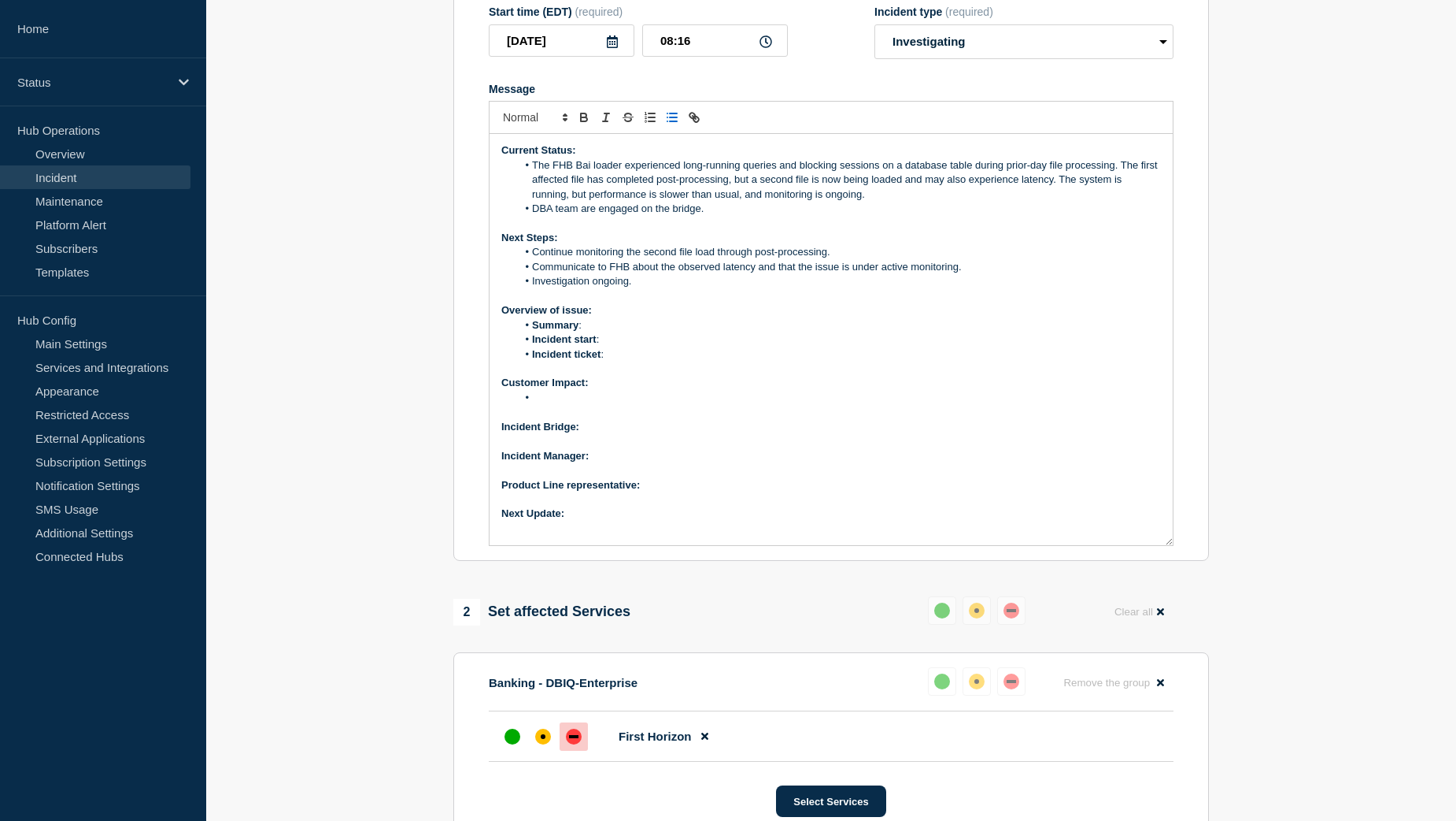
click at [620, 347] on li "Incident start :" at bounding box center [839, 340] width 644 height 14
drag, startPoint x: 602, startPoint y: 373, endPoint x: 664, endPoint y: 375, distance: 62.0
click at [660, 345] on strong "7:55 AM EST" at bounding box center [630, 339] width 62 height 11
click at [629, 362] on li "Incident ticket :" at bounding box center [839, 355] width 644 height 14
drag, startPoint x: 657, startPoint y: 392, endPoint x: 610, endPoint y: 392, distance: 47.0
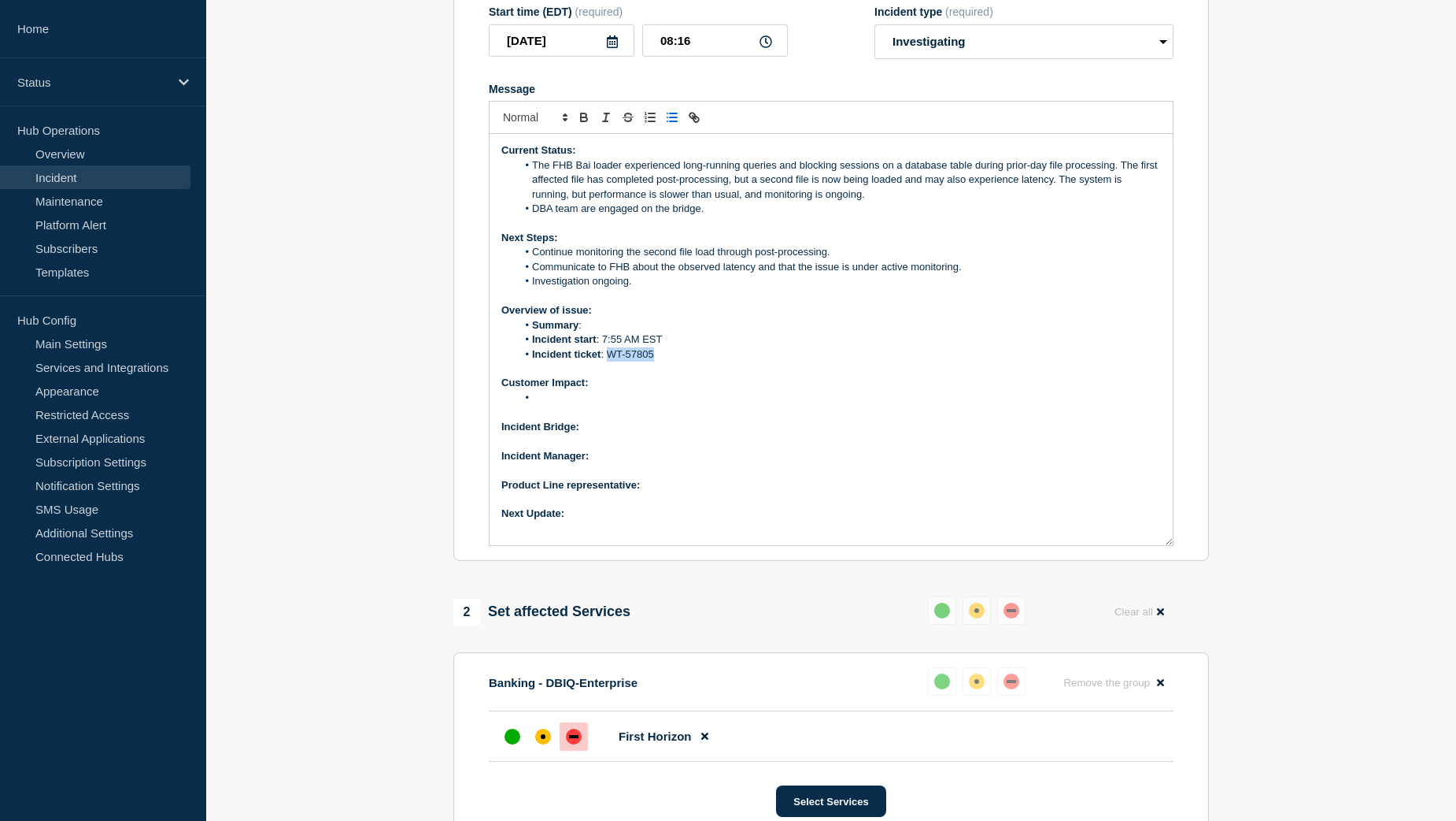
click at [610, 362] on li "Incident ticket : WT-57805" at bounding box center [839, 355] width 644 height 14
click at [701, 124] on icon "Toggle link" at bounding box center [695, 117] width 14 height 14
paste input "https://jira.bottomline.tech/browse/"
type input "https://jira.bottomline.tech/browse/WT-57805"
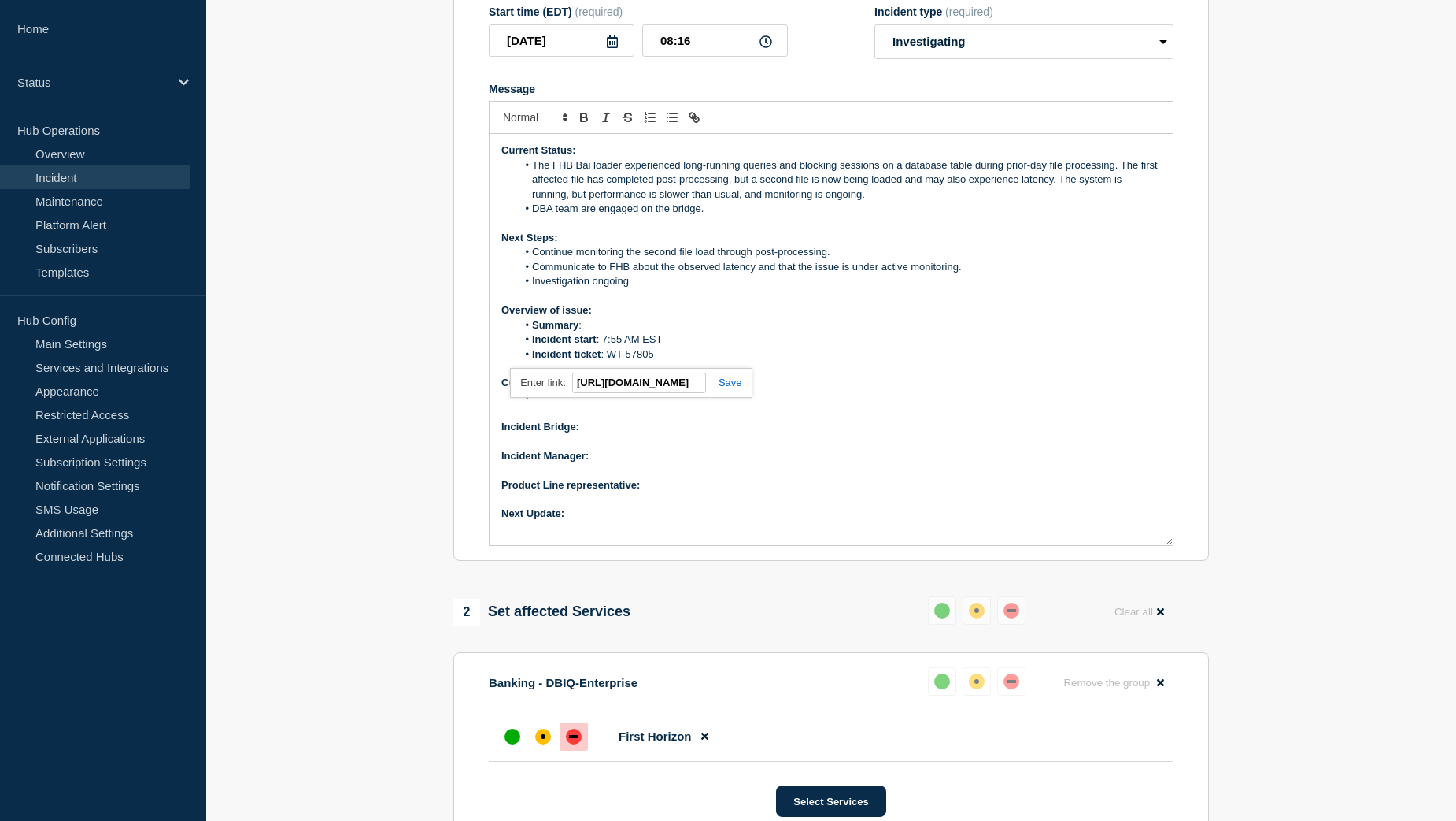
scroll to position [0, 0]
click at [724, 388] on link at bounding box center [724, 382] width 36 height 11
click at [607, 332] on li "Summary :" at bounding box center [839, 325] width 644 height 14
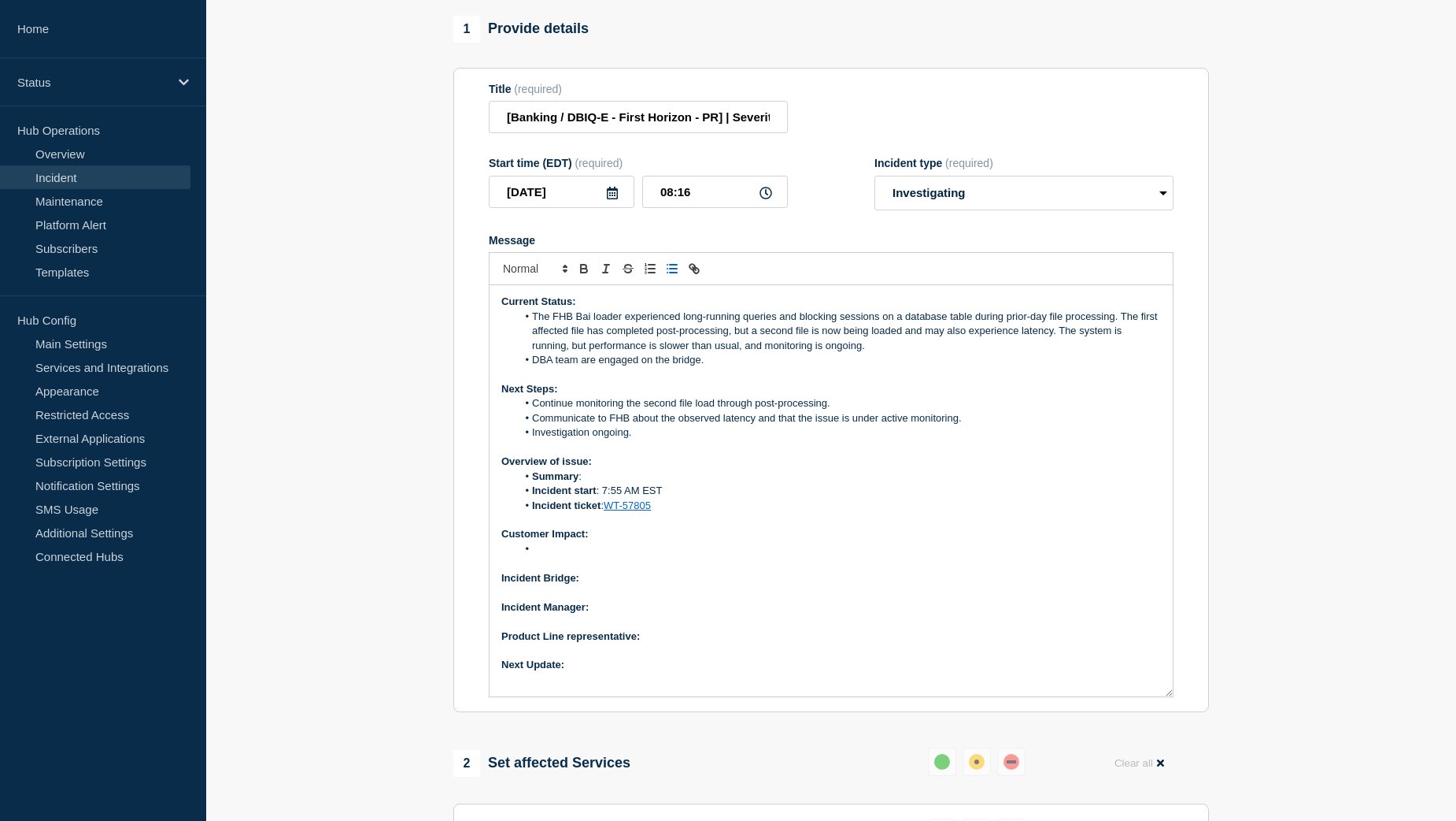
scroll to position [158, 0]
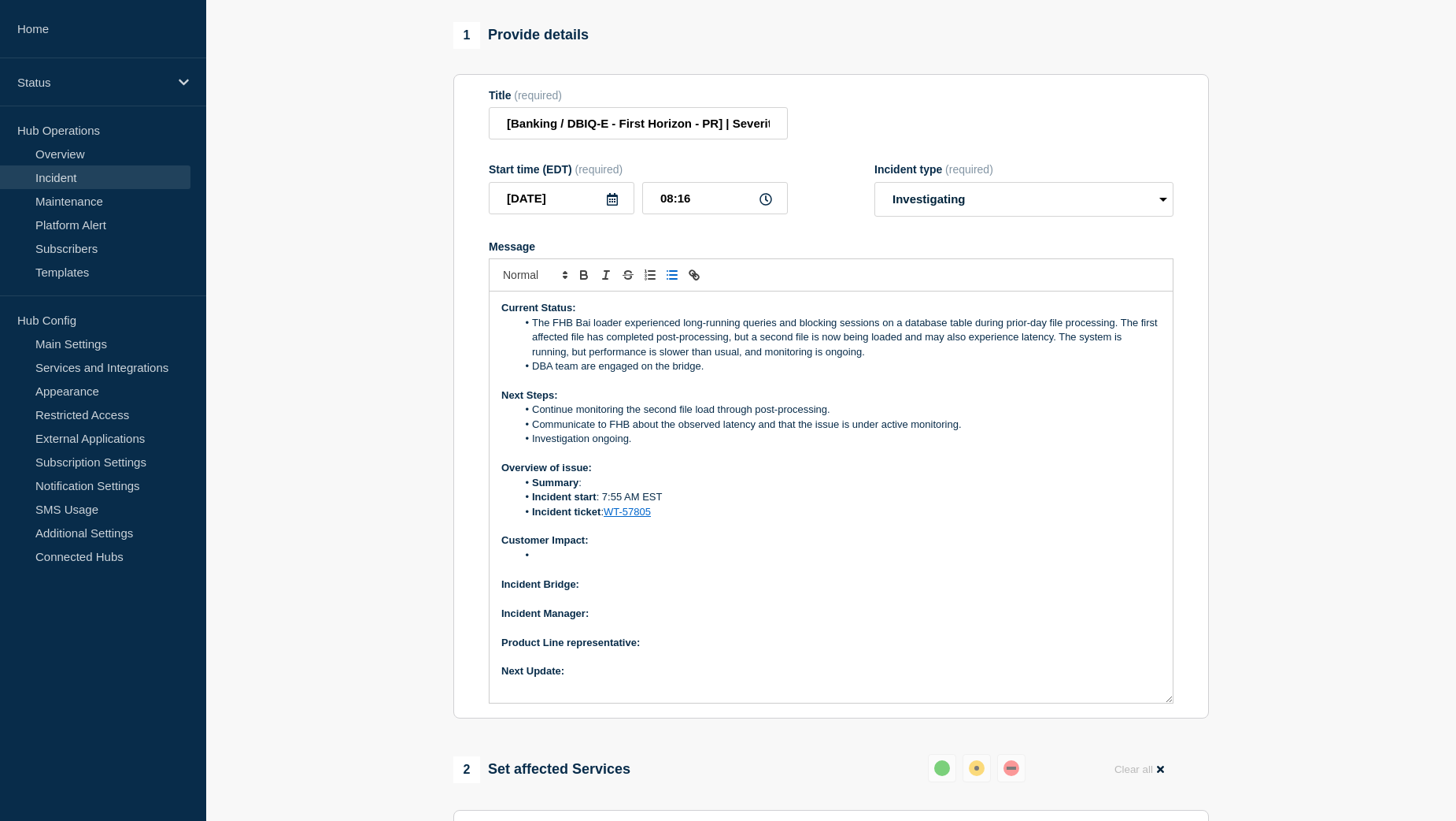
click at [607, 490] on li "Summary :" at bounding box center [839, 482] width 644 height 14
drag, startPoint x: 622, startPoint y: 520, endPoint x: 611, endPoint y: 520, distance: 11.0
click at [611, 490] on li "Summary : FHB Bai Loader Latency Due to Blocking Sessions" at bounding box center [839, 482] width 644 height 14
click at [564, 563] on li "Message" at bounding box center [839, 556] width 644 height 14
click at [547, 563] on li "Message" at bounding box center [839, 556] width 644 height 14
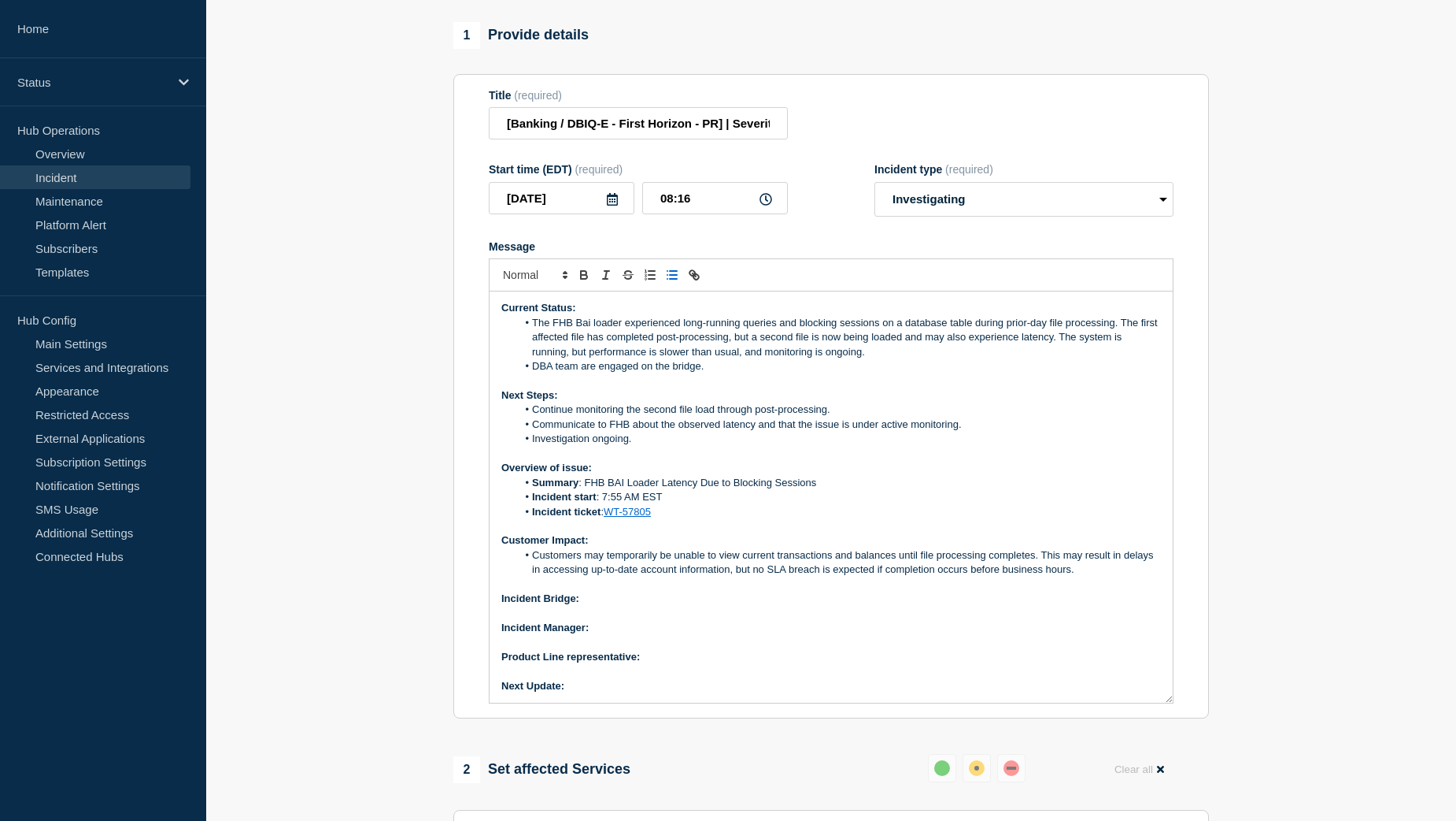
click at [602, 606] on p "Incident Bridge:" at bounding box center [831, 599] width 659 height 14
click at [607, 635] on p "Incident Manager:" at bounding box center [831, 628] width 659 height 14
click at [665, 664] on p "Product Line representative:" at bounding box center [831, 657] width 659 height 14
click at [578, 703] on div "Current Status: The FHB Bai loader experienced long-running queries and blockin…" at bounding box center [831, 496] width 683 height 411
drag, startPoint x: 656, startPoint y: 720, endPoint x: 568, endPoint y: 723, distance: 88.1
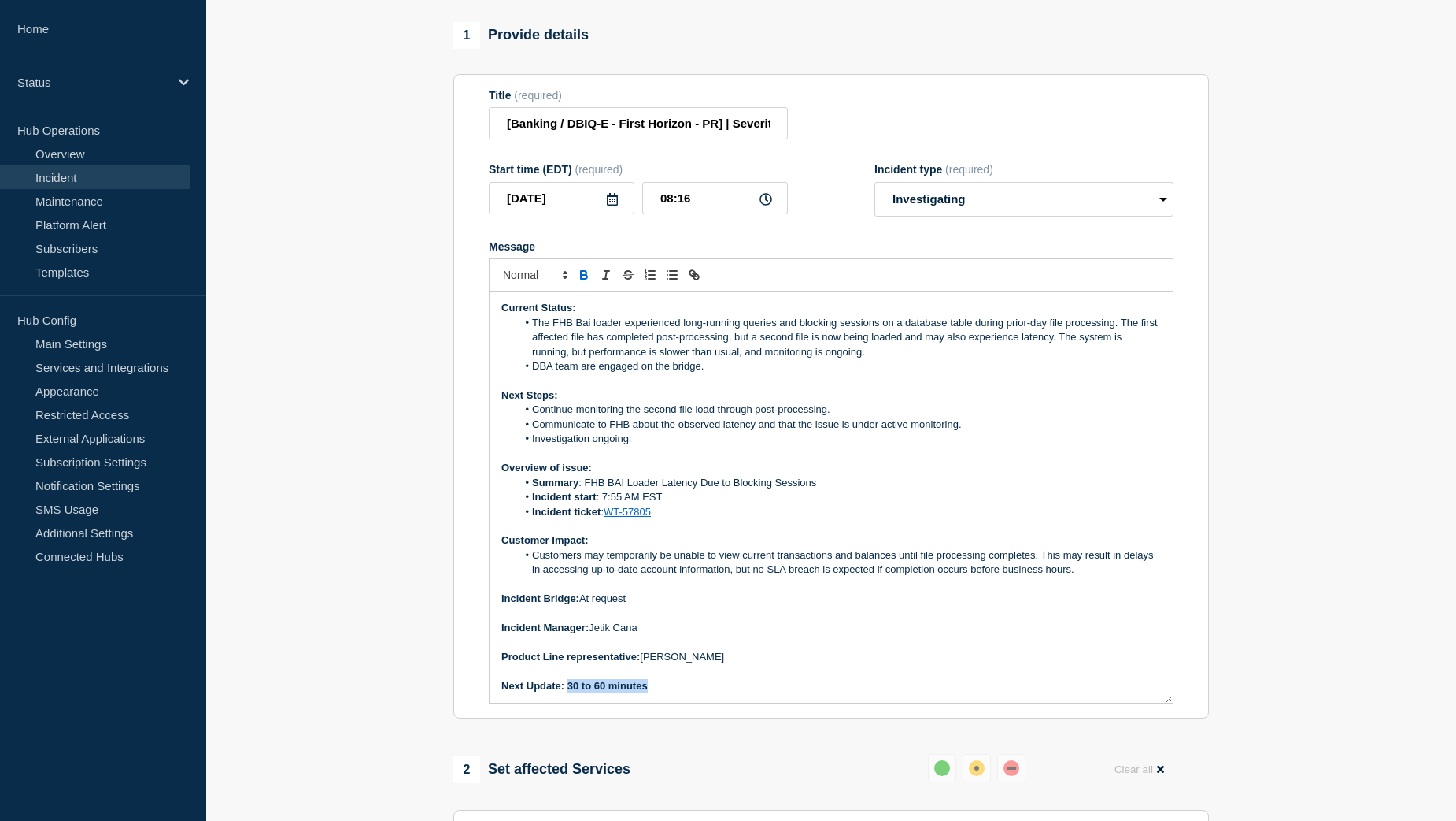
click at [568, 693] on p "Next Update: 30 to 60 minutes" at bounding box center [831, 686] width 659 height 14
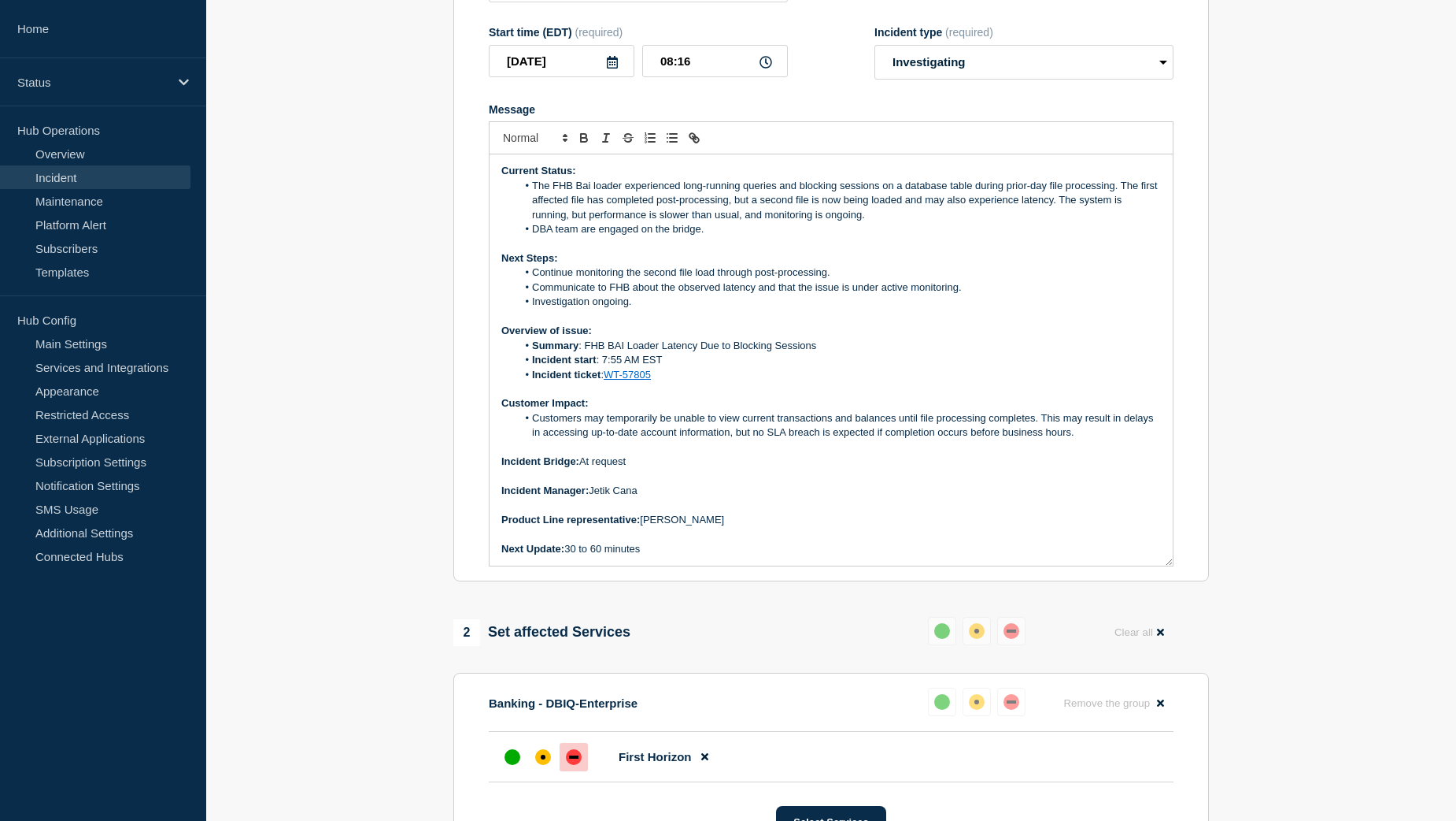
scroll to position [394, 0]
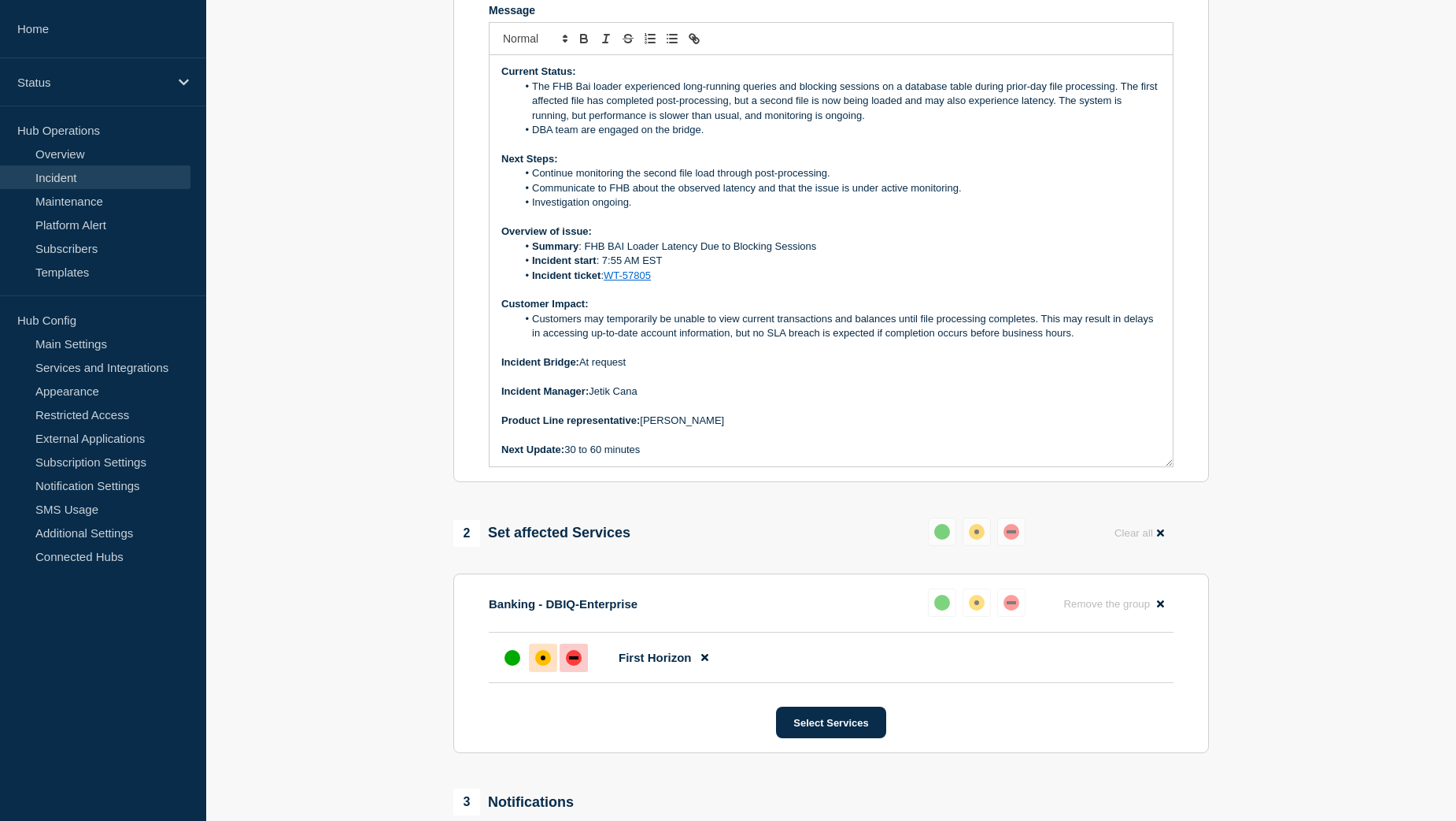
click at [544, 666] on div "affected" at bounding box center [543, 658] width 16 height 16
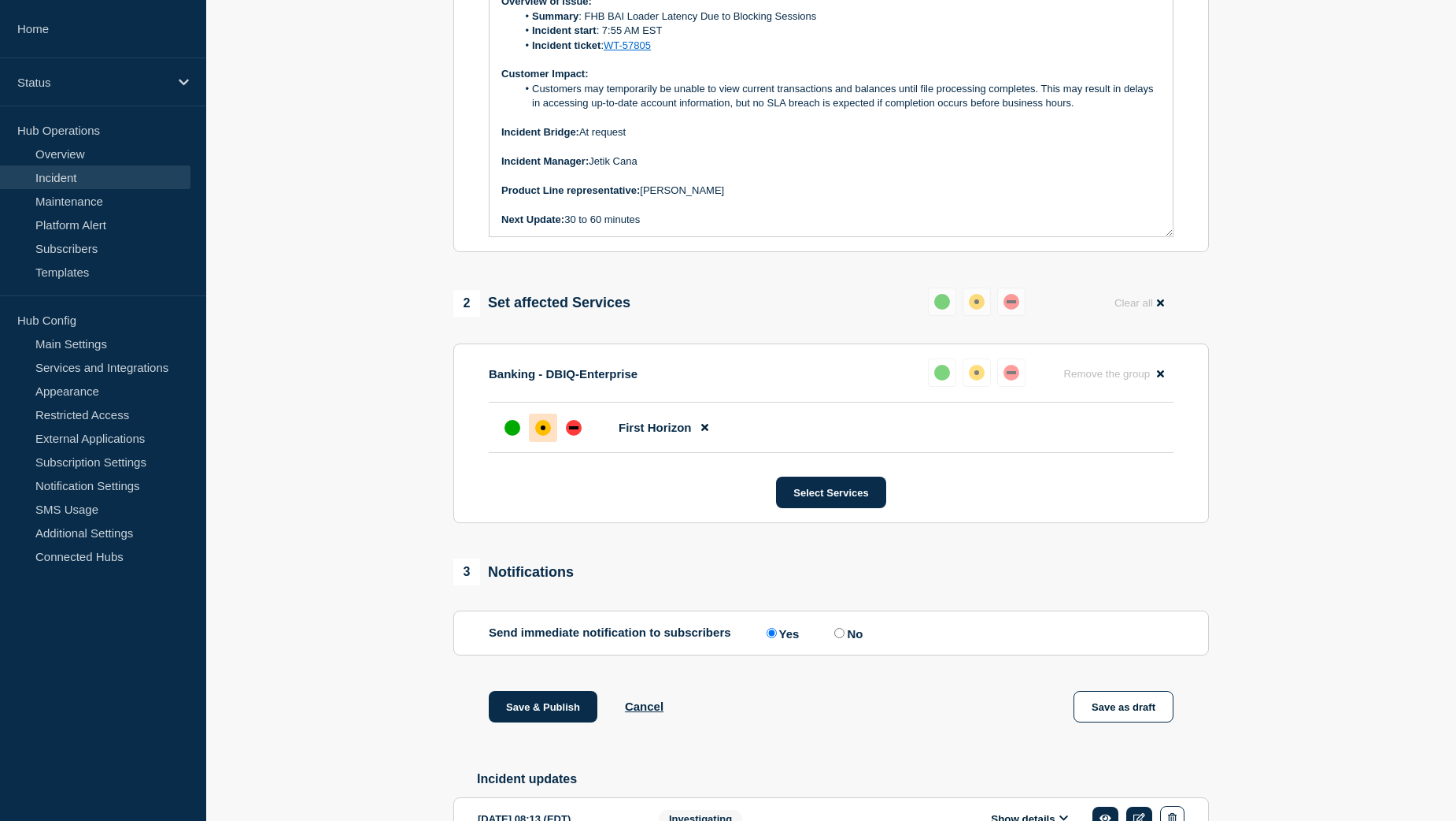
scroll to position [631, 0]
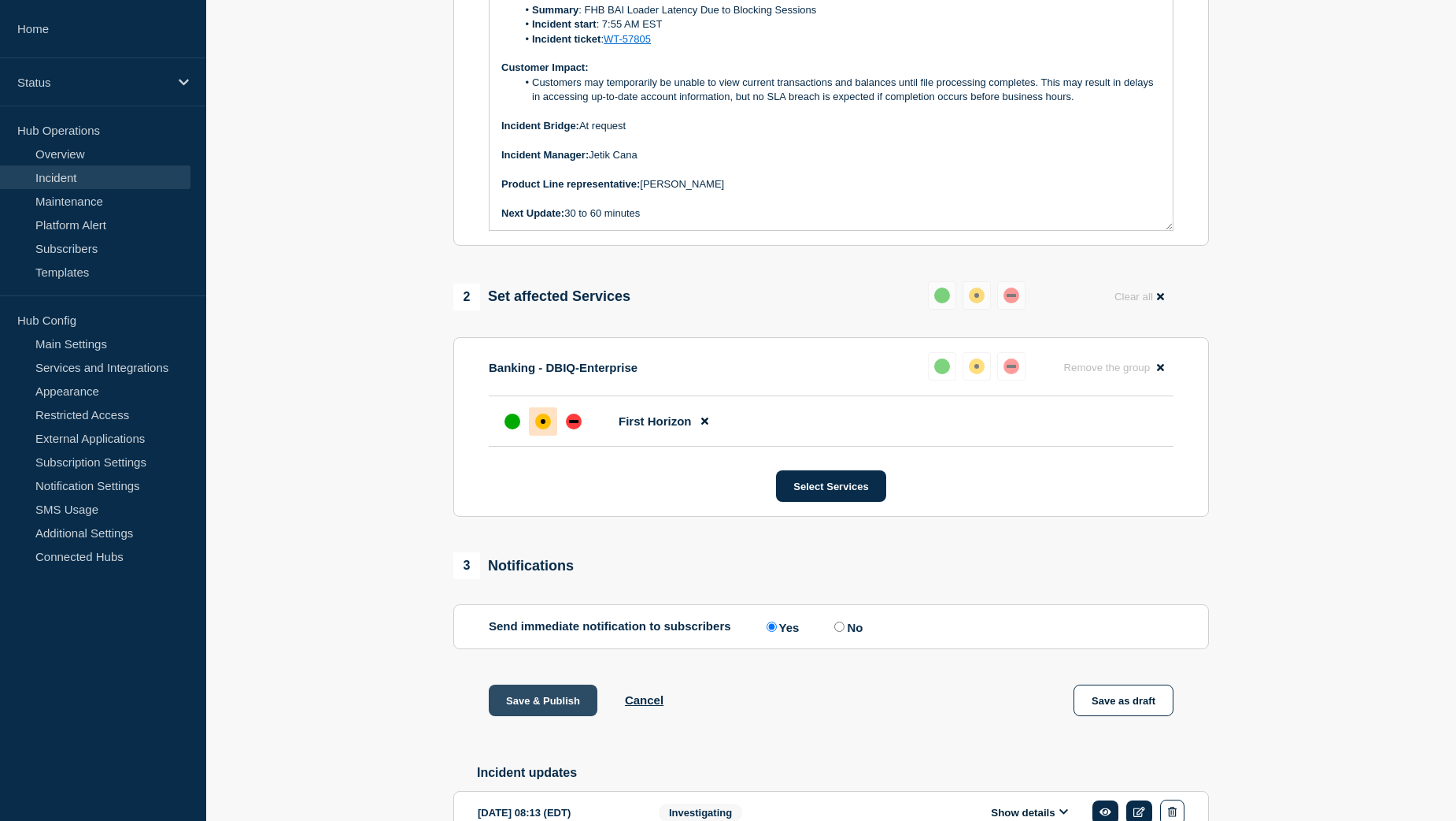
click at [501, 716] on button "Save & Publish" at bounding box center [543, 700] width 108 height 32
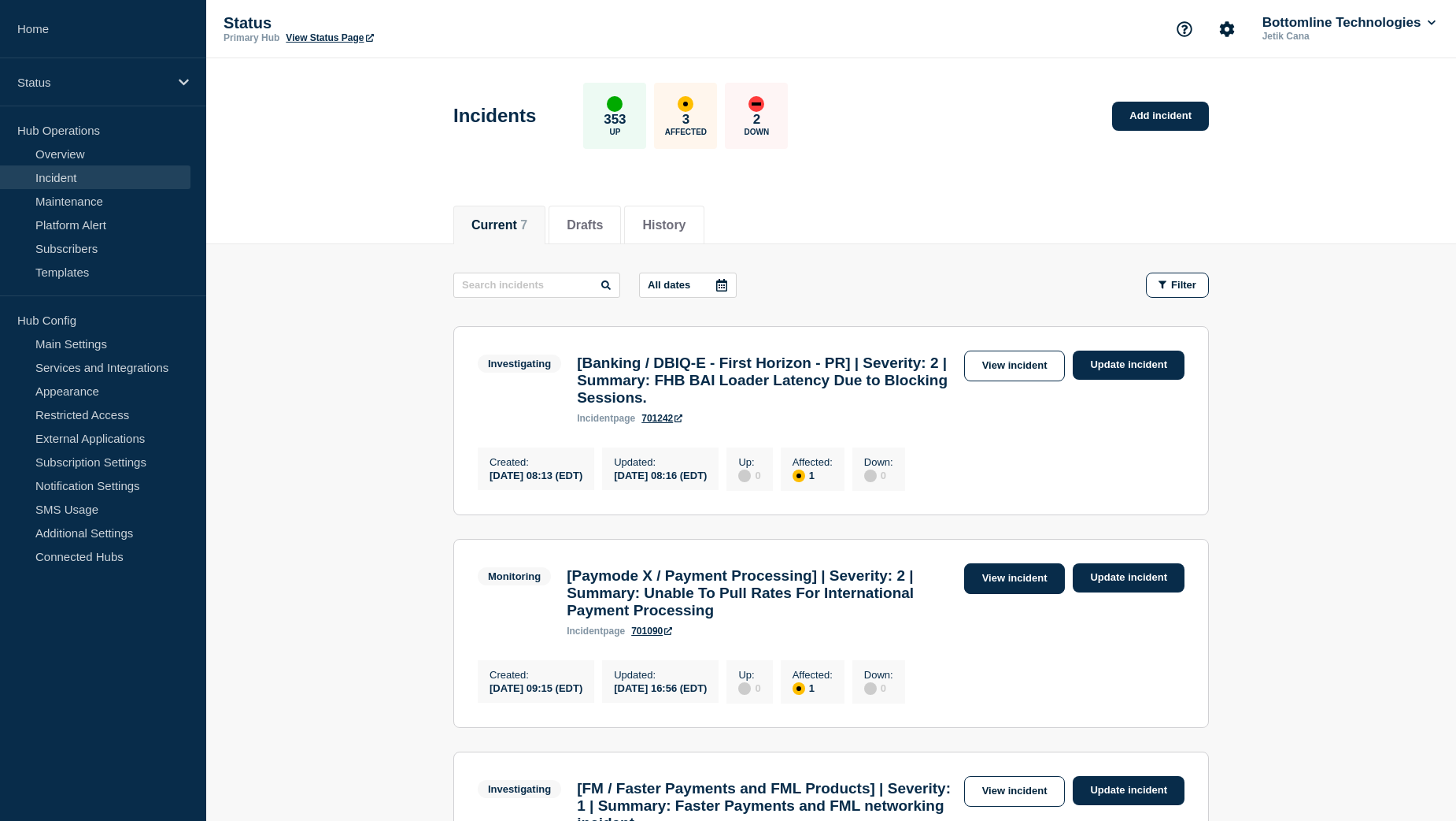
click at [1014, 593] on link "View incident" at bounding box center [1014, 578] width 101 height 31
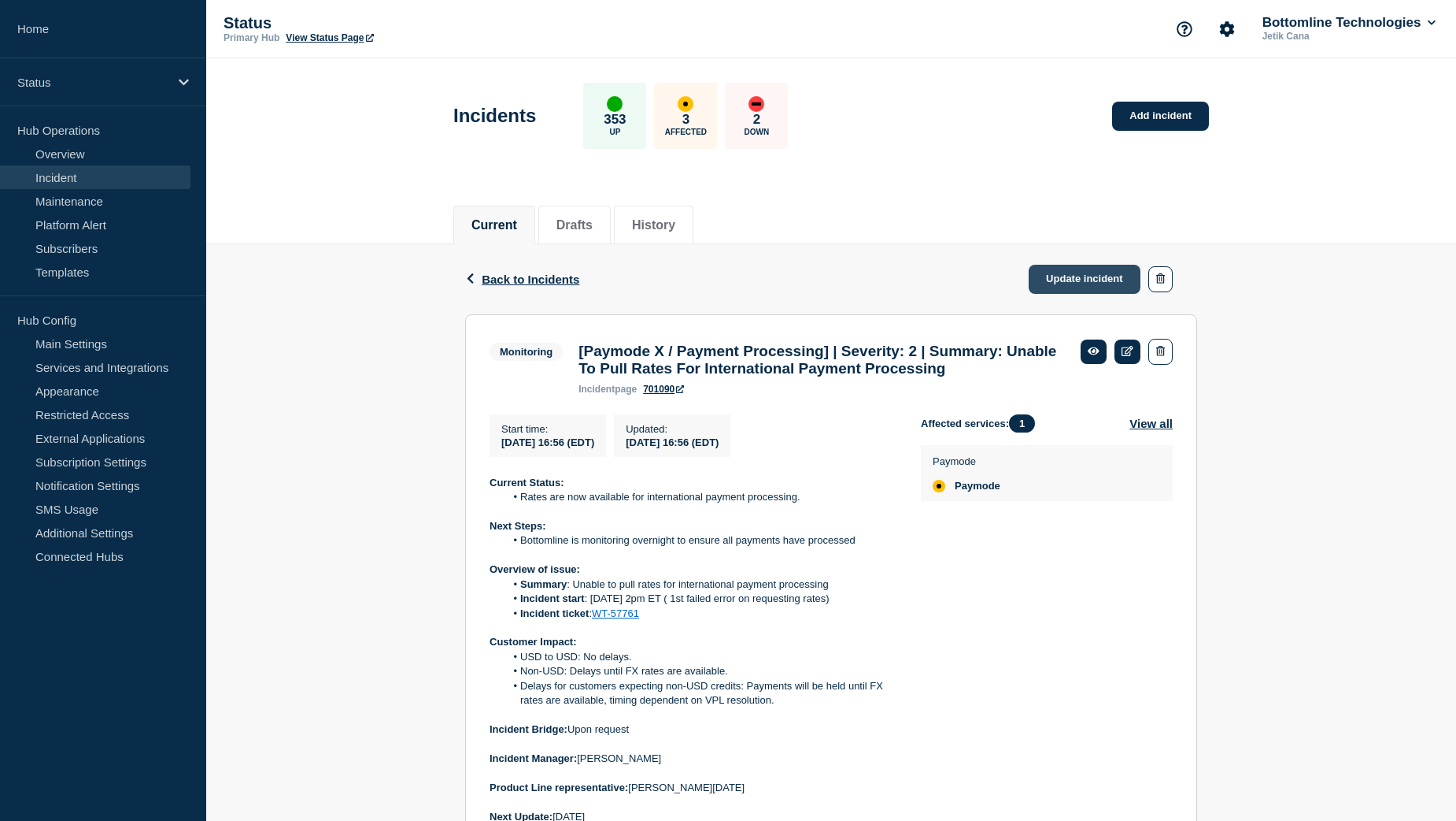
click at [1094, 271] on link "Update incident" at bounding box center [1084, 279] width 112 height 29
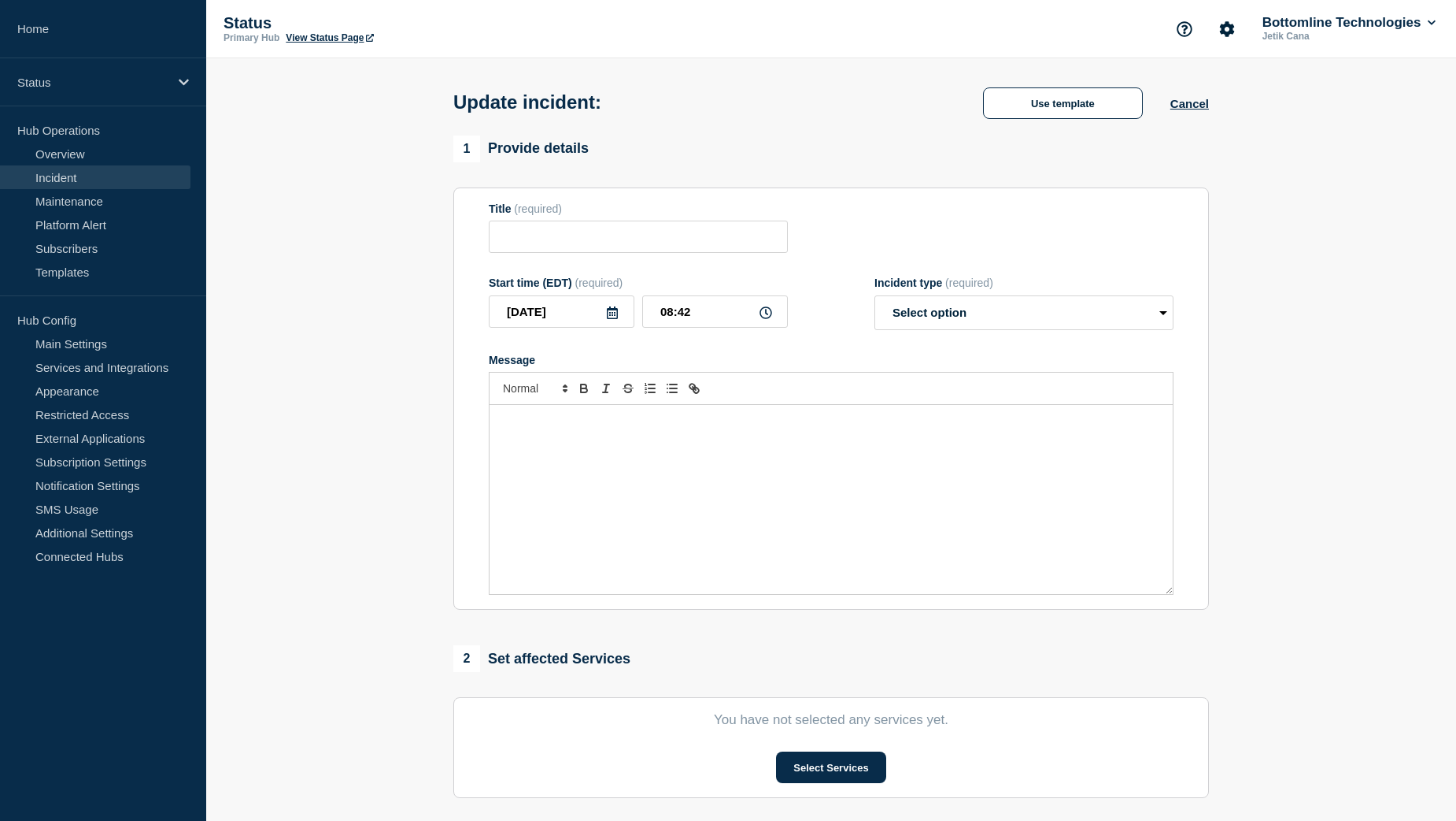
type input "[Paymode X / Payment Processing] | Severity: 2 | Summary: Unable To Pull Rates …"
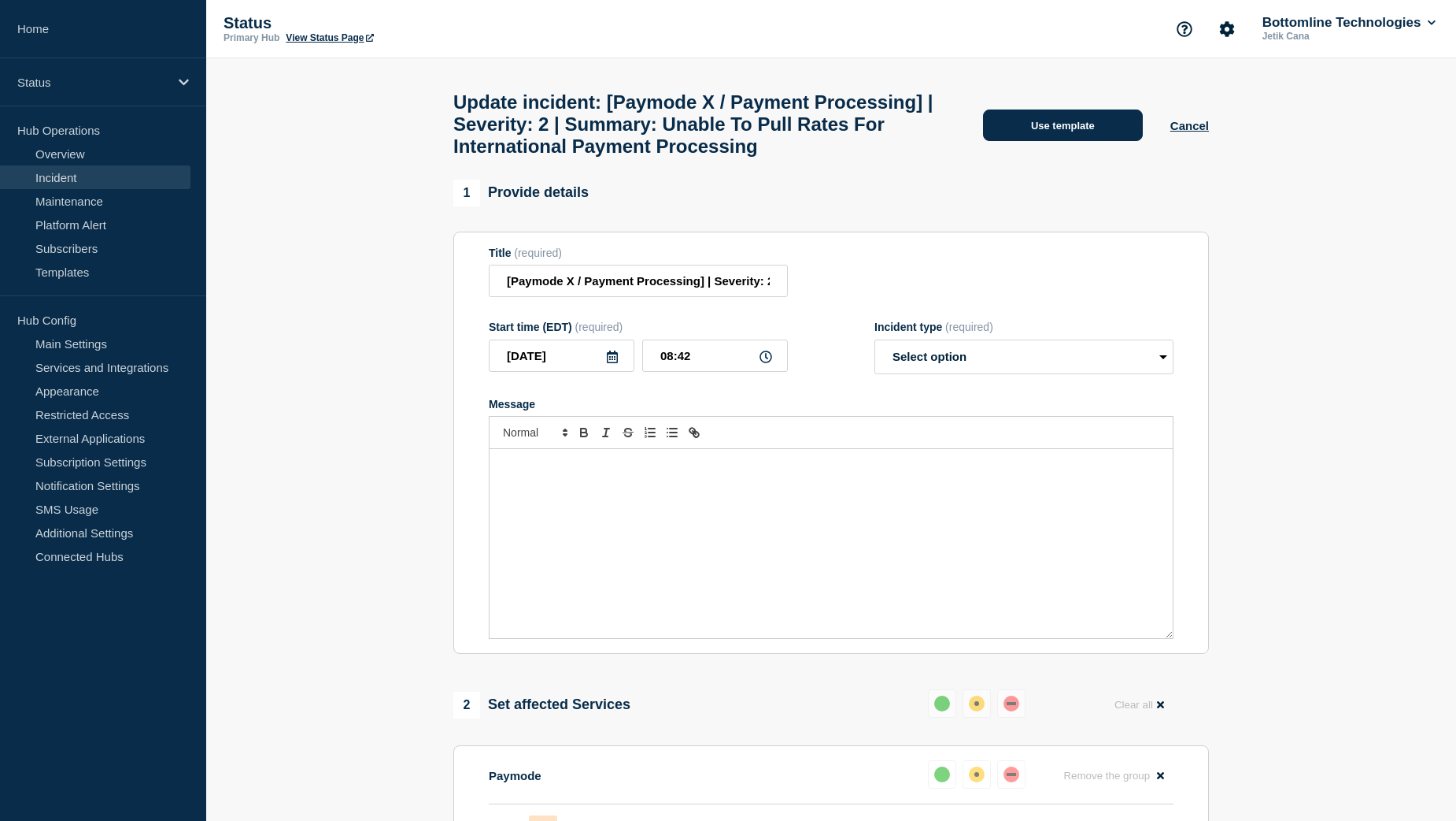
click at [1063, 129] on button "Use template" at bounding box center [1063, 125] width 160 height 32
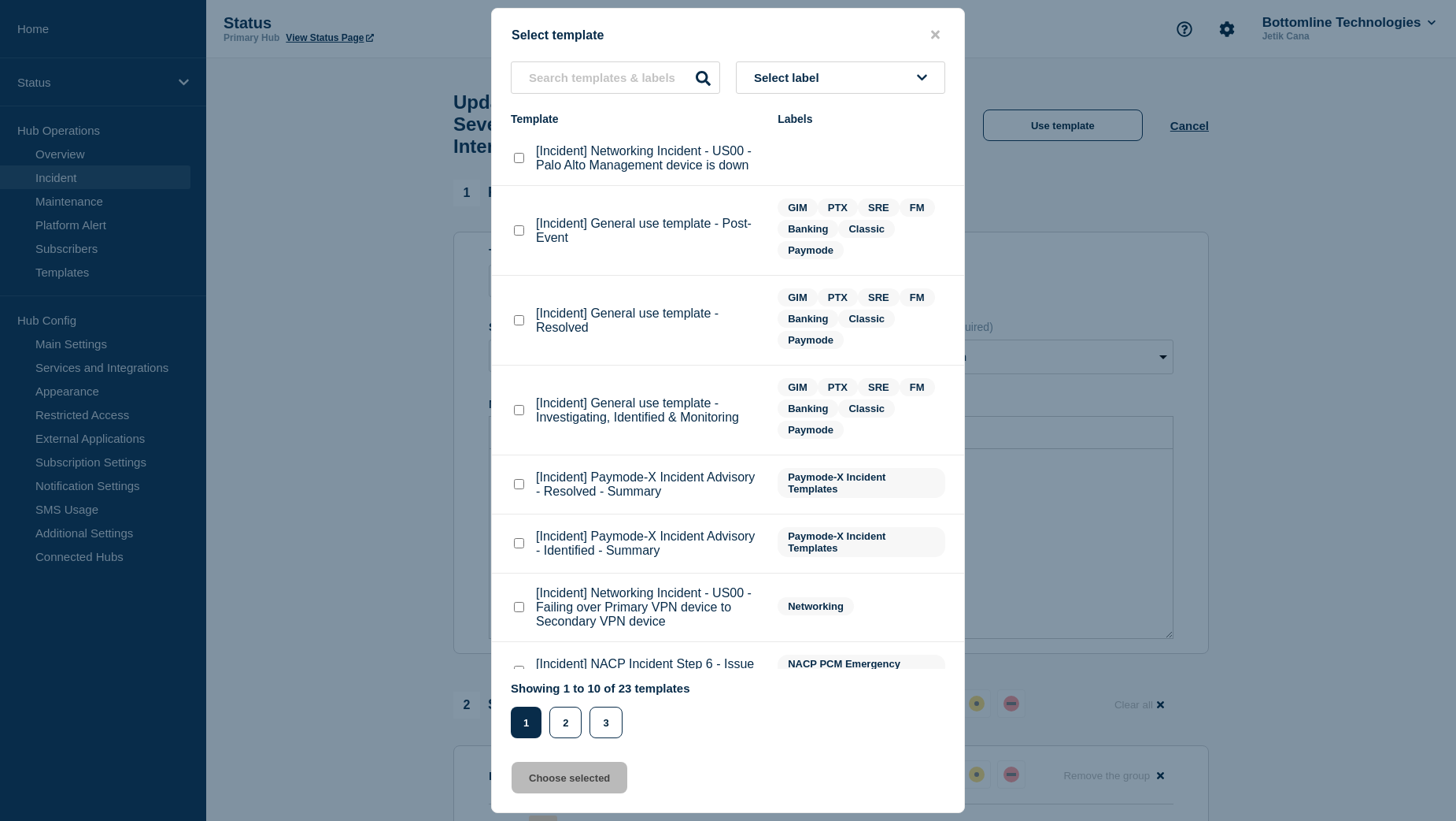
click at [519, 325] on checkbox"] "[Incident] General use template - Resolved checkbox" at bounding box center [519, 320] width 11 height 11
checkbox checkbox"] "true"
click at [571, 778] on button "Choose selected" at bounding box center [569, 778] width 115 height 32
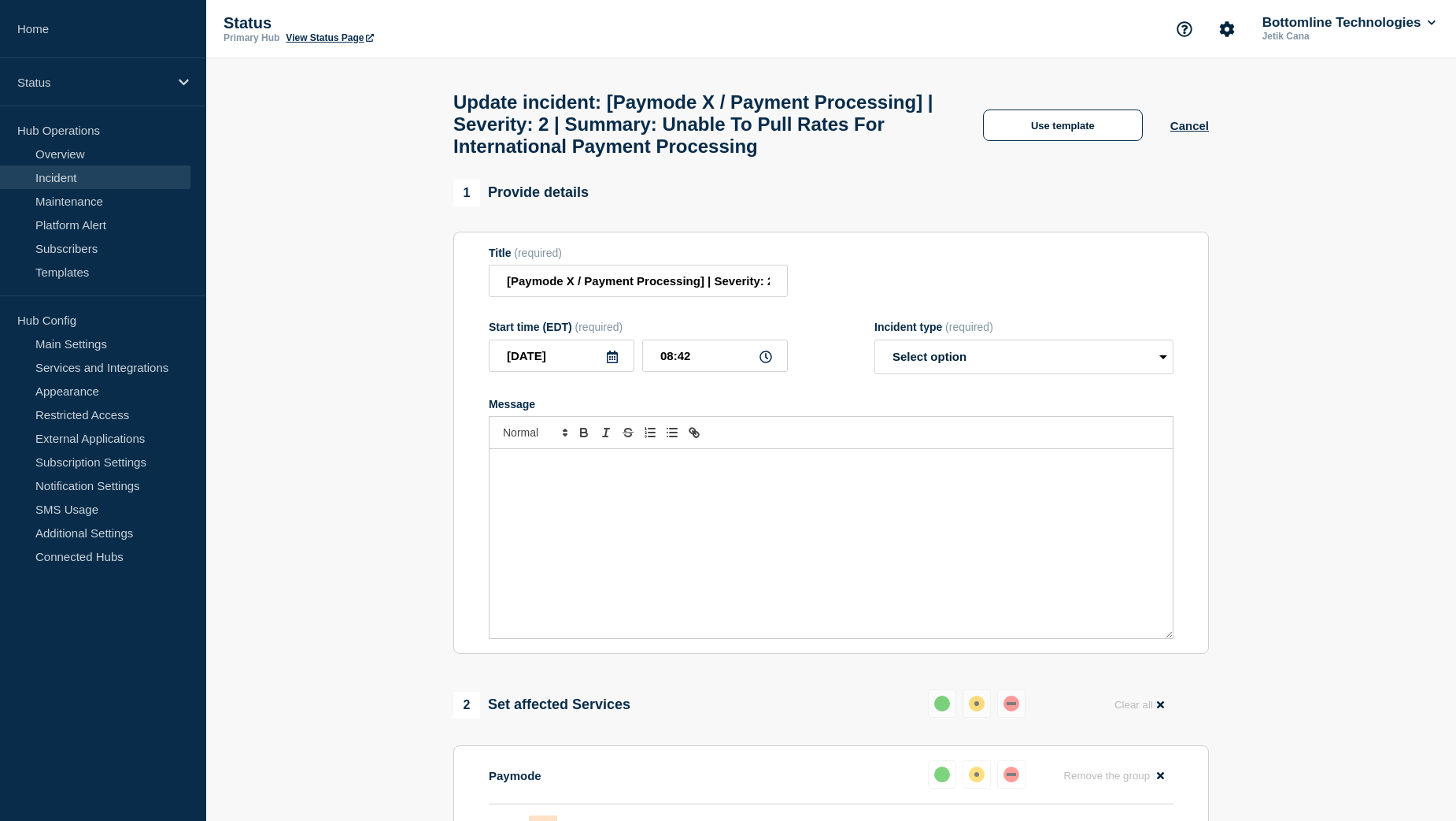
select select "resolved"
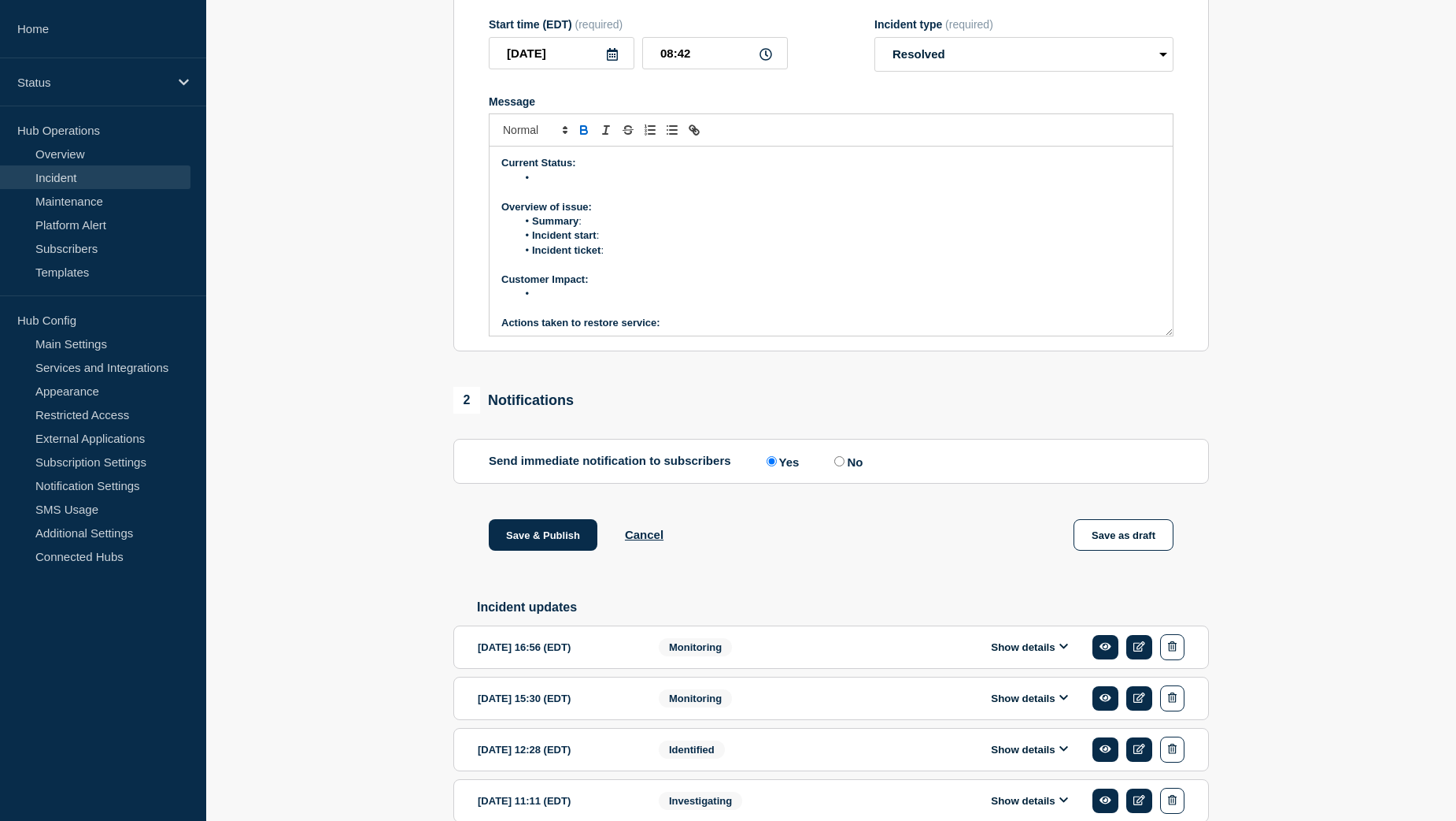
scroll to position [315, 0]
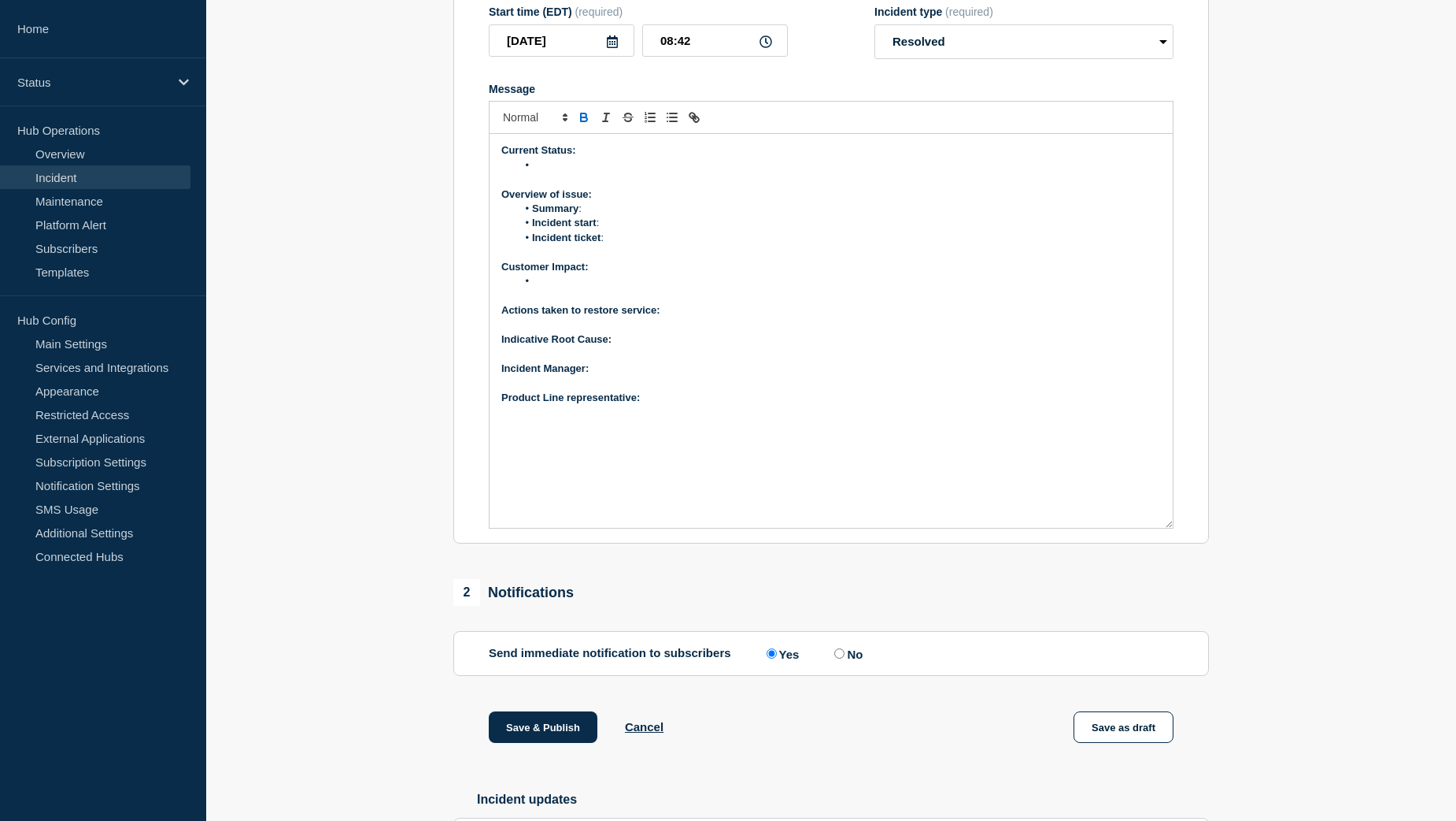
drag, startPoint x: 1165, startPoint y: 355, endPoint x: 1176, endPoint y: 559, distance: 204.3
click at [1176, 544] on section "Title (required) [Paymode X / Payment Processing] | Severity: 2 | Summary: Unab…" at bounding box center [830, 230] width 755 height 628
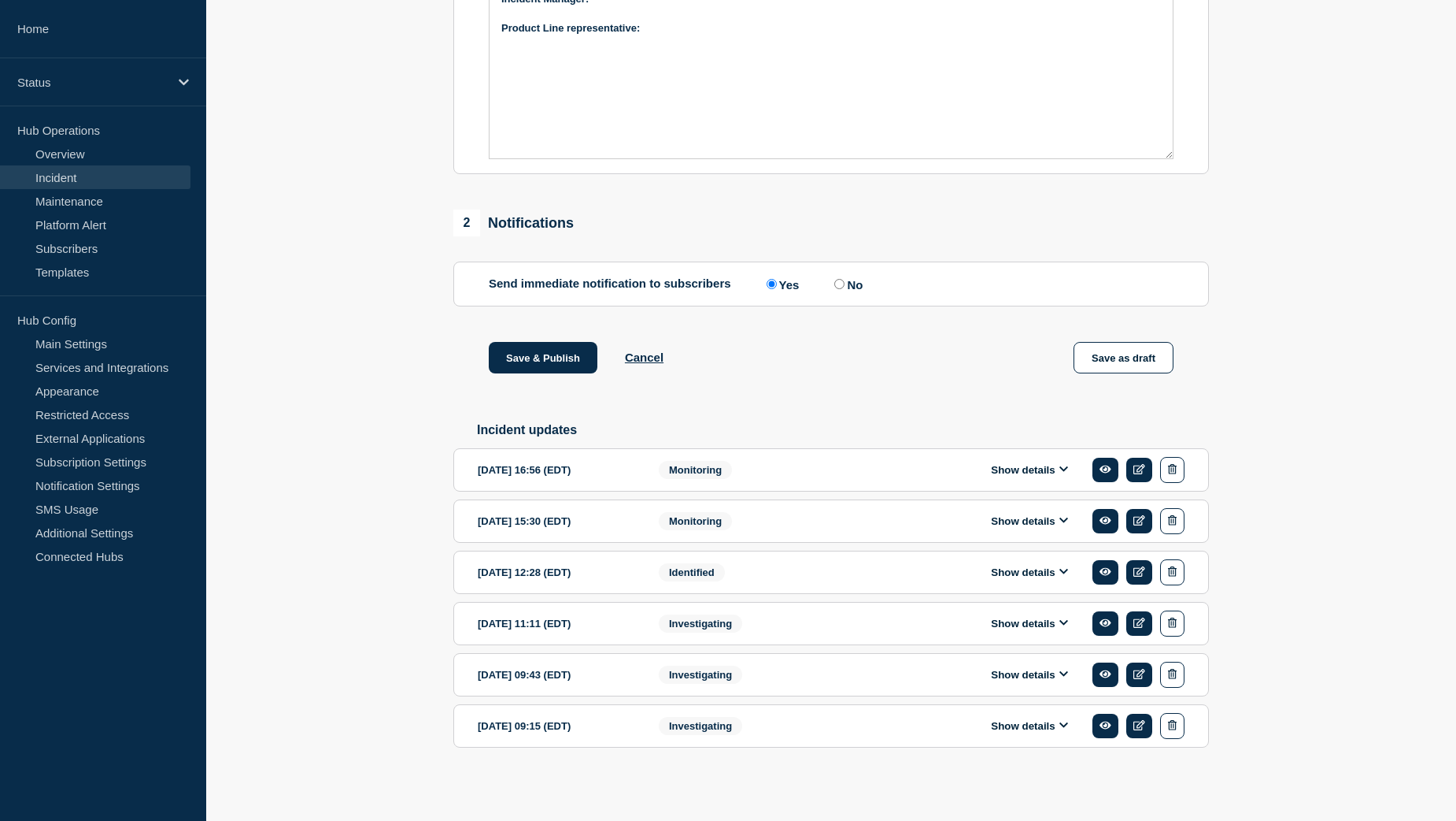
scroll to position [709, 0]
click at [1021, 476] on button "Show details" at bounding box center [1029, 469] width 86 height 13
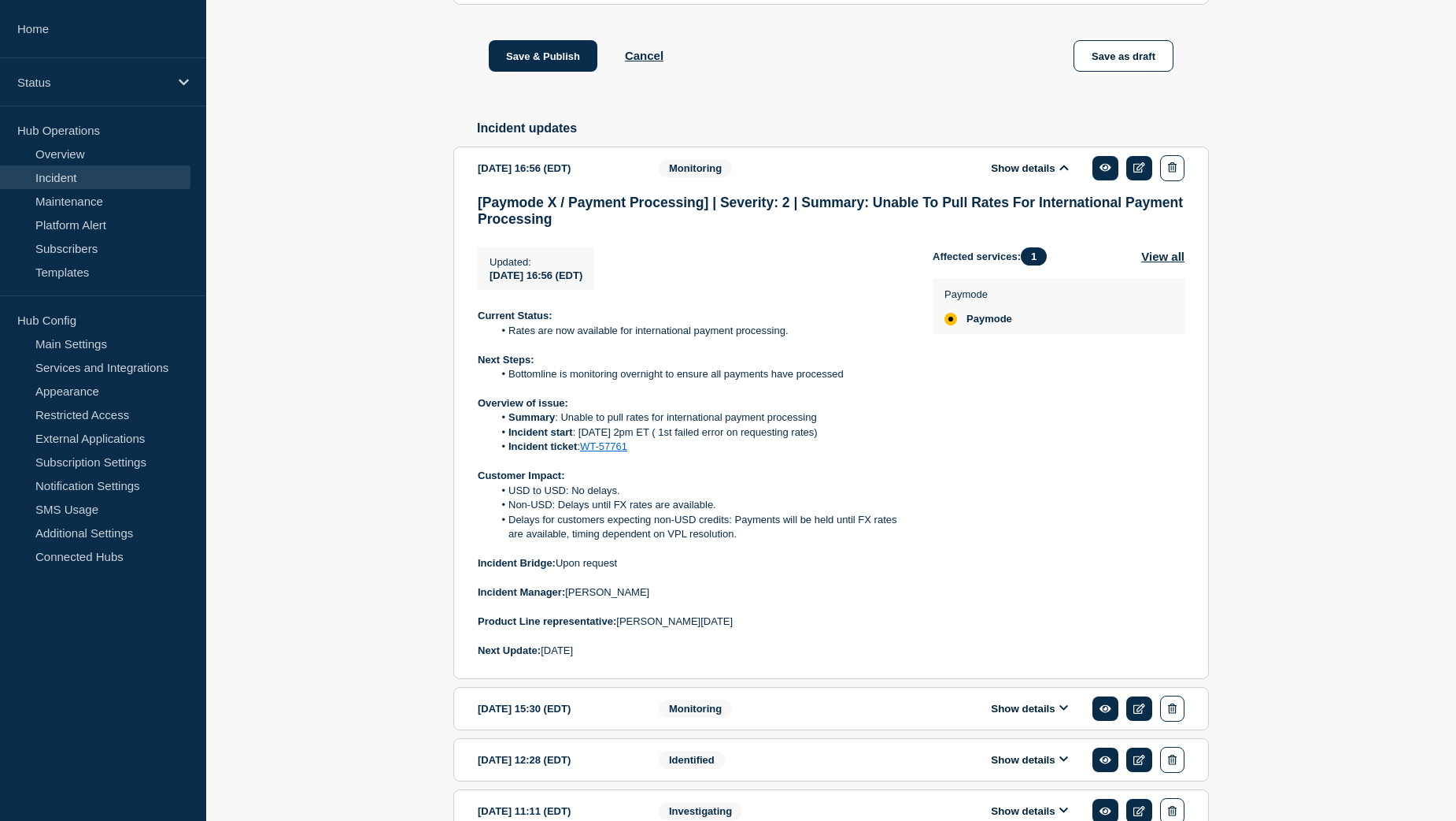
scroll to position [1024, 0]
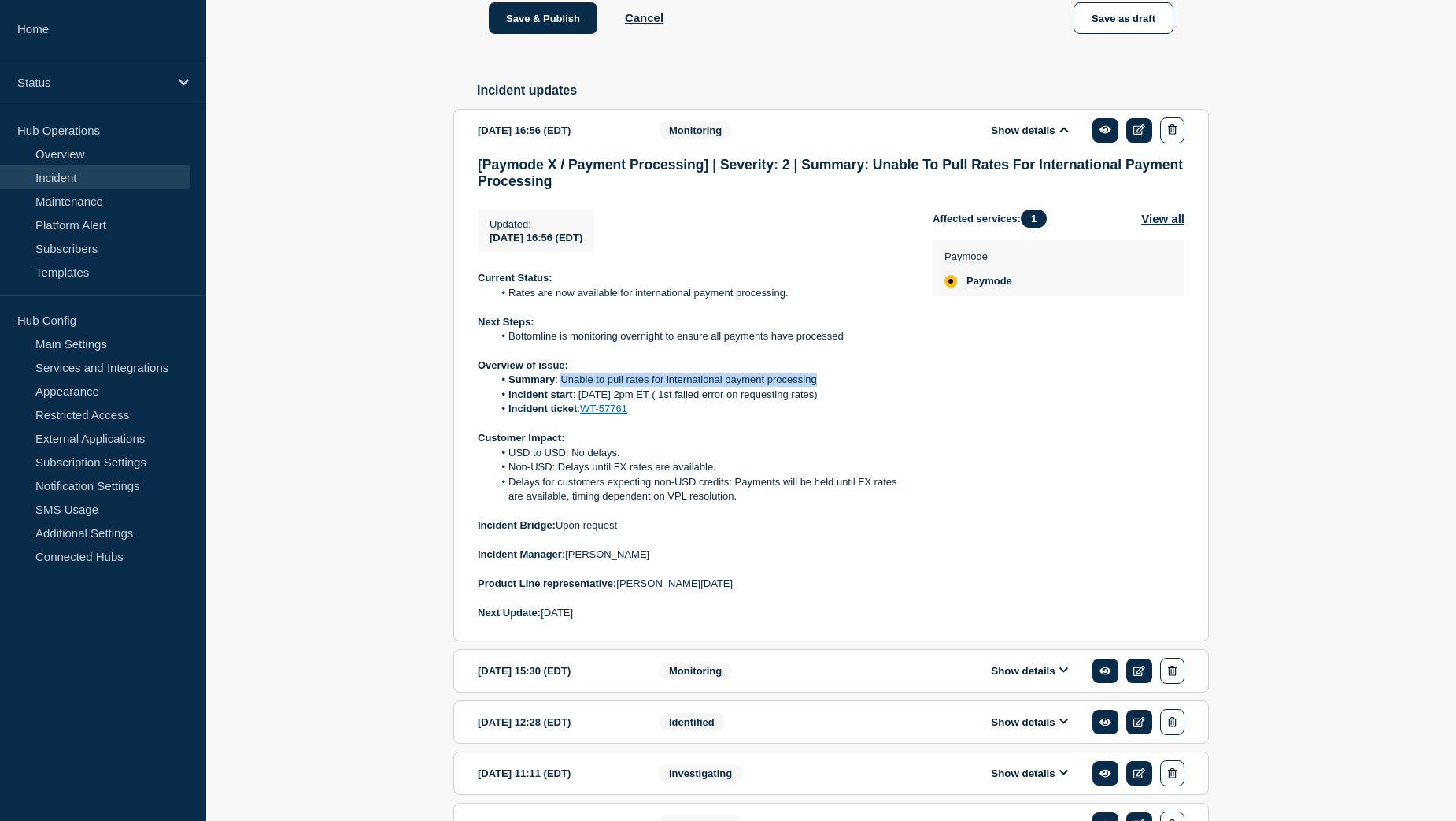
drag, startPoint x: 561, startPoint y: 420, endPoint x: 829, endPoint y: 420, distance: 268.0
click at [829, 387] on li "Summary : Unable to pull rates for international payment processing" at bounding box center [701, 379] width 415 height 14
copy li "Unable to pull rates for international payment processing"
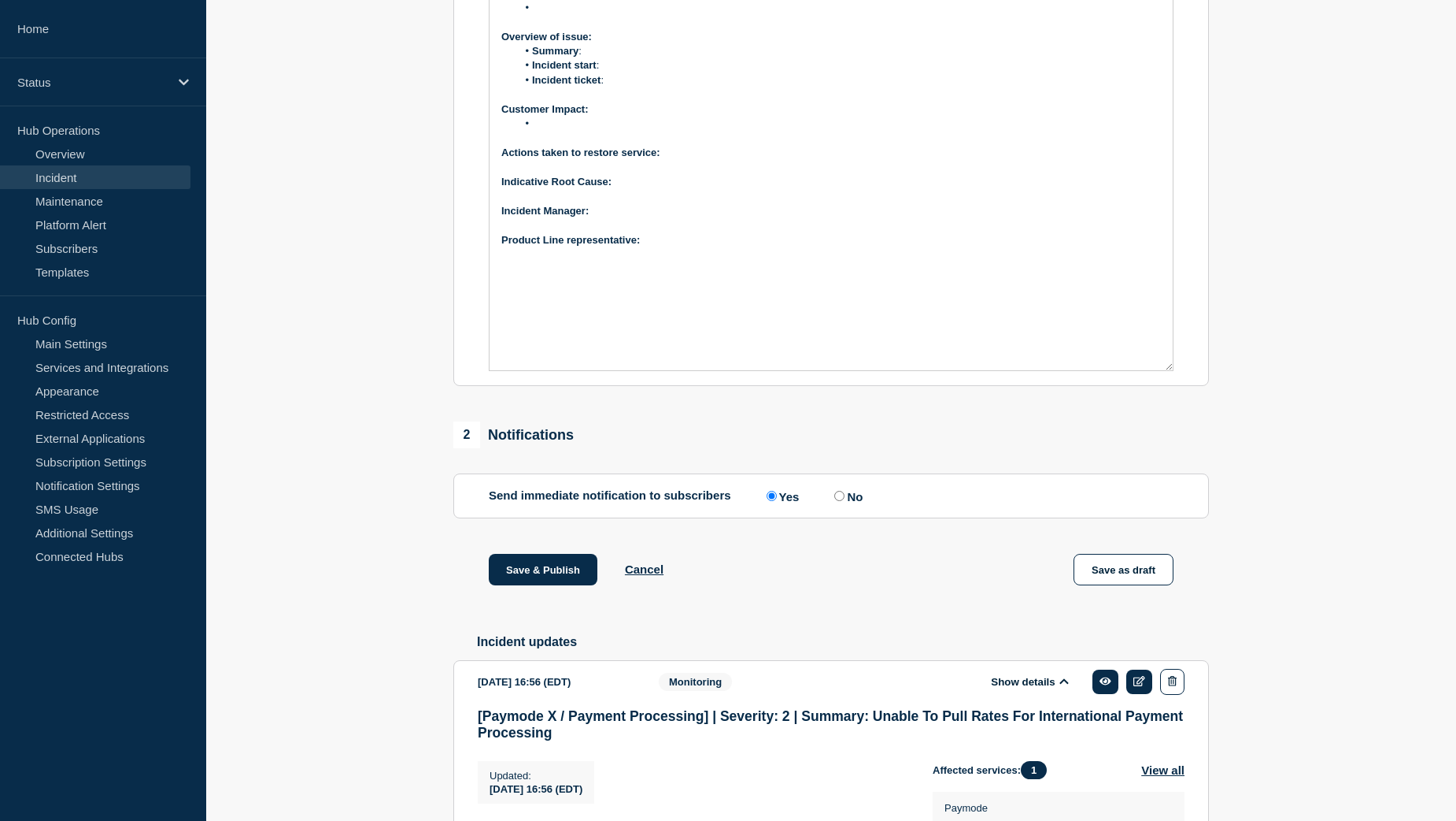
scroll to position [394, 0]
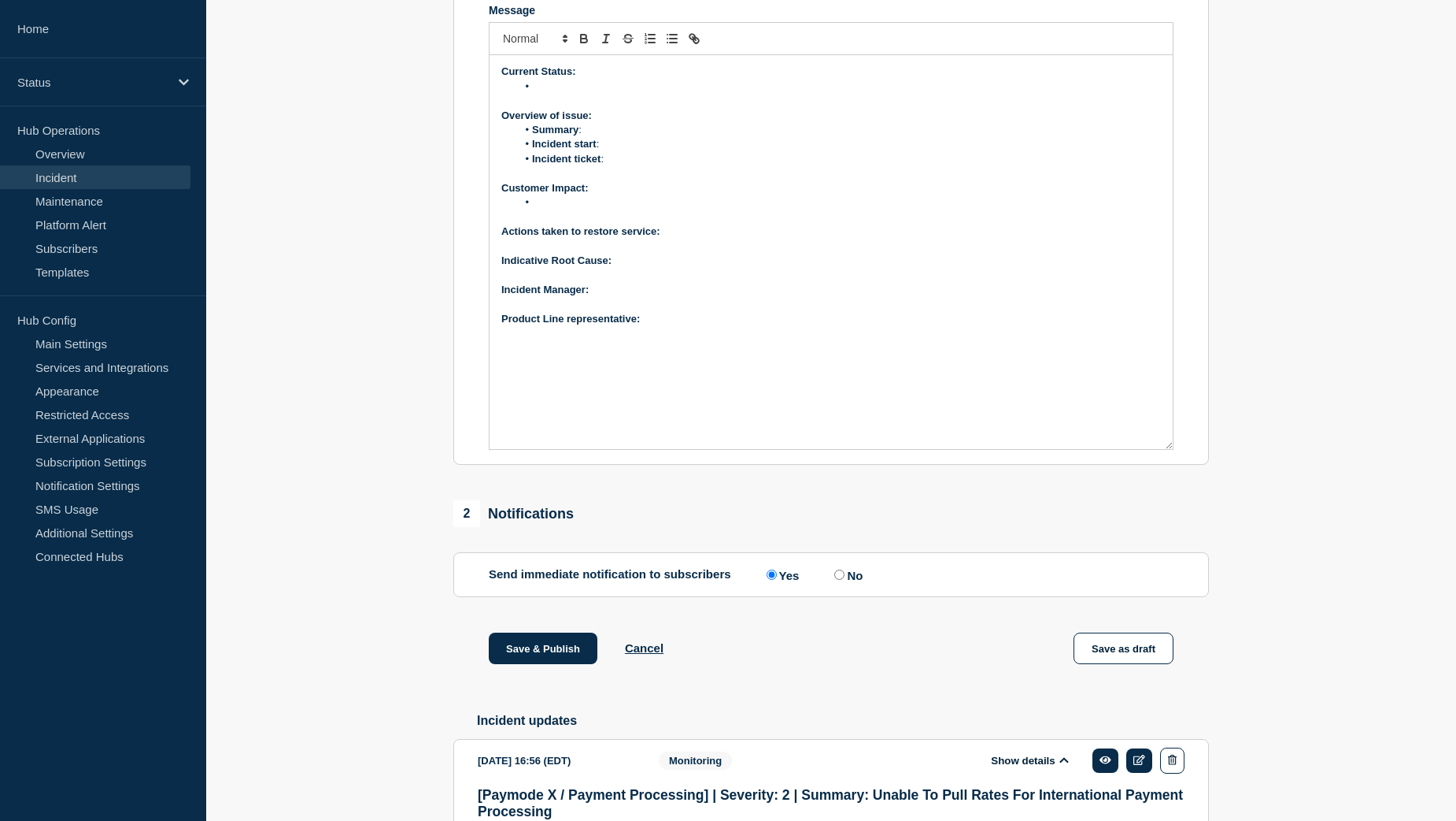
click at [633, 137] on li "Summary :" at bounding box center [839, 130] width 644 height 14
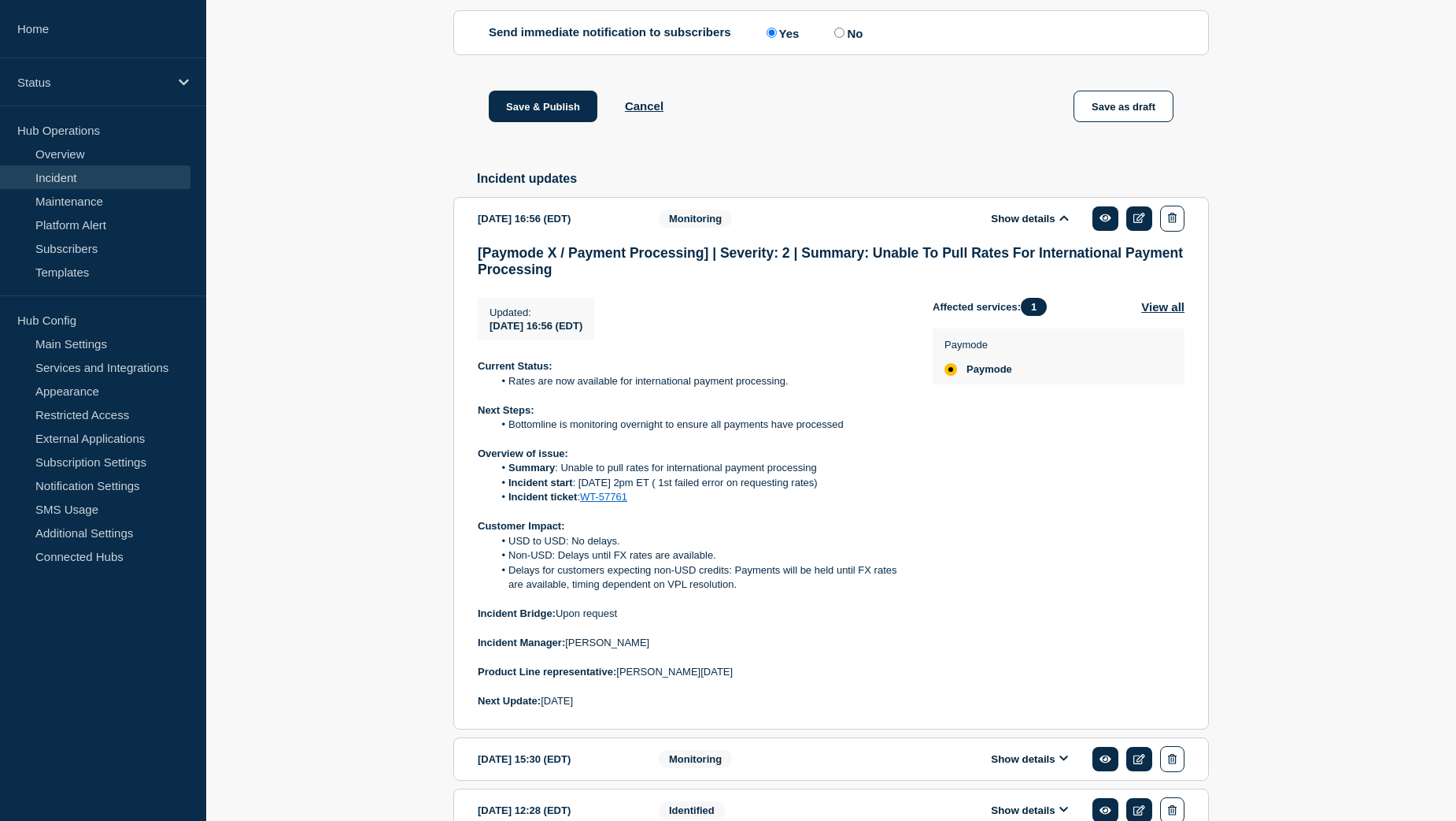
scroll to position [945, 0]
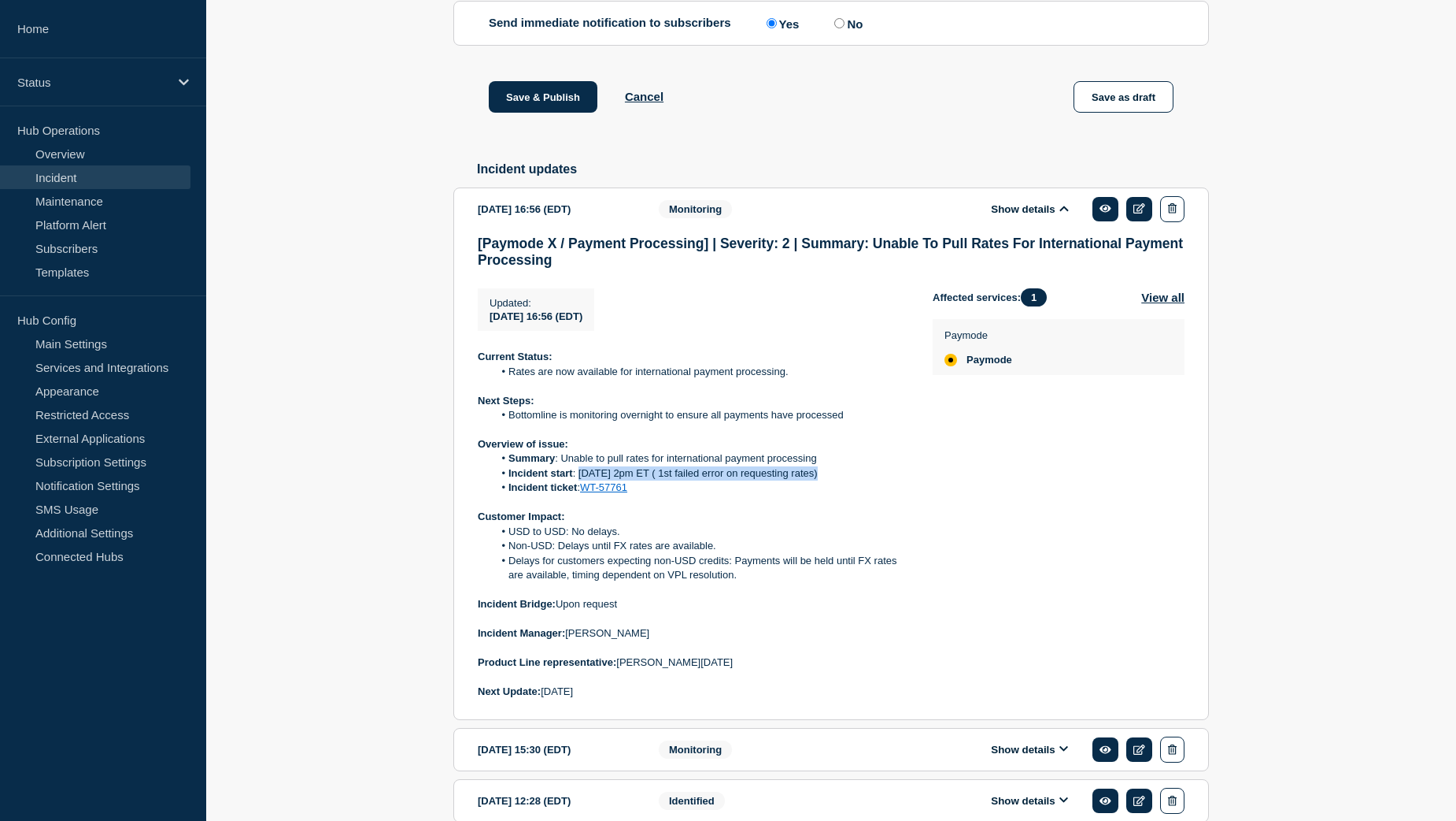
drag, startPoint x: 578, startPoint y: 516, endPoint x: 825, endPoint y: 512, distance: 247.0
click at [825, 481] on li "Incident start : [DATE] 2pm ET ( 1st failed error on requesting rates)" at bounding box center [701, 474] width 415 height 14
copy li "[DATE] 2pm ET ( 1st failed error on requesting rates)"
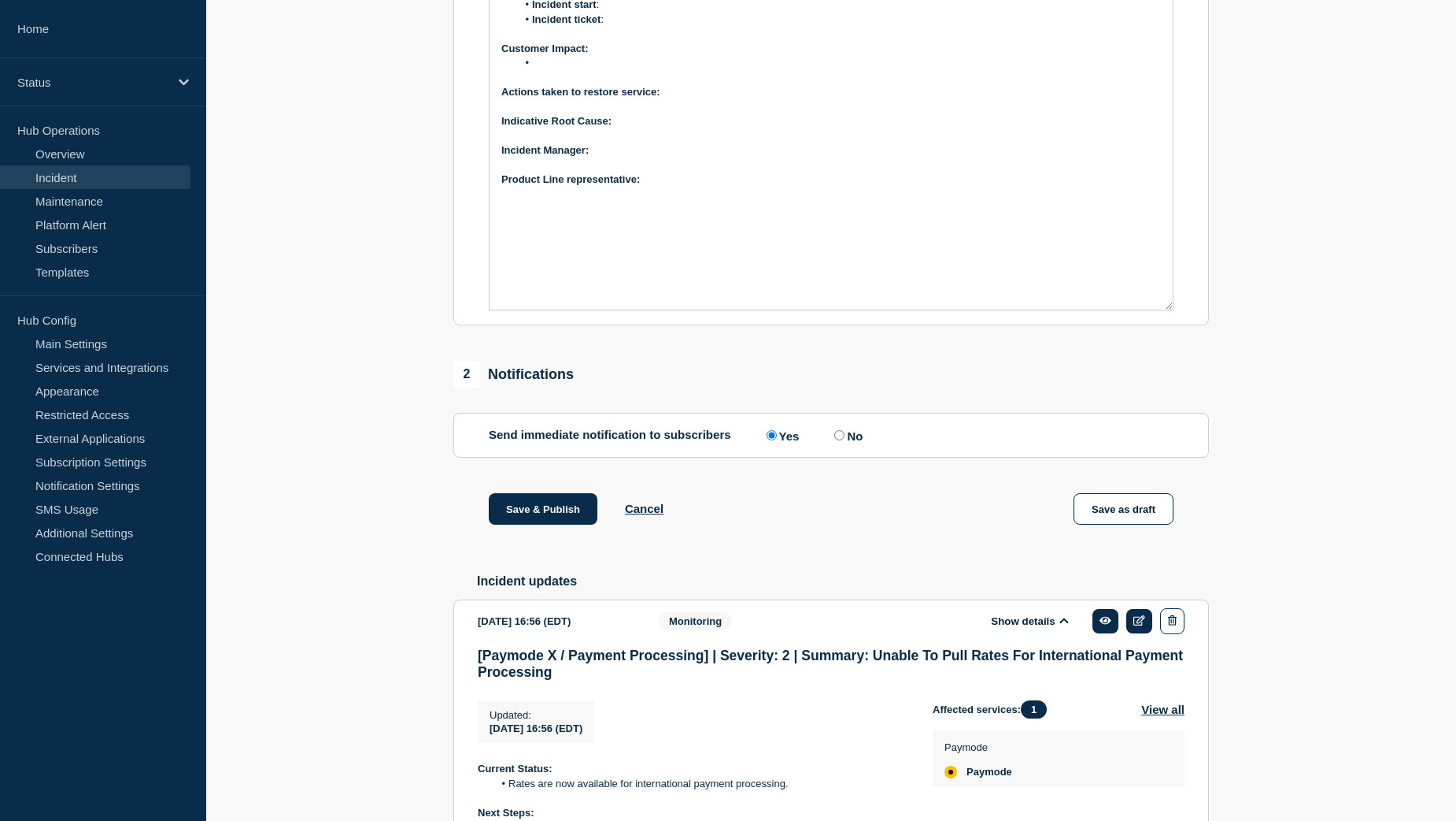
scroll to position [315, 0]
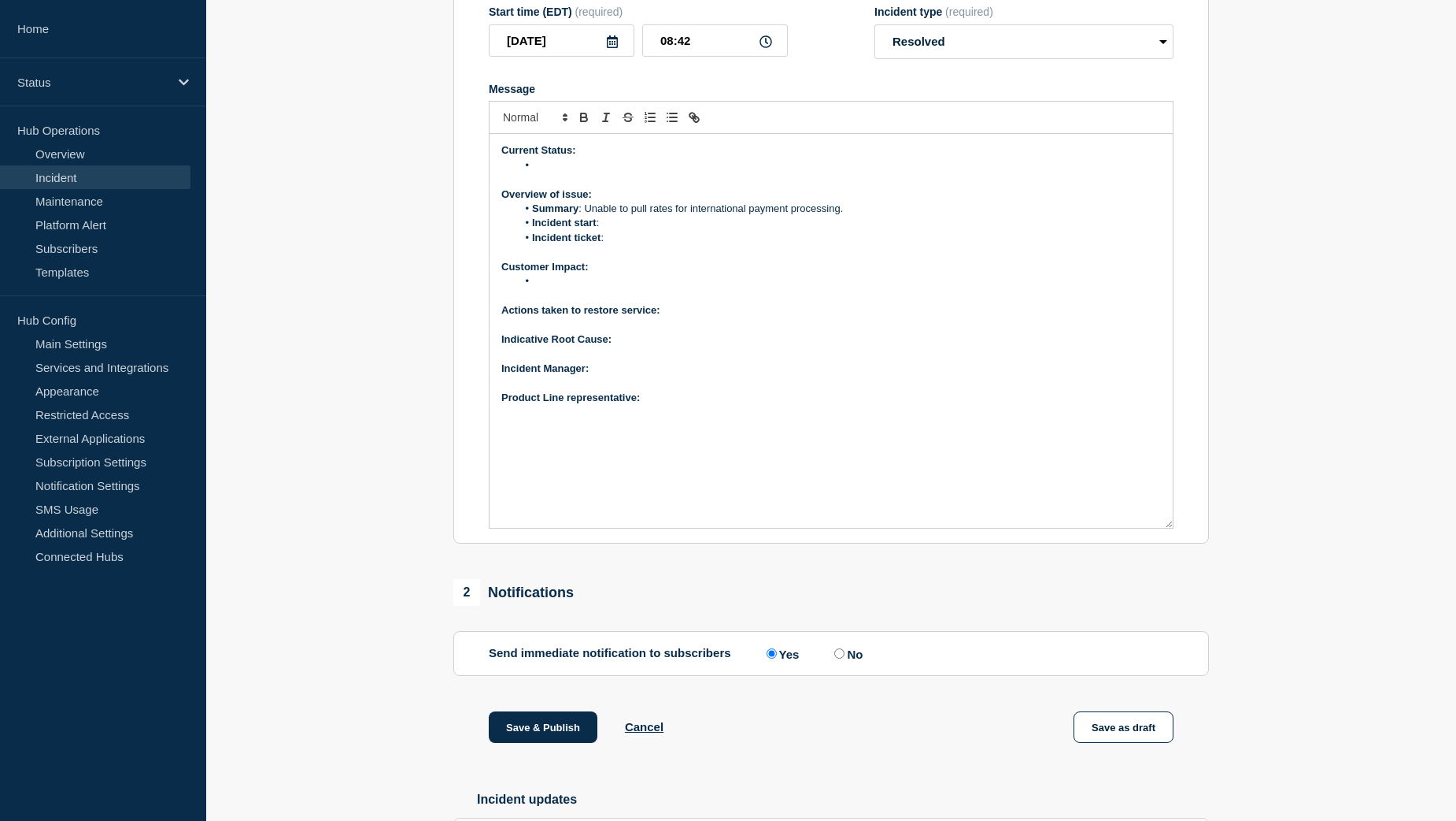
click at [622, 230] on li "Incident start :" at bounding box center [839, 223] width 644 height 14
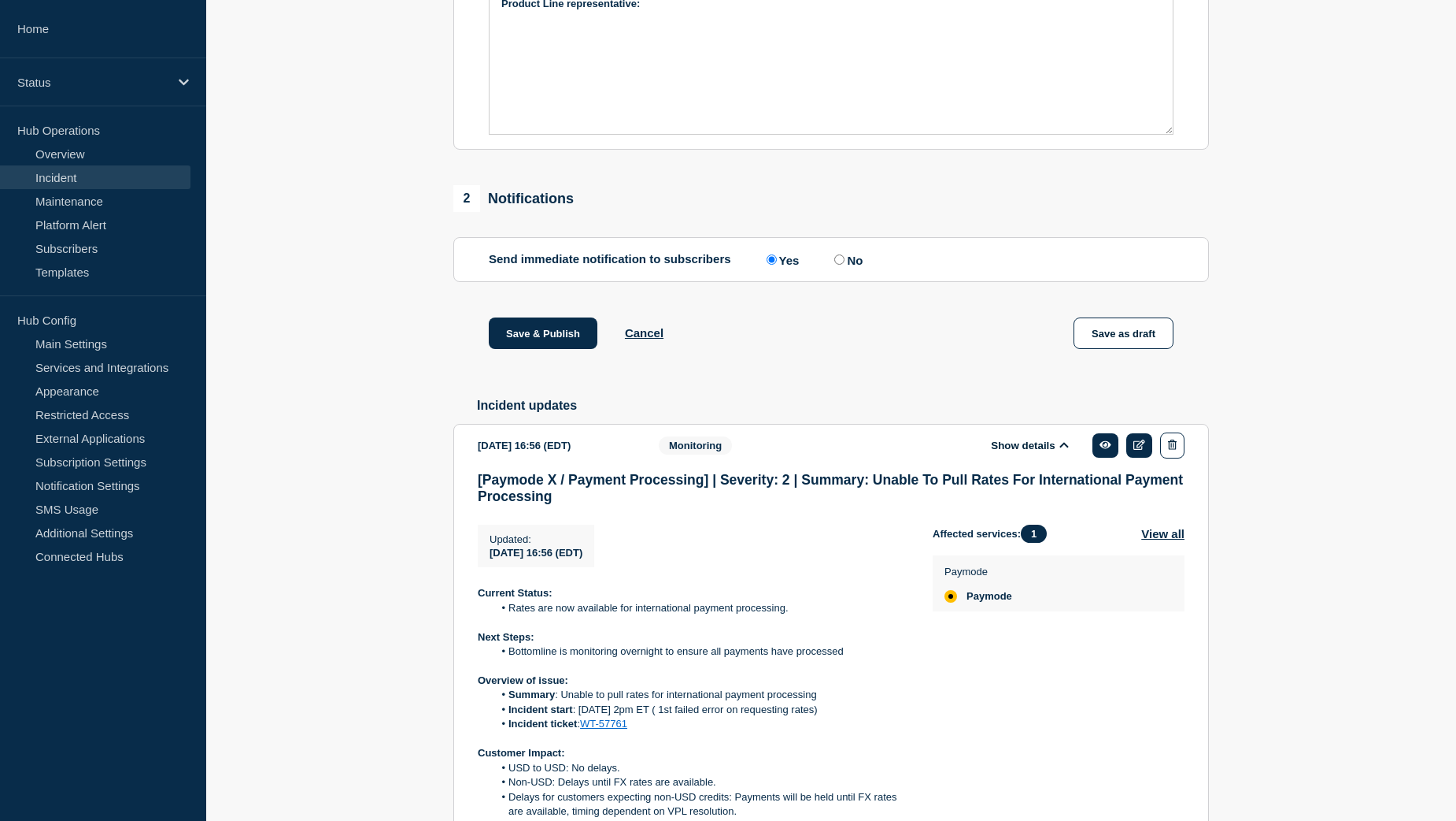
scroll to position [945, 0]
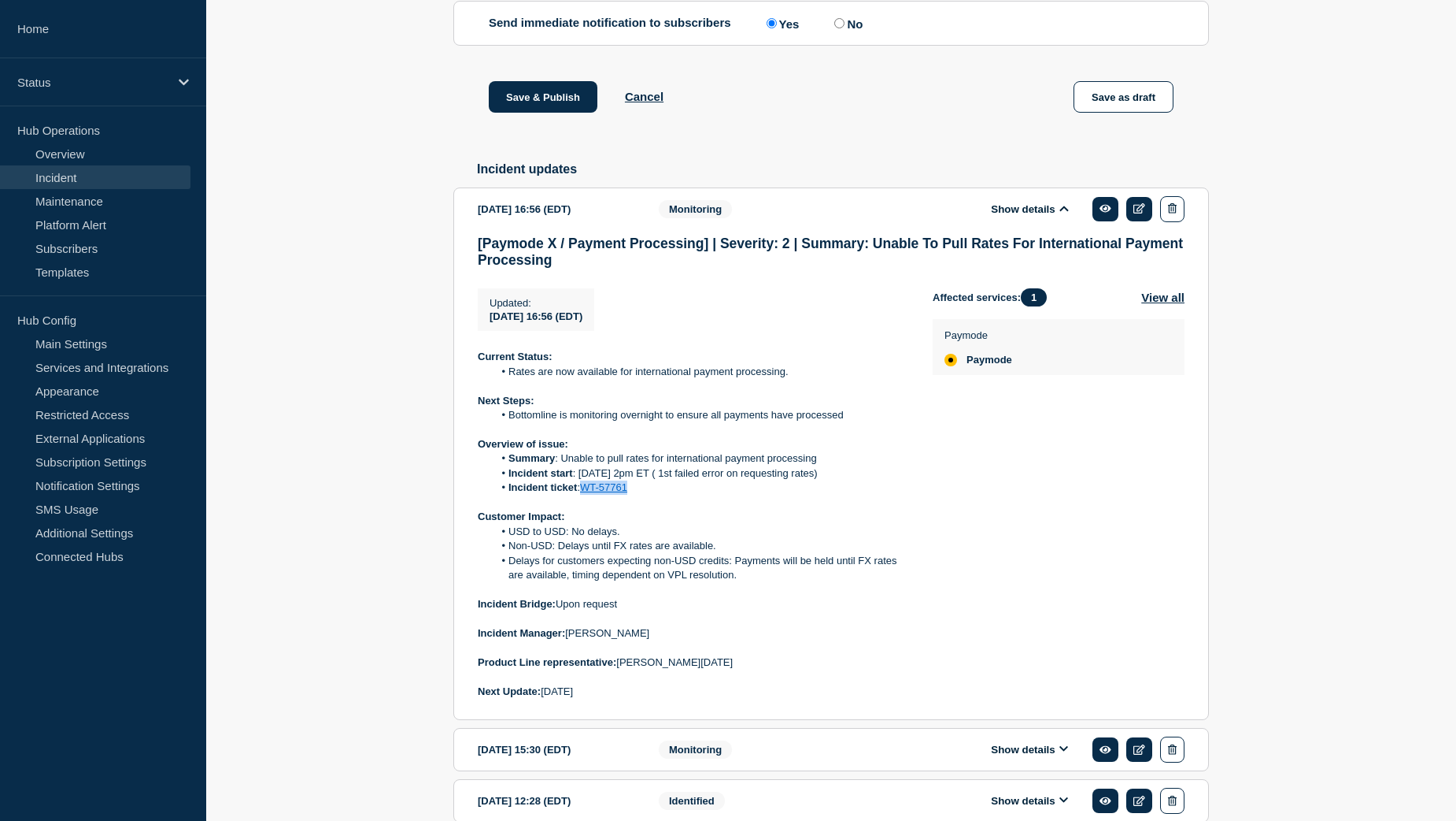
drag, startPoint x: 637, startPoint y: 532, endPoint x: 585, endPoint y: 531, distance: 52.0
click at [585, 495] on li "Incident ticket : WT-57761" at bounding box center [701, 488] width 415 height 14
copy link "WT-57761"
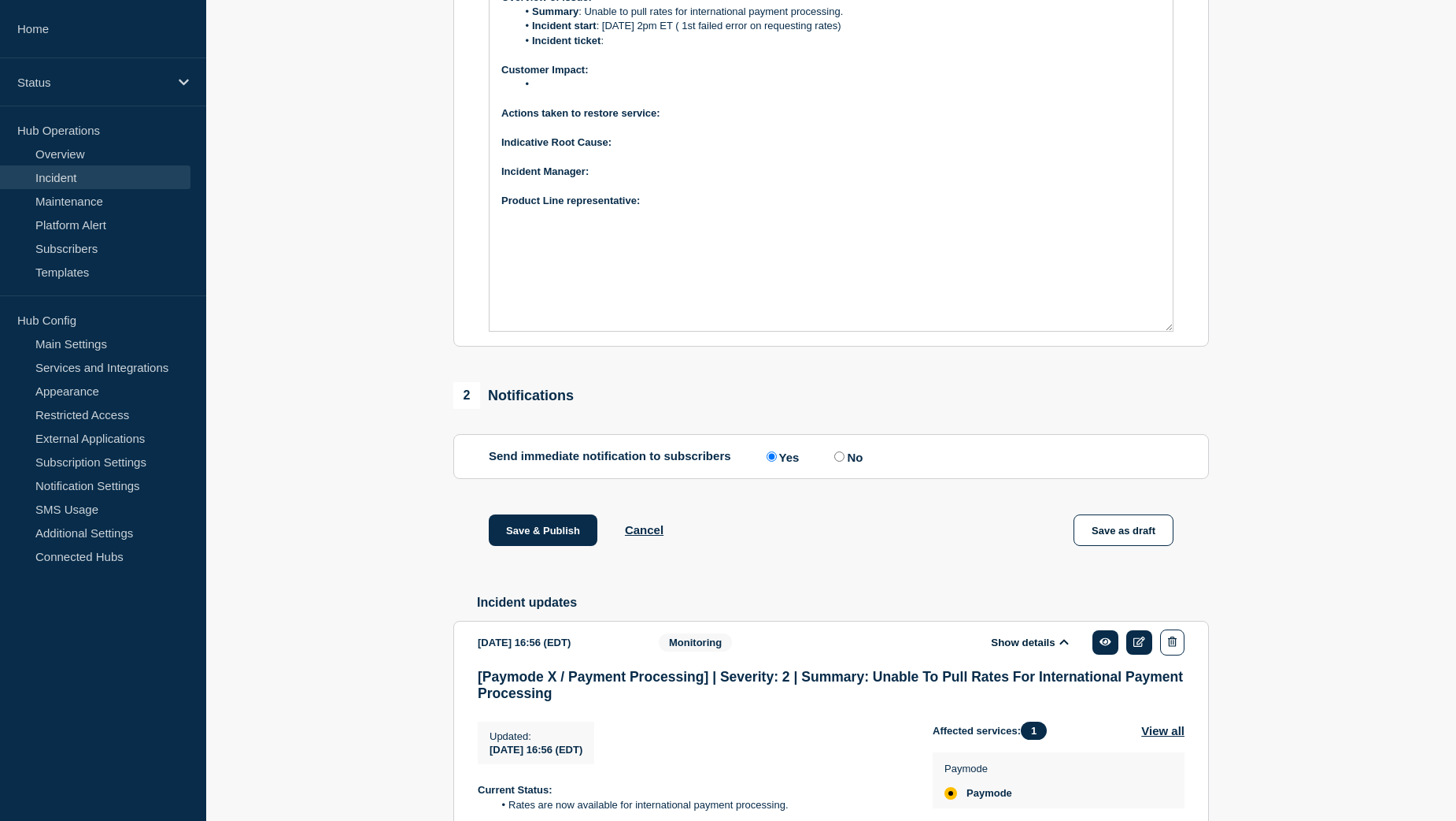
scroll to position [315, 0]
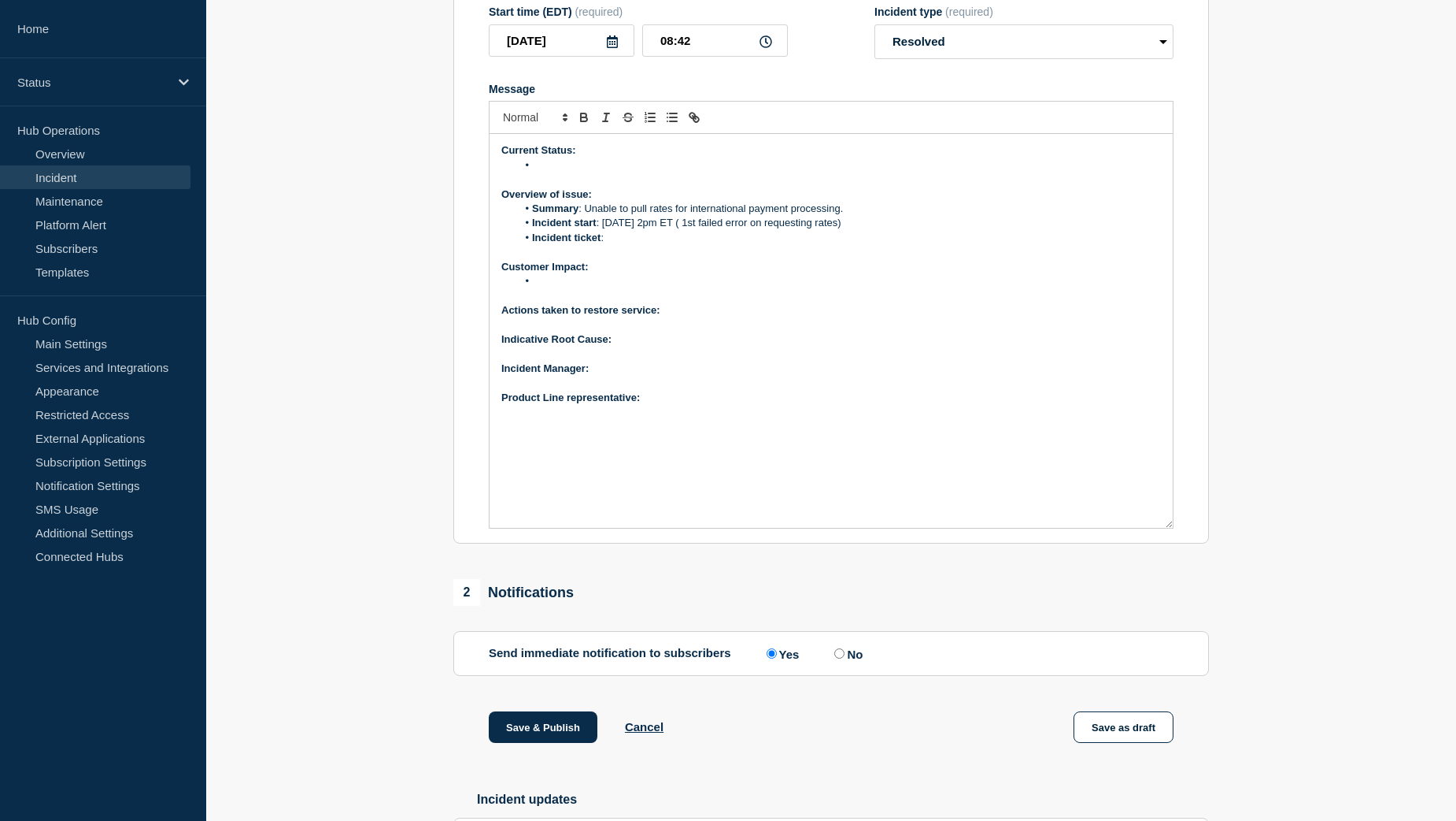
click at [628, 245] on li "Incident ticket :" at bounding box center [839, 238] width 644 height 14
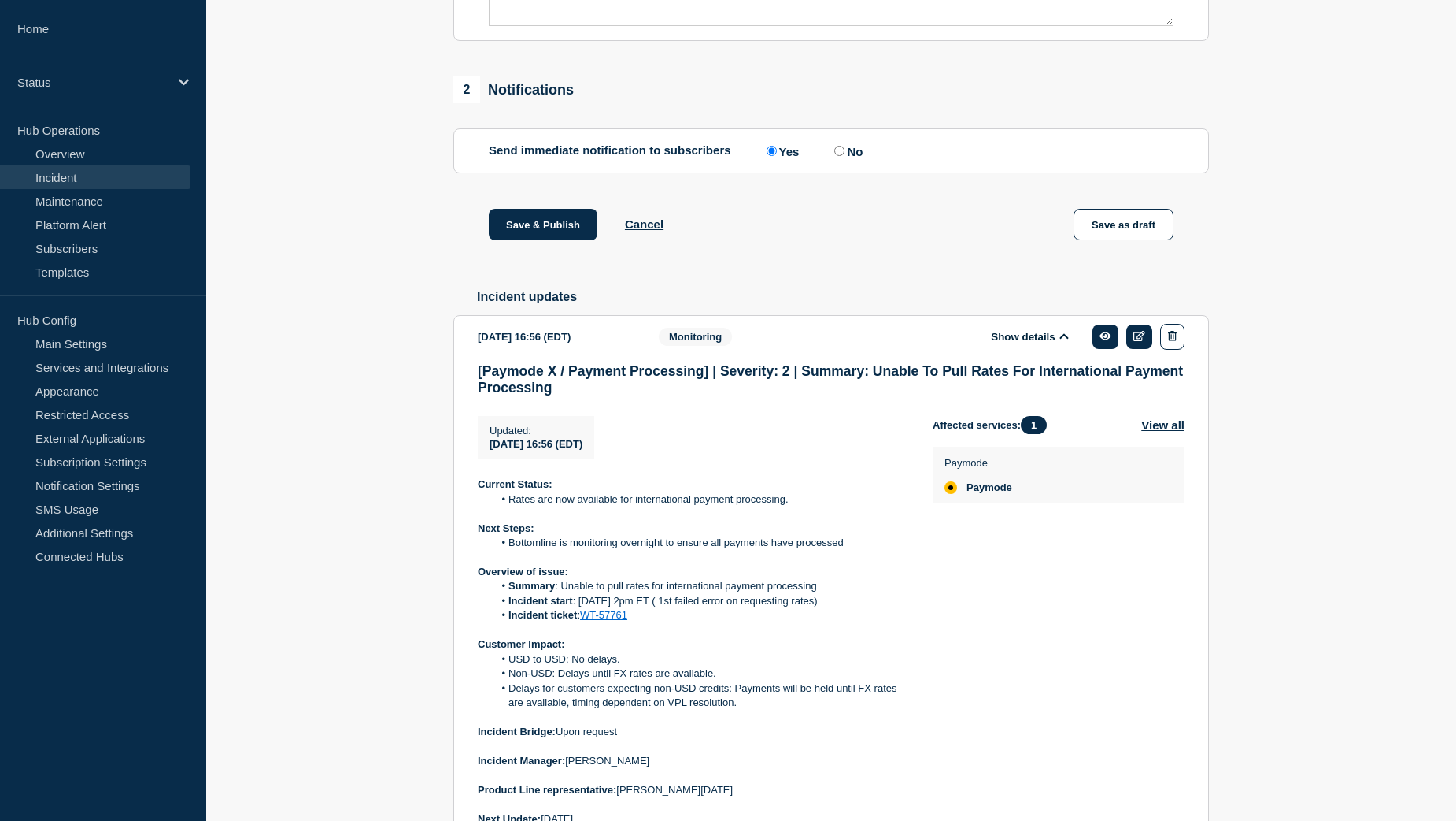
scroll to position [945, 0]
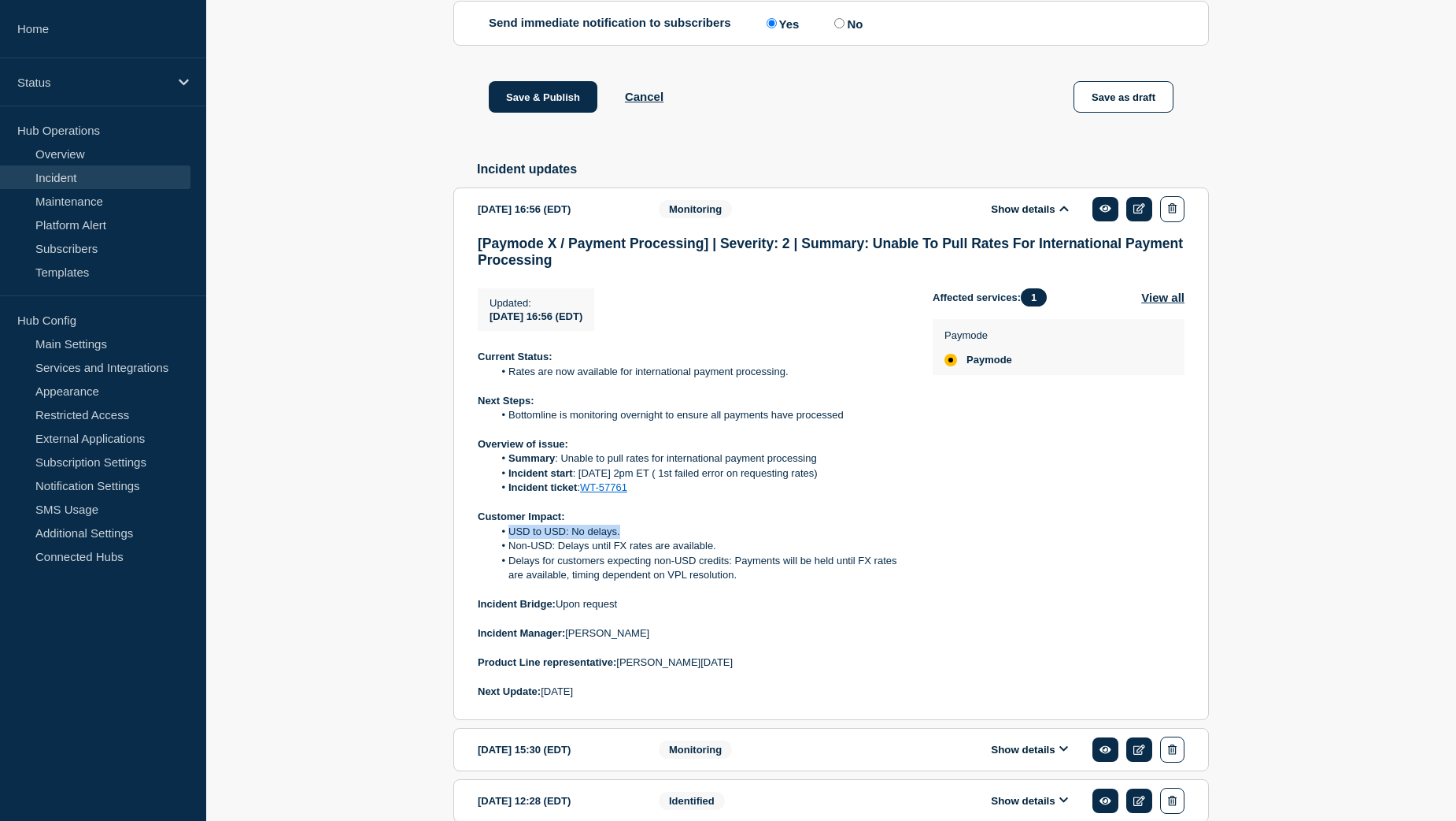
drag, startPoint x: 509, startPoint y: 571, endPoint x: 622, endPoint y: 570, distance: 113.0
click at [622, 539] on li "USD to USD: No delays." at bounding box center [701, 532] width 415 height 14
copy li "USD to USD: No delays."
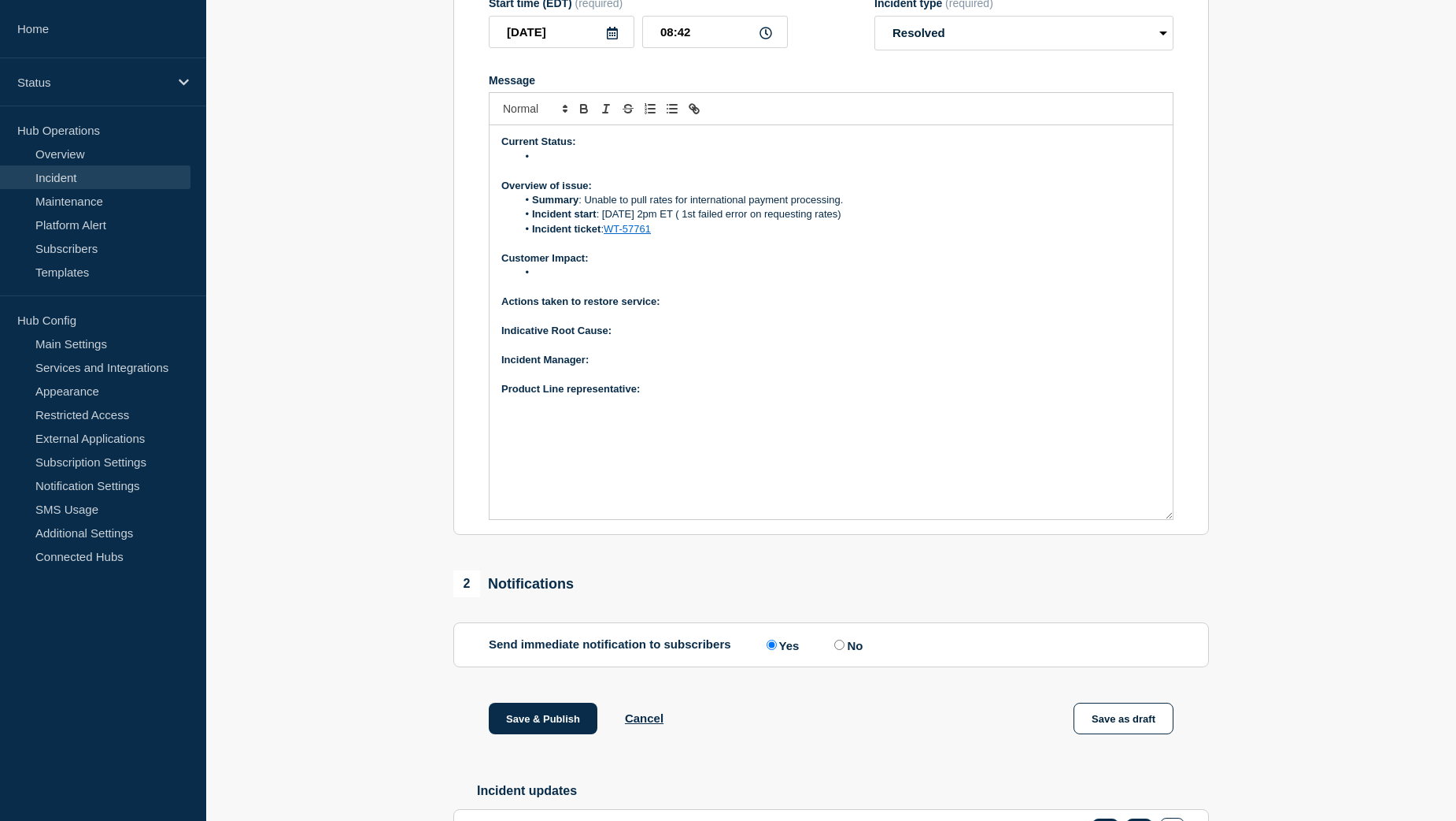
scroll to position [315, 0]
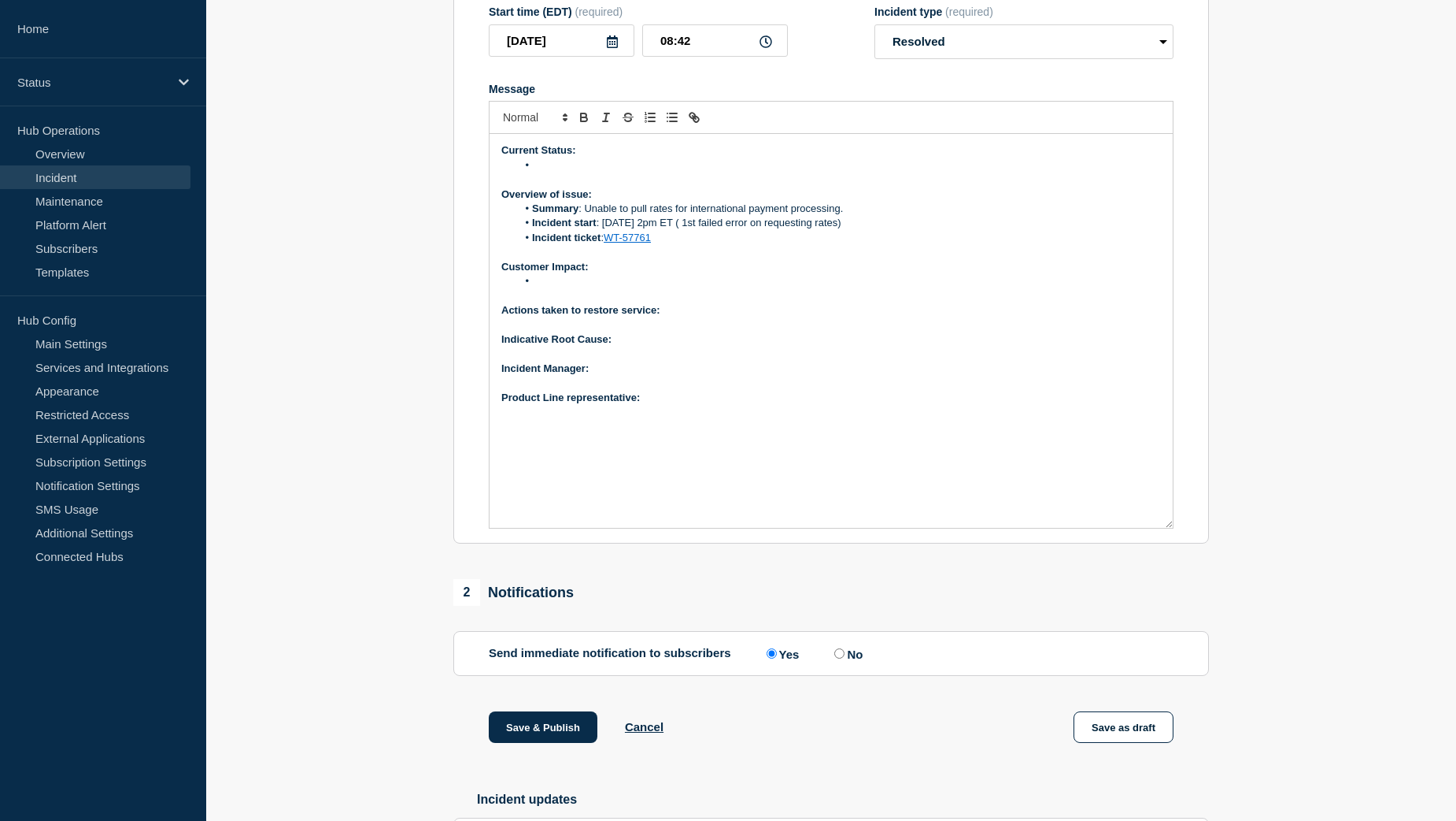
click at [551, 288] on li "Message" at bounding box center [839, 281] width 644 height 14
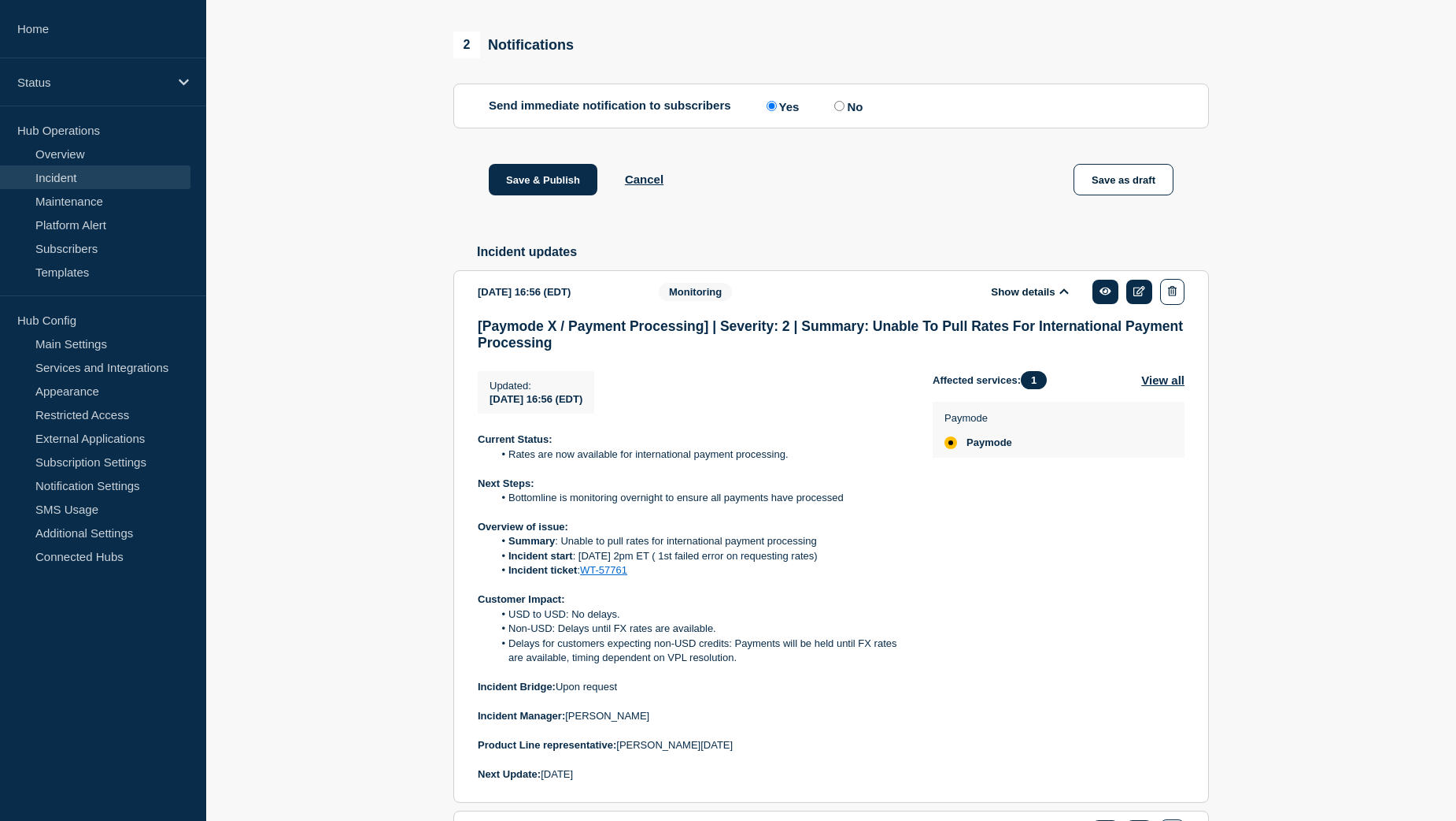
scroll to position [866, 0]
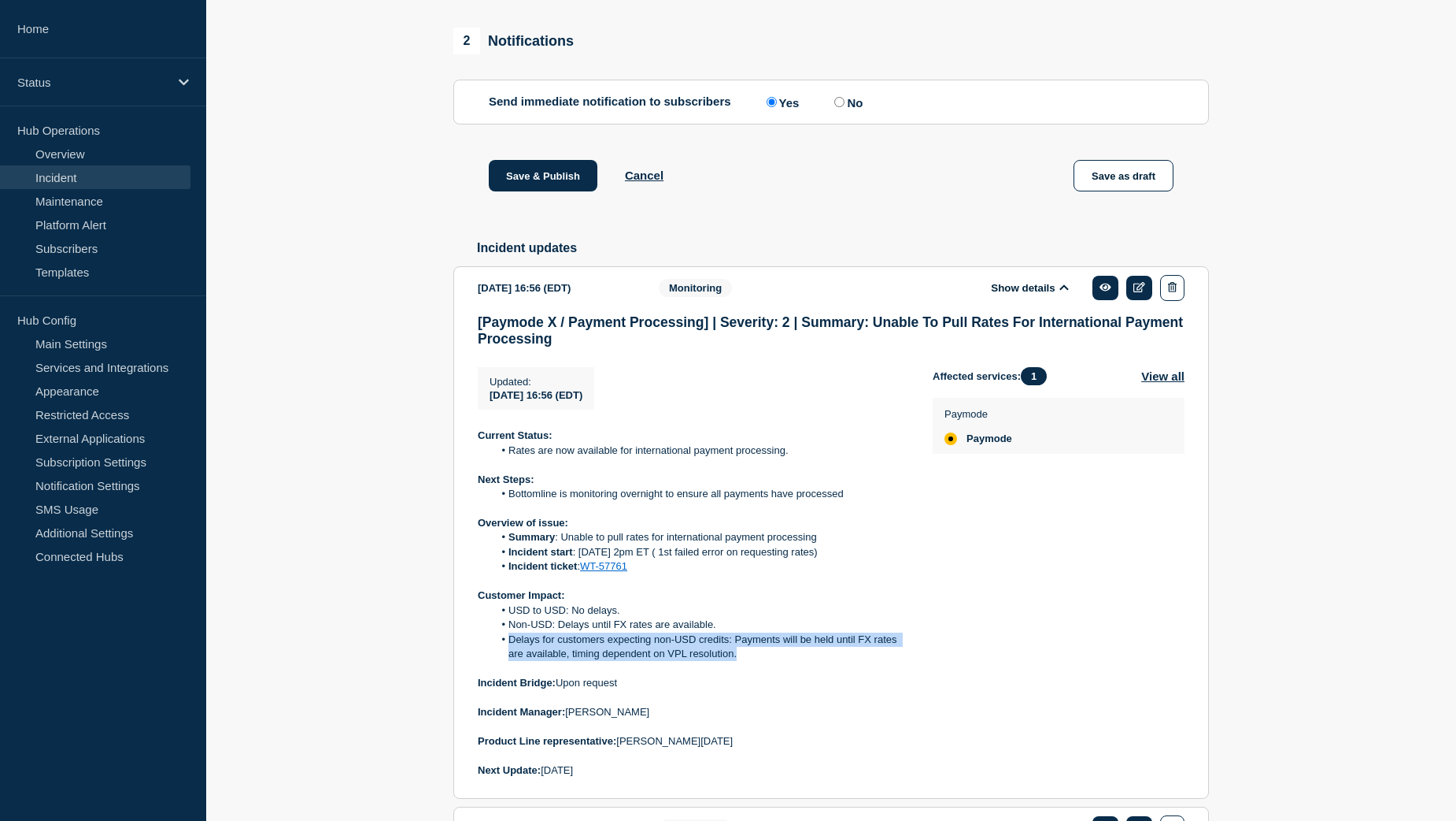
drag, startPoint x: 509, startPoint y: 679, endPoint x: 745, endPoint y: 697, distance: 236.7
click at [745, 661] on li "Delays for customers expecting non-USD credits: Payments will be held until FX …" at bounding box center [701, 646] width 415 height 29
copy li "Delays for customers expecting non-USD credits: Payments will be held until FX …"
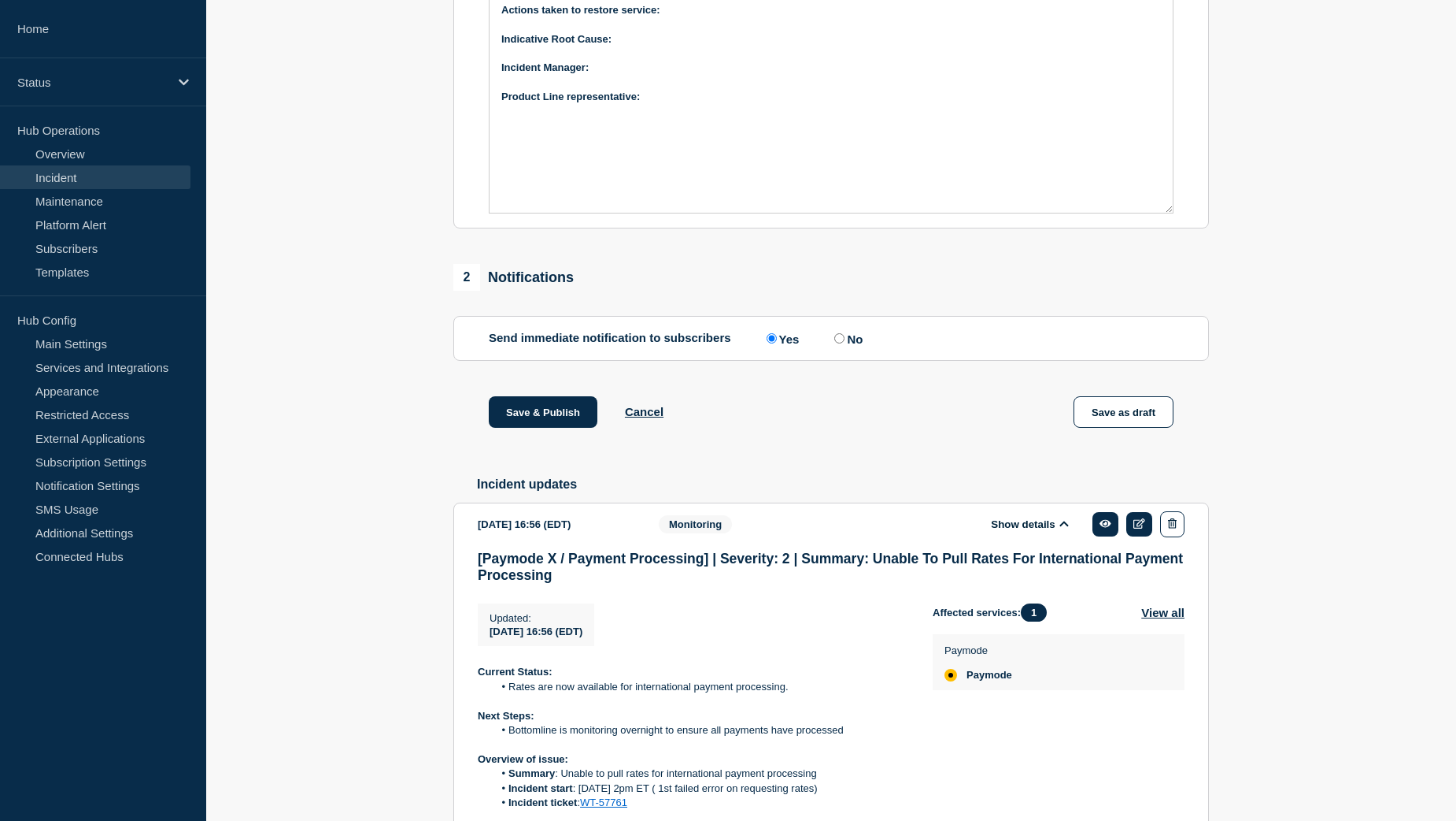
scroll to position [394, 0]
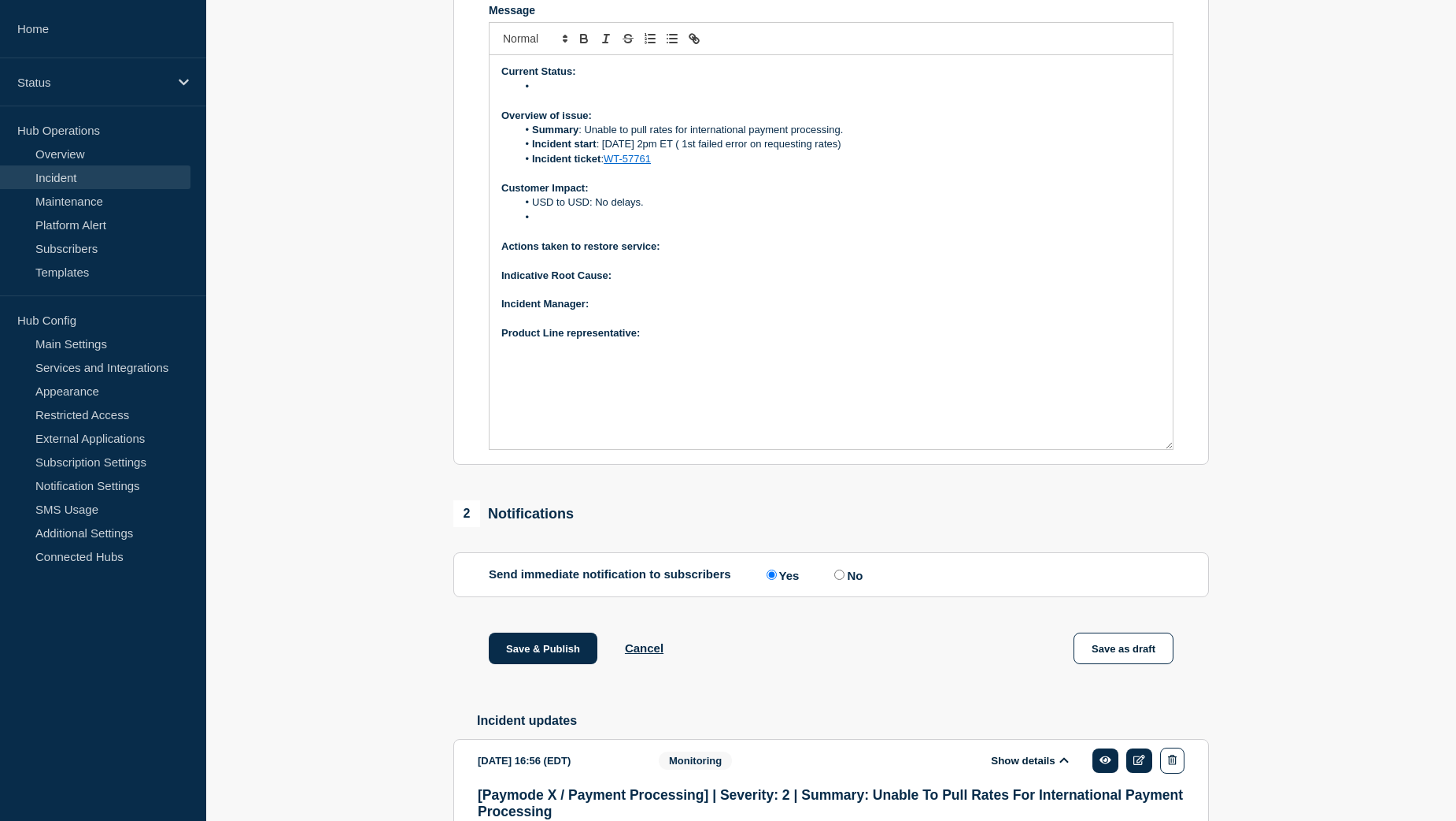
click at [551, 225] on li "Message" at bounding box center [839, 217] width 644 height 14
drag, startPoint x: 753, startPoint y: 254, endPoint x: 1175, endPoint y: 250, distance: 422.0
click at [1175, 250] on section "Title (required) [Paymode X / Payment Processing] | Severity: 2 | Summary: Unab…" at bounding box center [830, 152] width 755 height 628
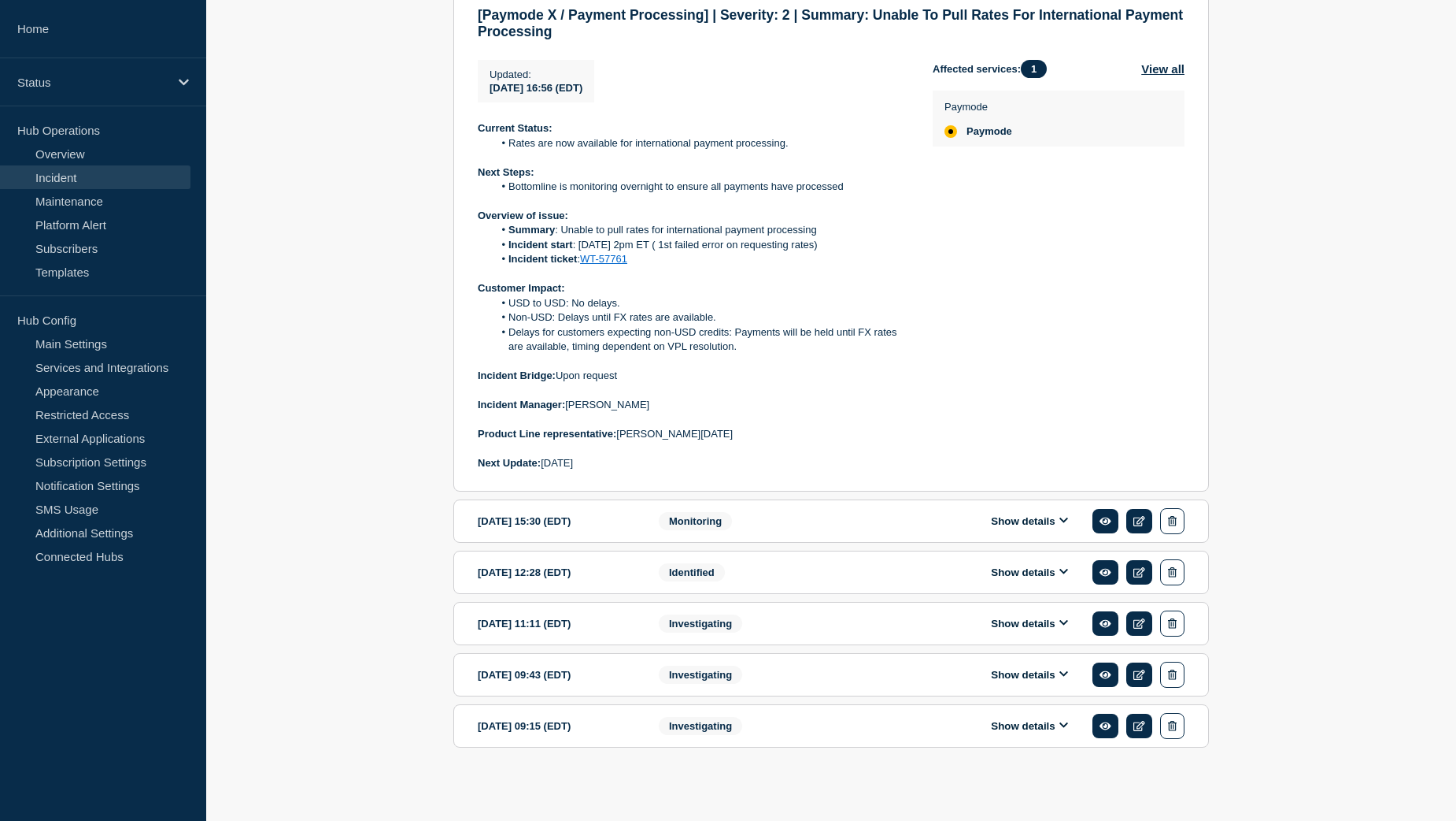
scroll to position [1182, 0]
drag, startPoint x: 622, startPoint y: 468, endPoint x: 659, endPoint y: 468, distance: 37.0
click at [659, 441] on p "Product Line representative: [PERSON_NAME][DATE]" at bounding box center [693, 434] width 430 height 14
drag, startPoint x: 659, startPoint y: 468, endPoint x: 698, endPoint y: 474, distance: 39.5
click at [698, 441] on p "Product Line representative: [PERSON_NAME][DATE]" at bounding box center [693, 434] width 430 height 14
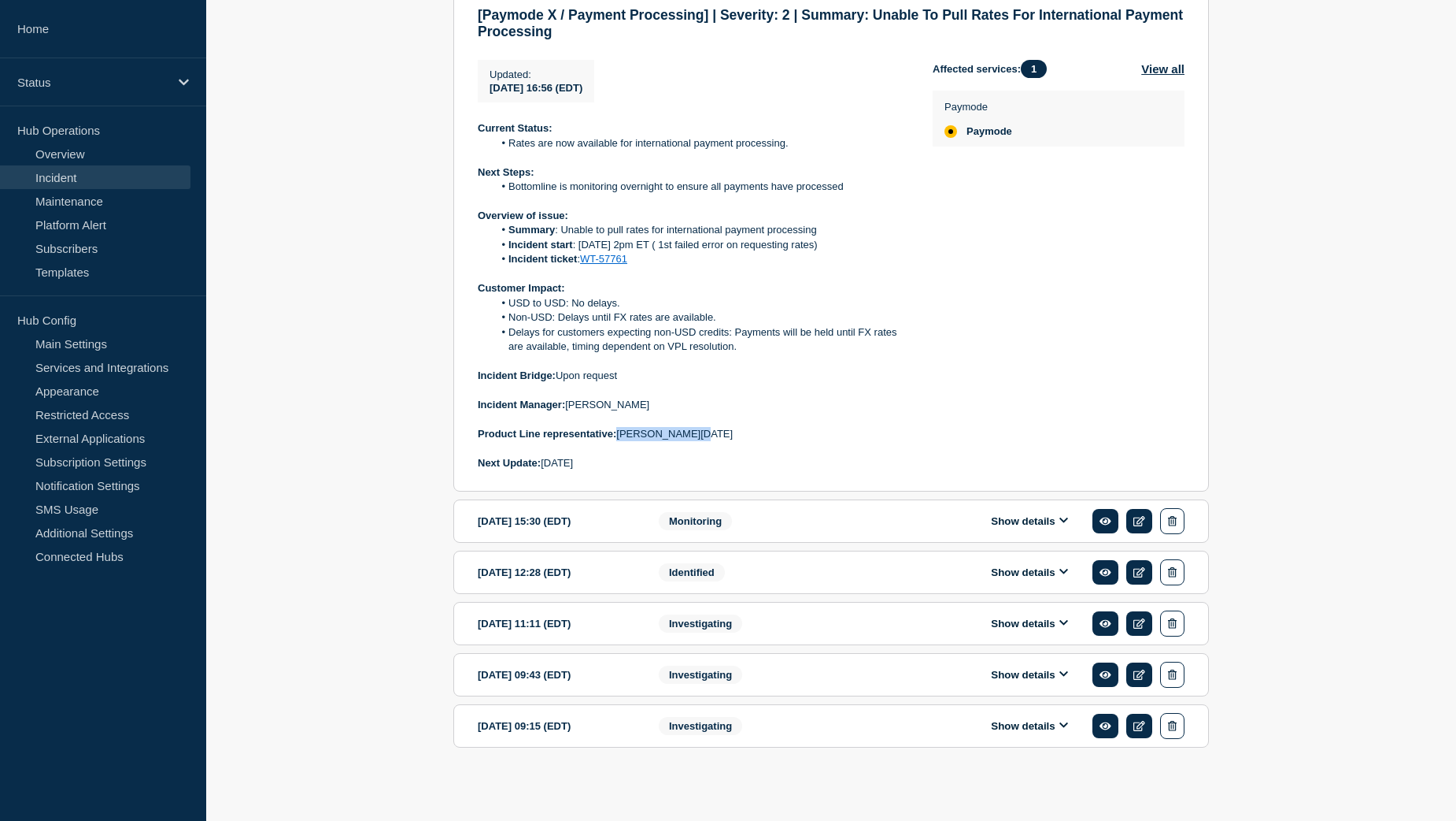
drag, startPoint x: 696, startPoint y: 469, endPoint x: 621, endPoint y: 468, distance: 75.0
click at [621, 441] on p "Product Line representative: [PERSON_NAME][DATE]" at bounding box center [693, 434] width 430 height 14
copy p "[PERSON_NAME][DATE]"
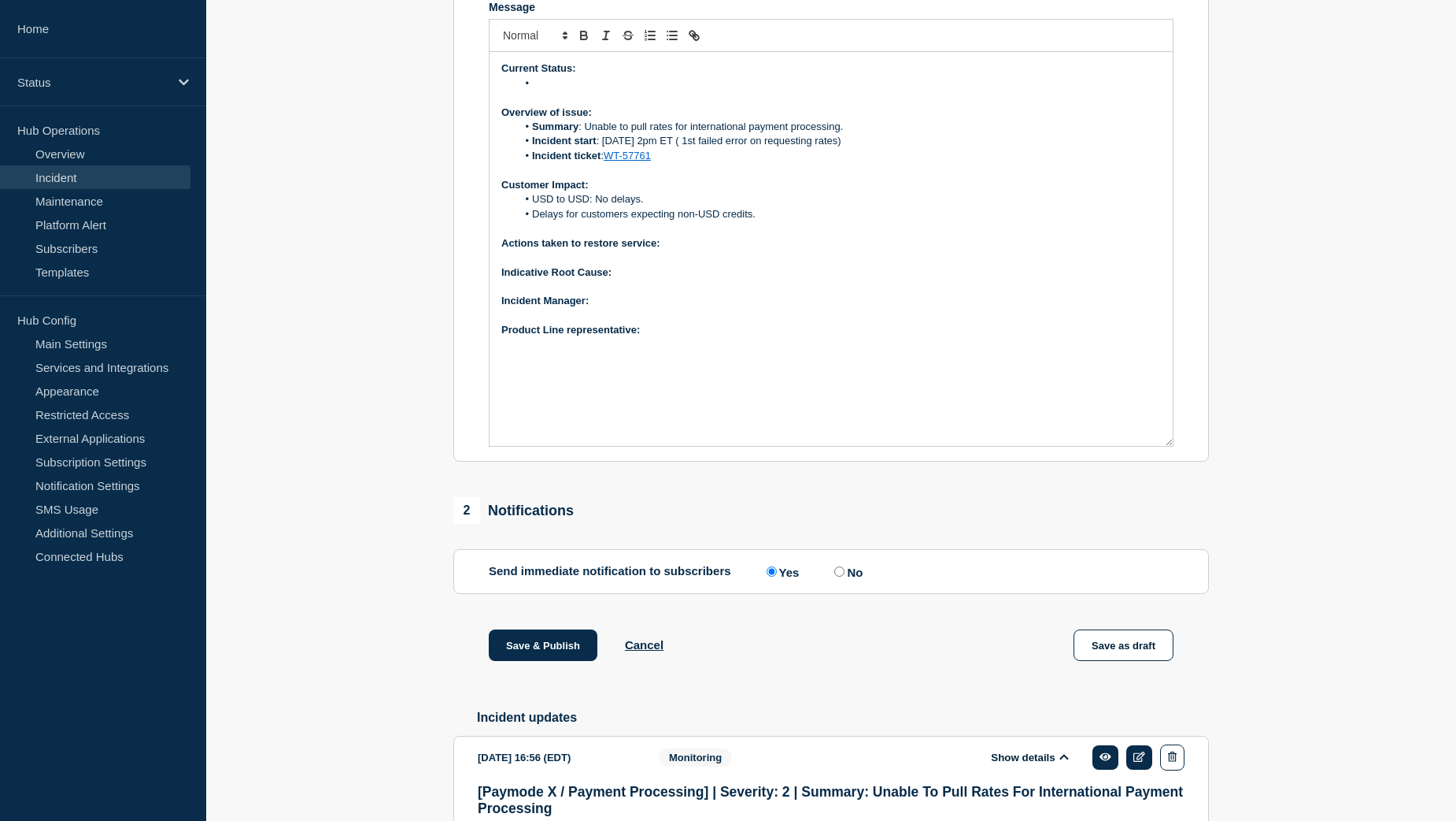
scroll to position [394, 0]
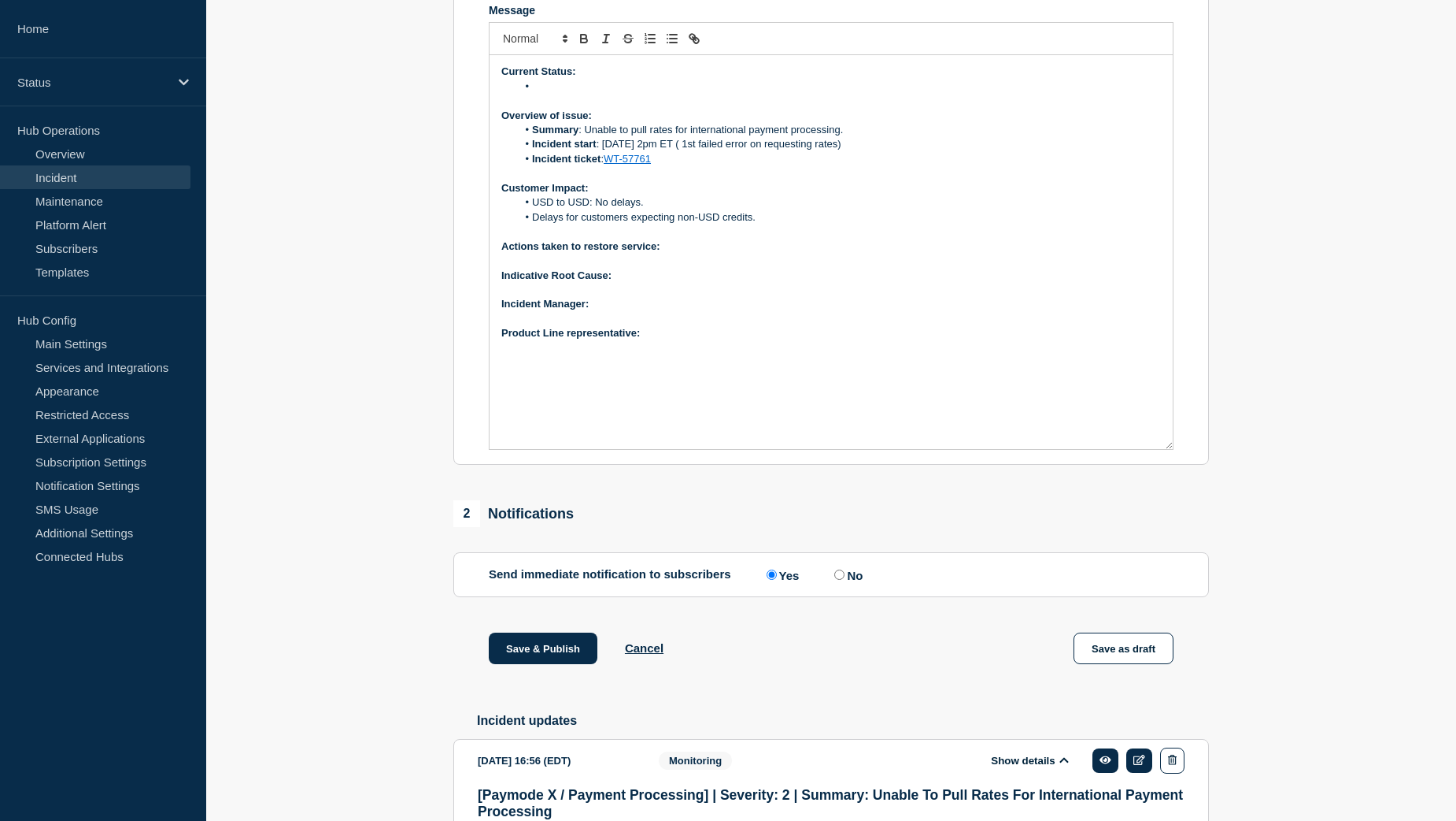
click at [668, 340] on p "Product Line representative:" at bounding box center [831, 333] width 659 height 14
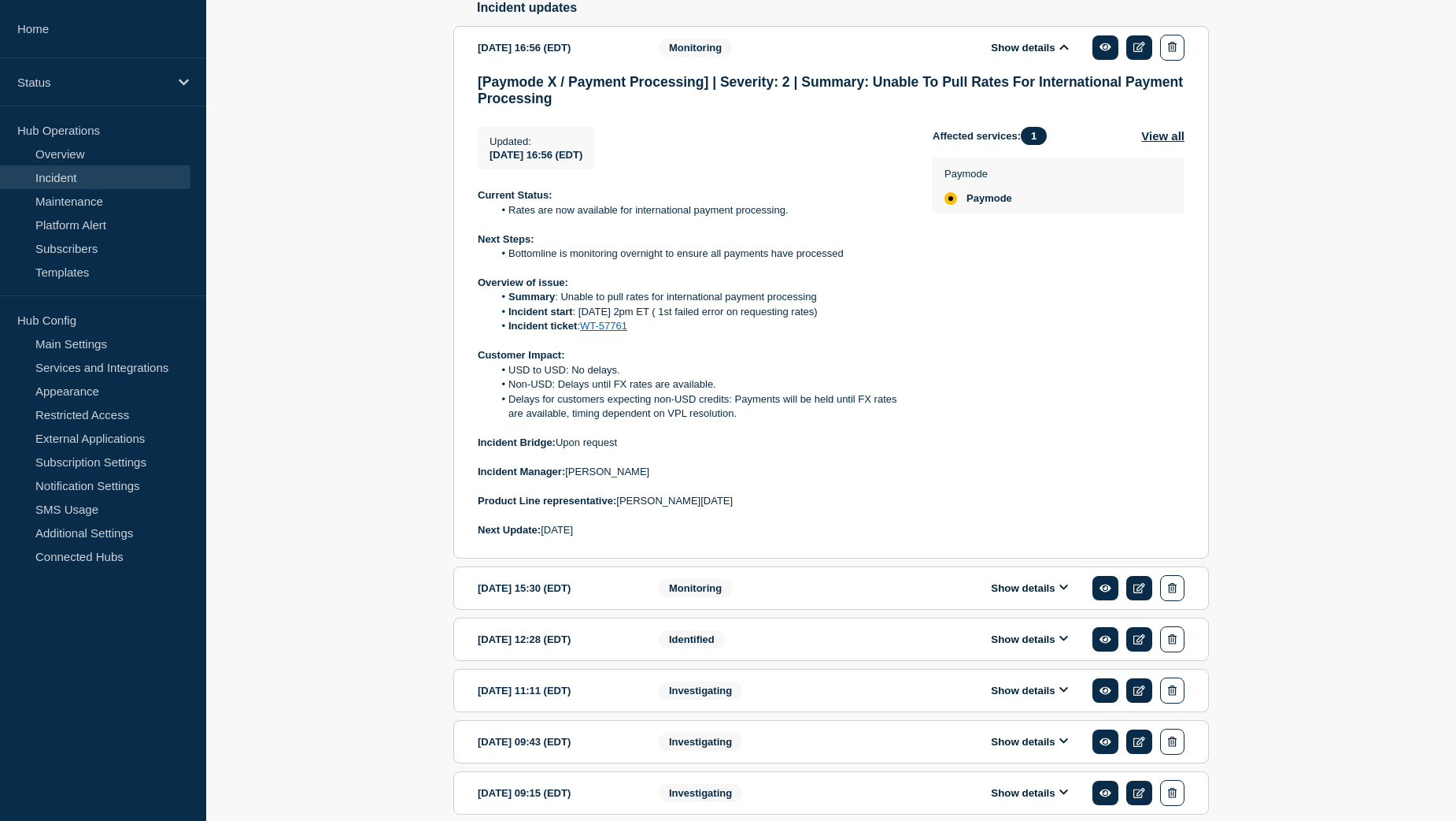
scroll to position [1218, 0]
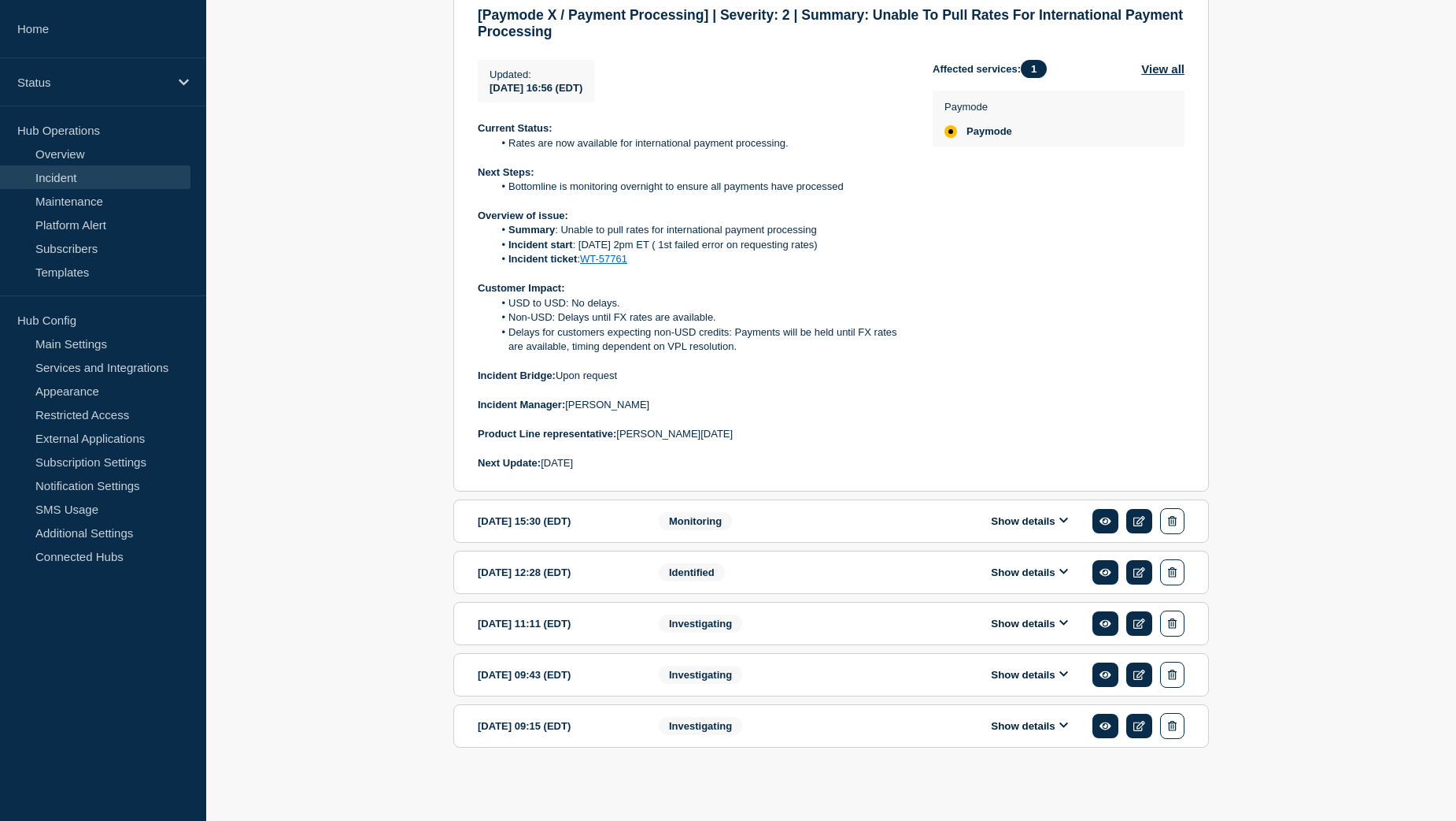
click at [998, 571] on button "Show details" at bounding box center [1029, 571] width 86 height 13
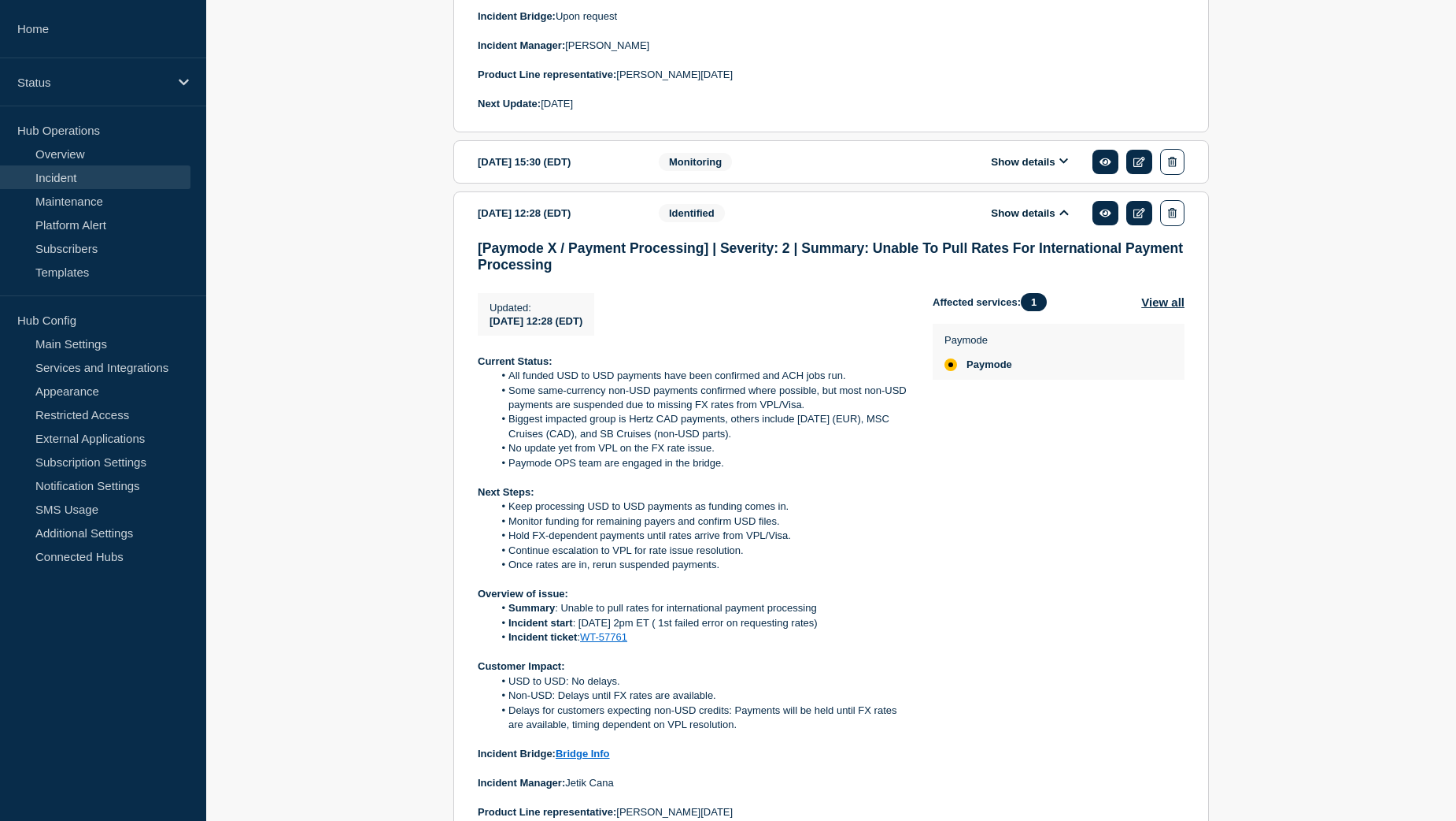
scroll to position [1611, 0]
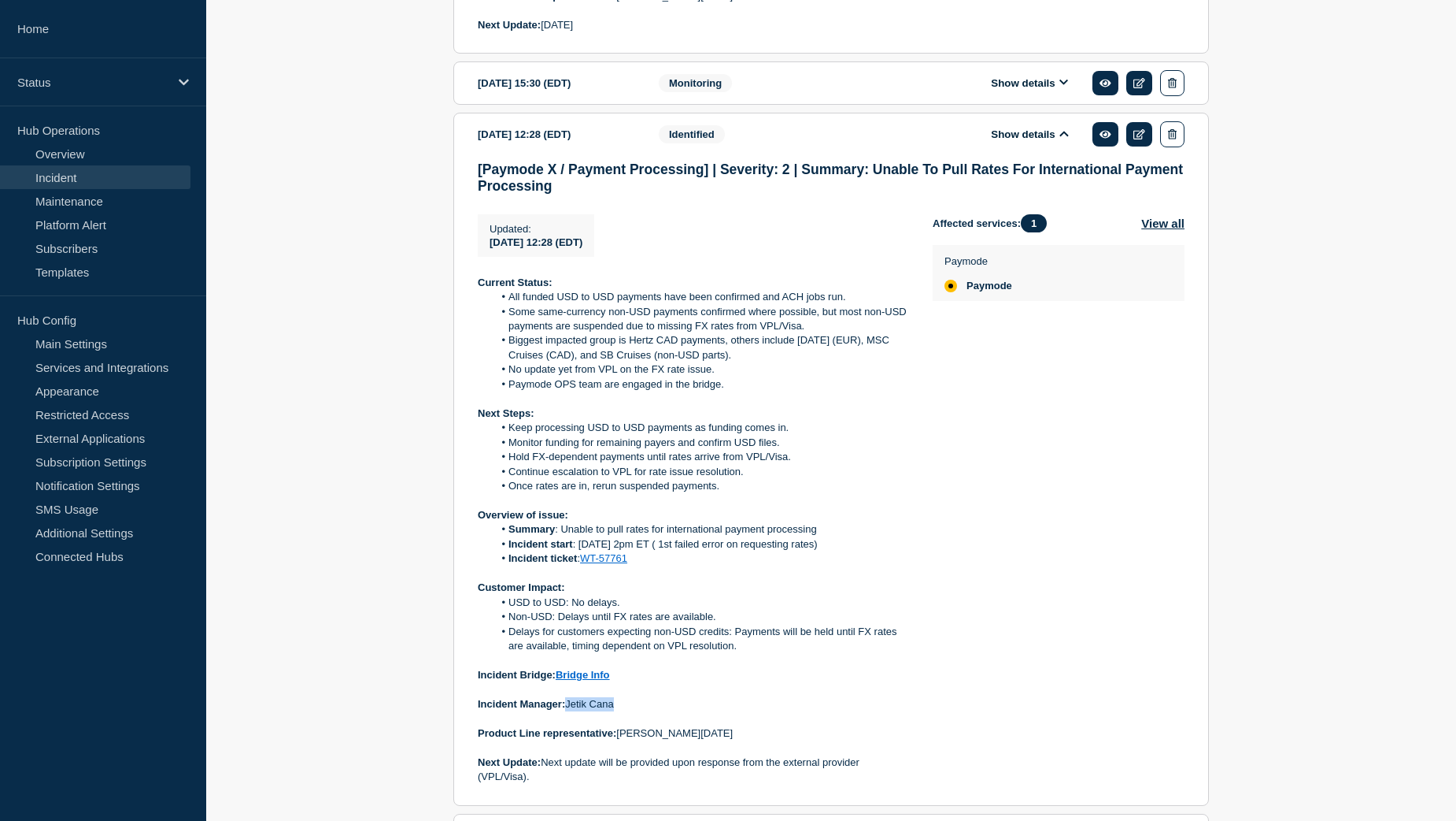
drag, startPoint x: 568, startPoint y: 746, endPoint x: 617, endPoint y: 749, distance: 49.1
click at [617, 712] on p "Incident Manager: [PERSON_NAME]" at bounding box center [693, 704] width 430 height 14
copy p "Jetik Cana"
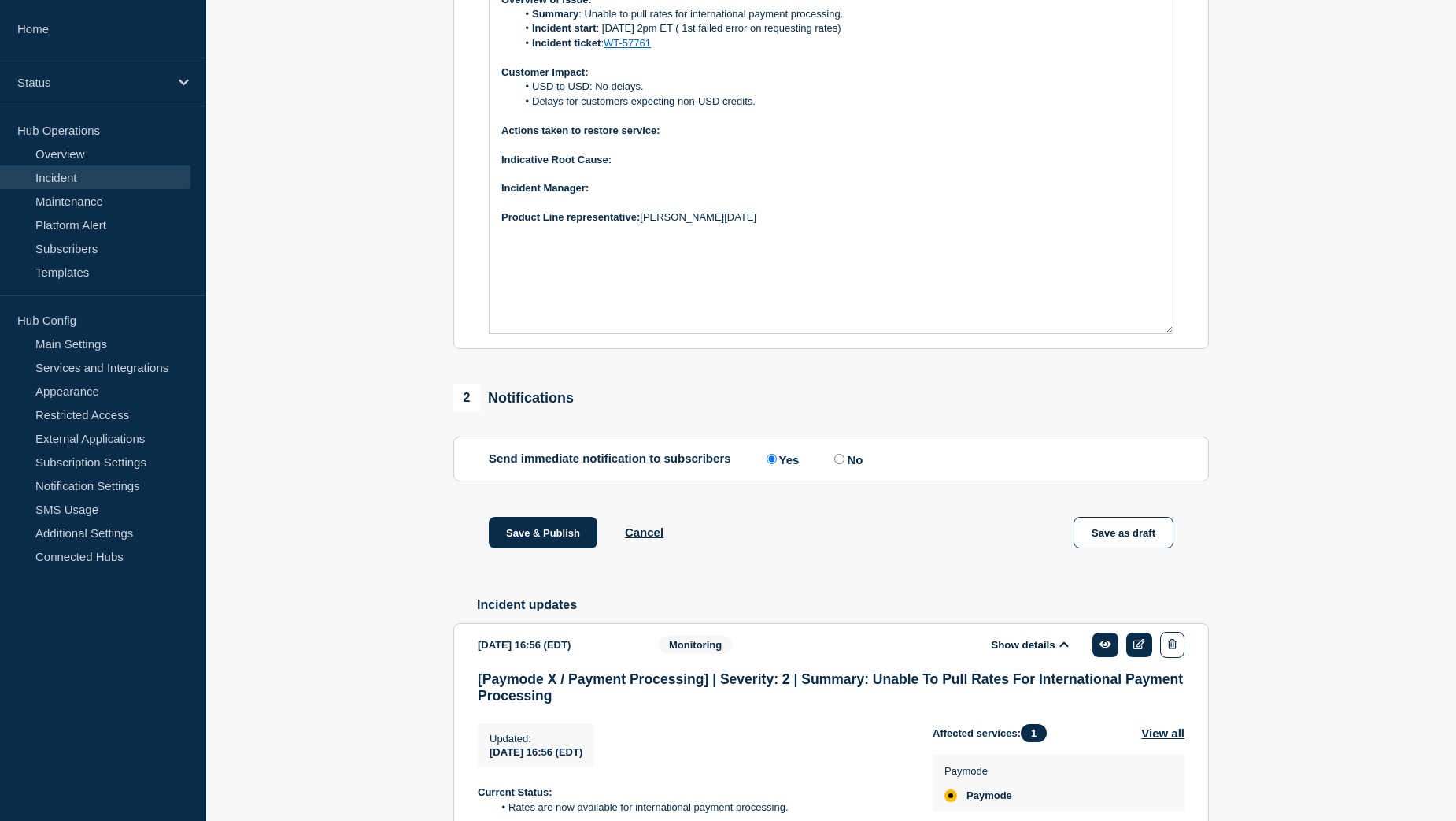
scroll to position [509, 0]
click at [614, 196] on p "﻿Incident Manager:" at bounding box center [831, 189] width 659 height 14
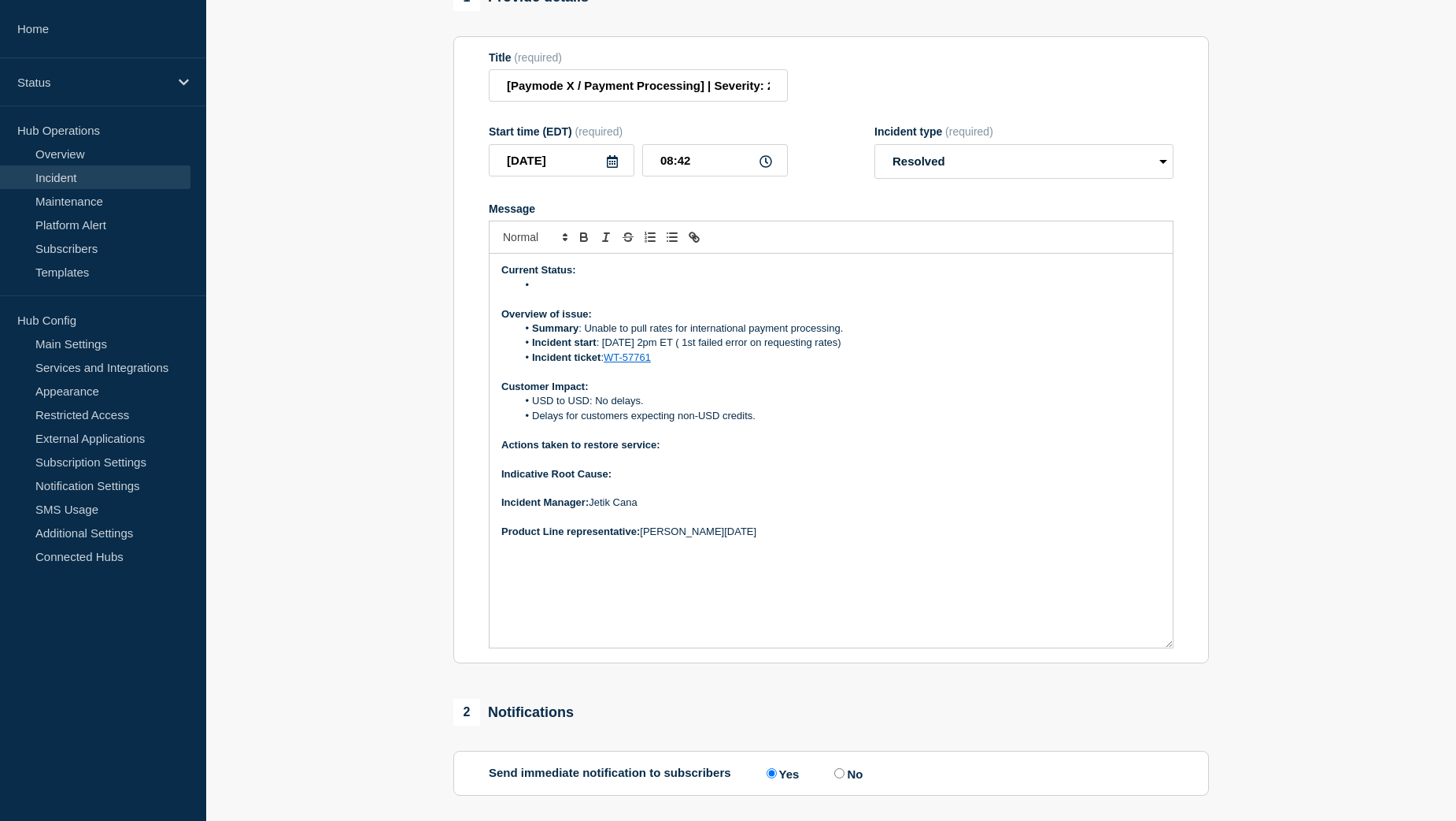
scroll to position [194, 0]
click at [678, 453] on p "Actions taken to restore service:" at bounding box center [831, 446] width 659 height 14
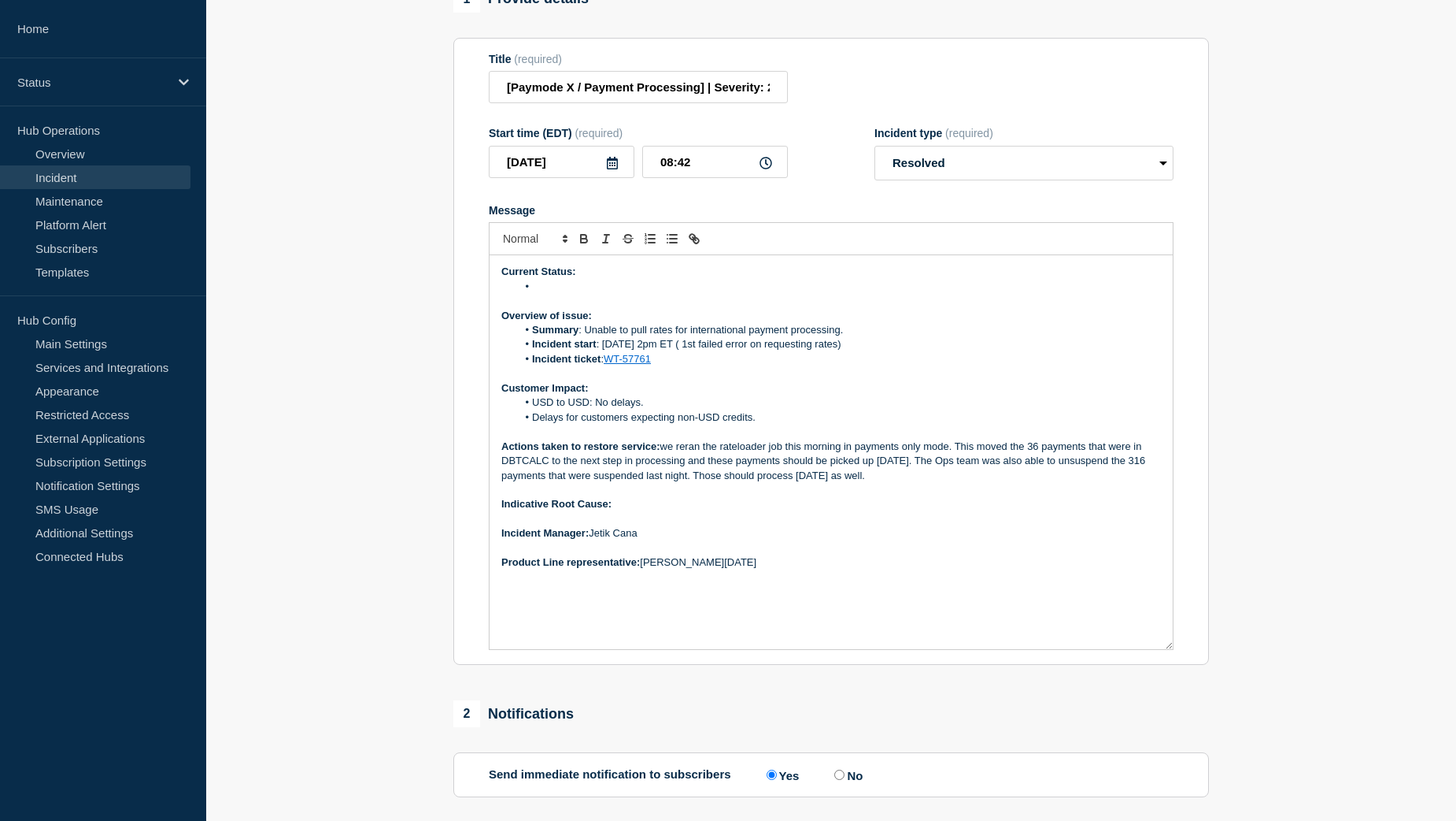
click at [669, 482] on p "Actions taken to restore service: we reran the rateloader job this morning in p…" at bounding box center [831, 460] width 659 height 43
click at [743, 482] on p "Actions taken to restore service: W e reran the rateloader job this morning in …" at bounding box center [831, 460] width 659 height 43
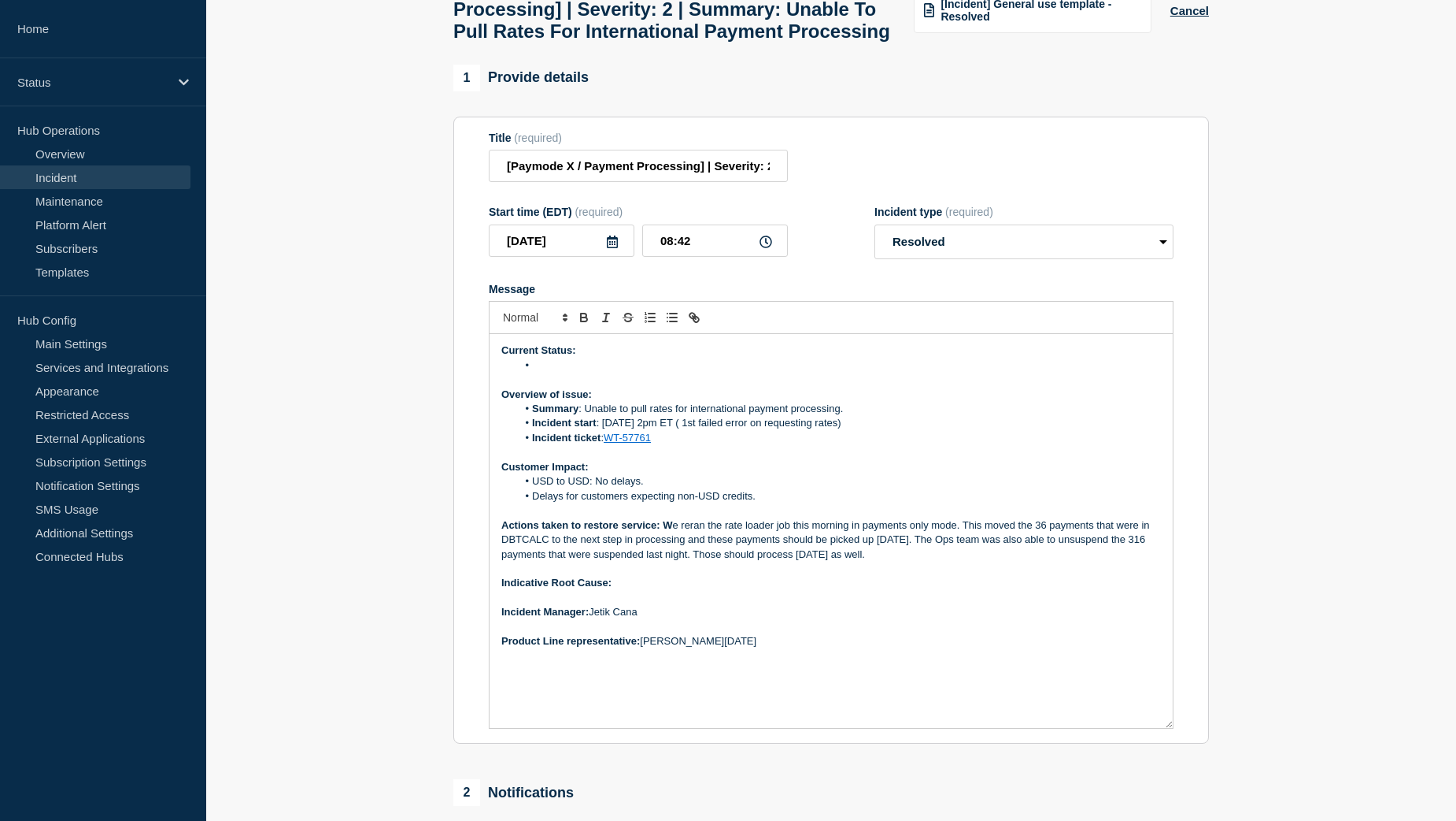
click at [637, 590] on p "Indicative Root Cause:" at bounding box center [831, 583] width 659 height 14
click at [548, 372] on li "Message" at bounding box center [839, 365] width 644 height 14
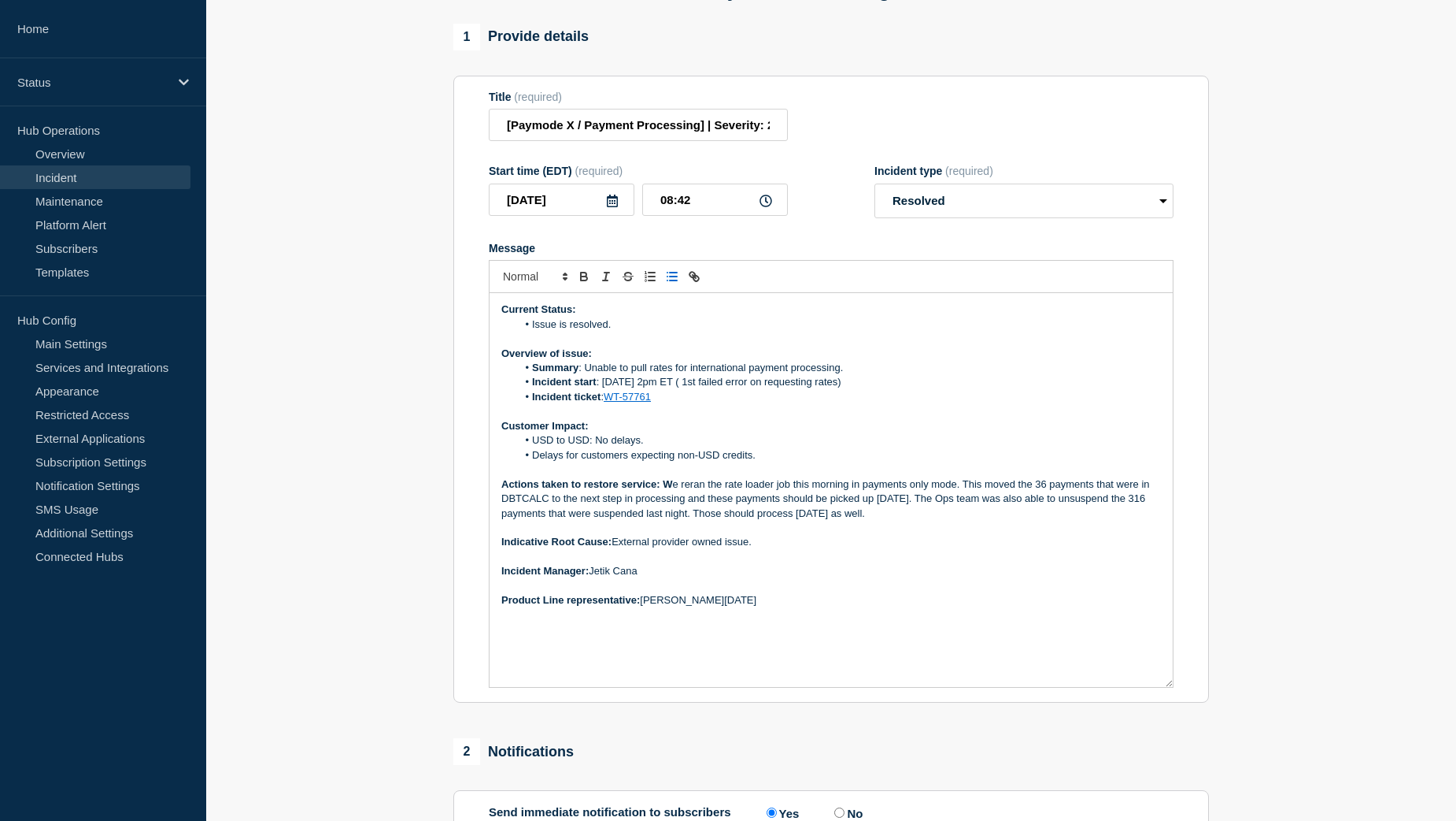
scroll to position [194, 0]
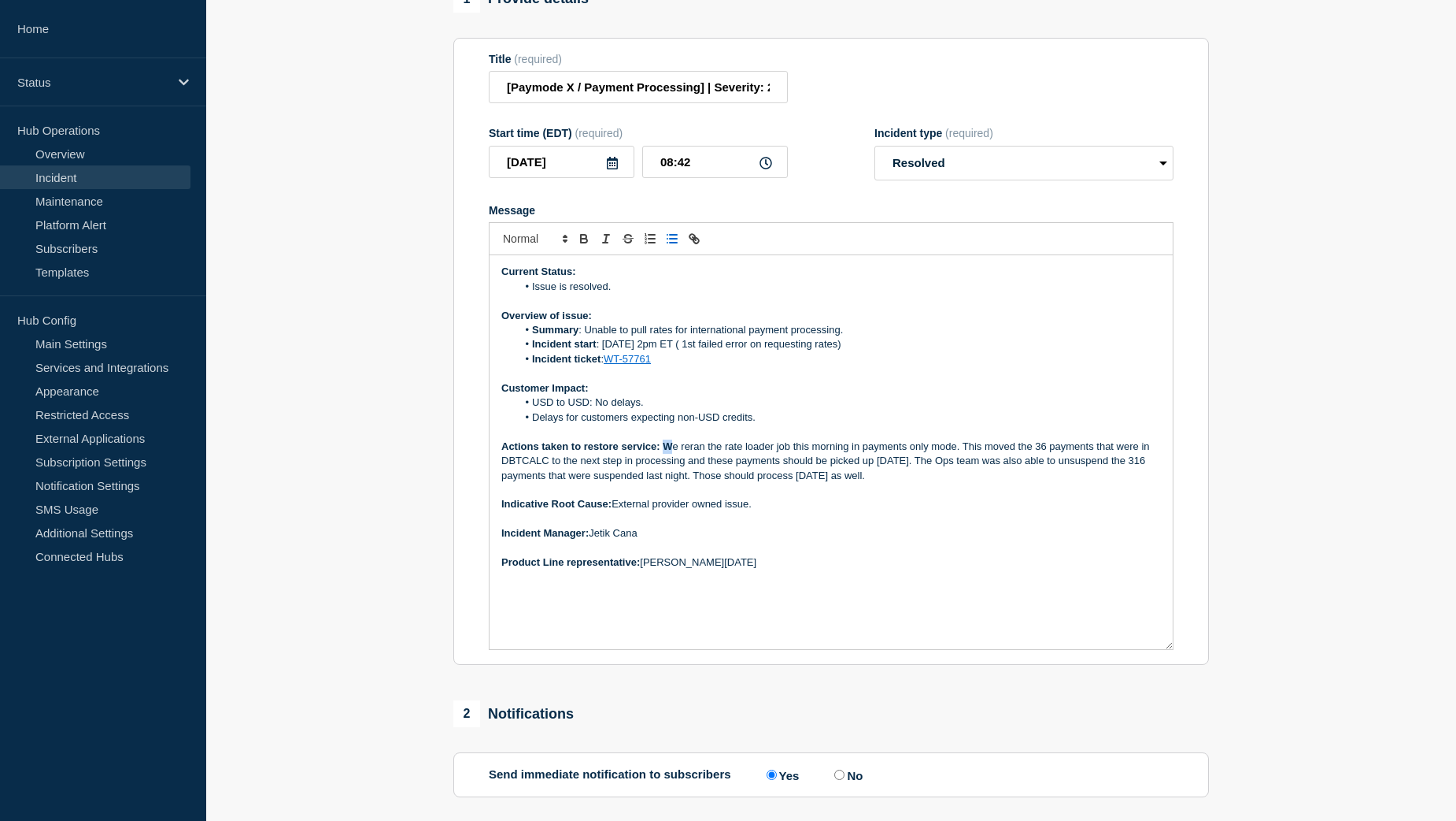
click at [666, 481] on p "Actions taken to restore service: W e reran the rate loader job this morning in…" at bounding box center [831, 460] width 659 height 43
click at [739, 482] on p "Actions taken to restore service: We reran the rate loader job this morning in …" at bounding box center [831, 460] width 659 height 43
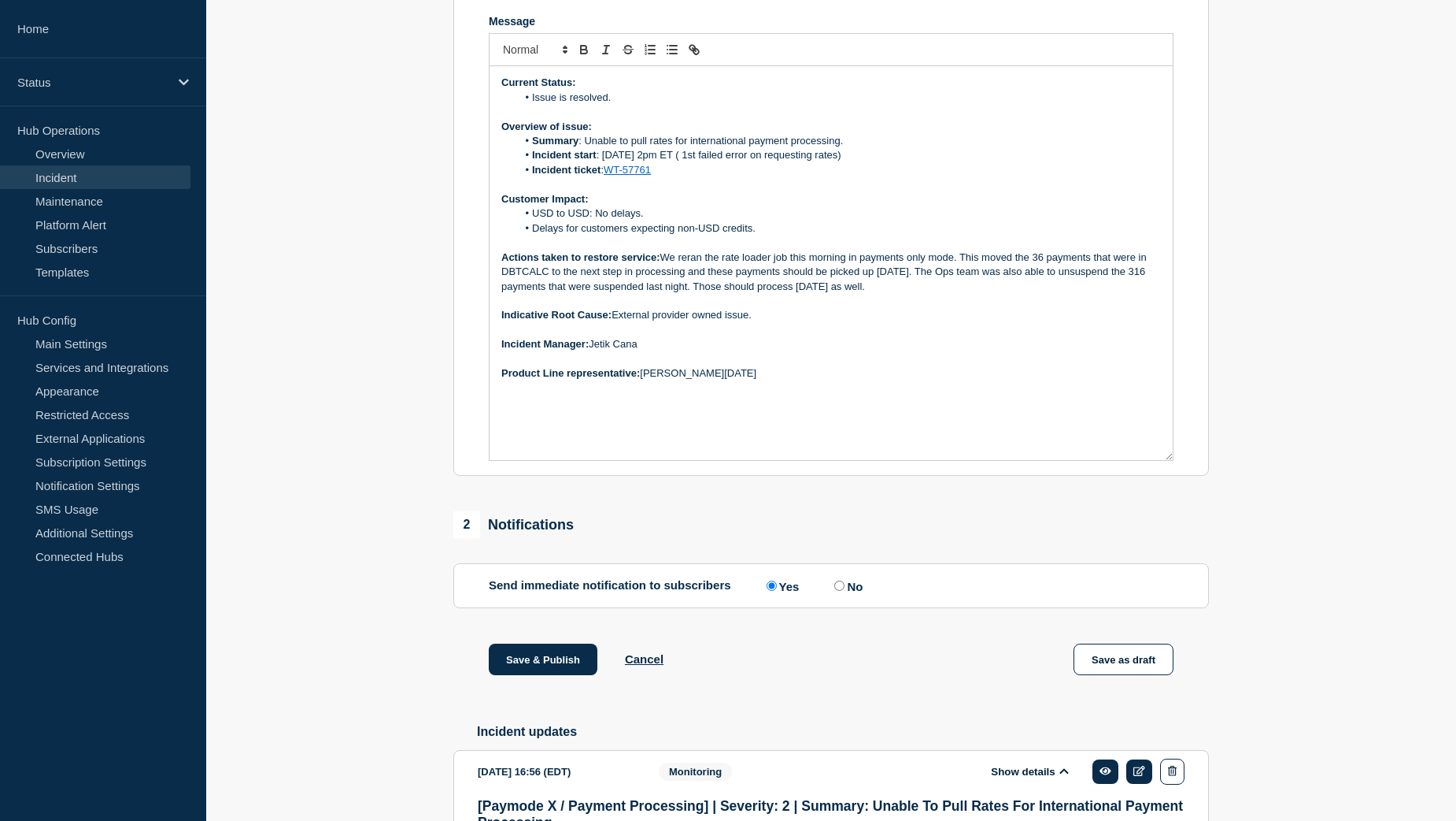
scroll to position [394, 0]
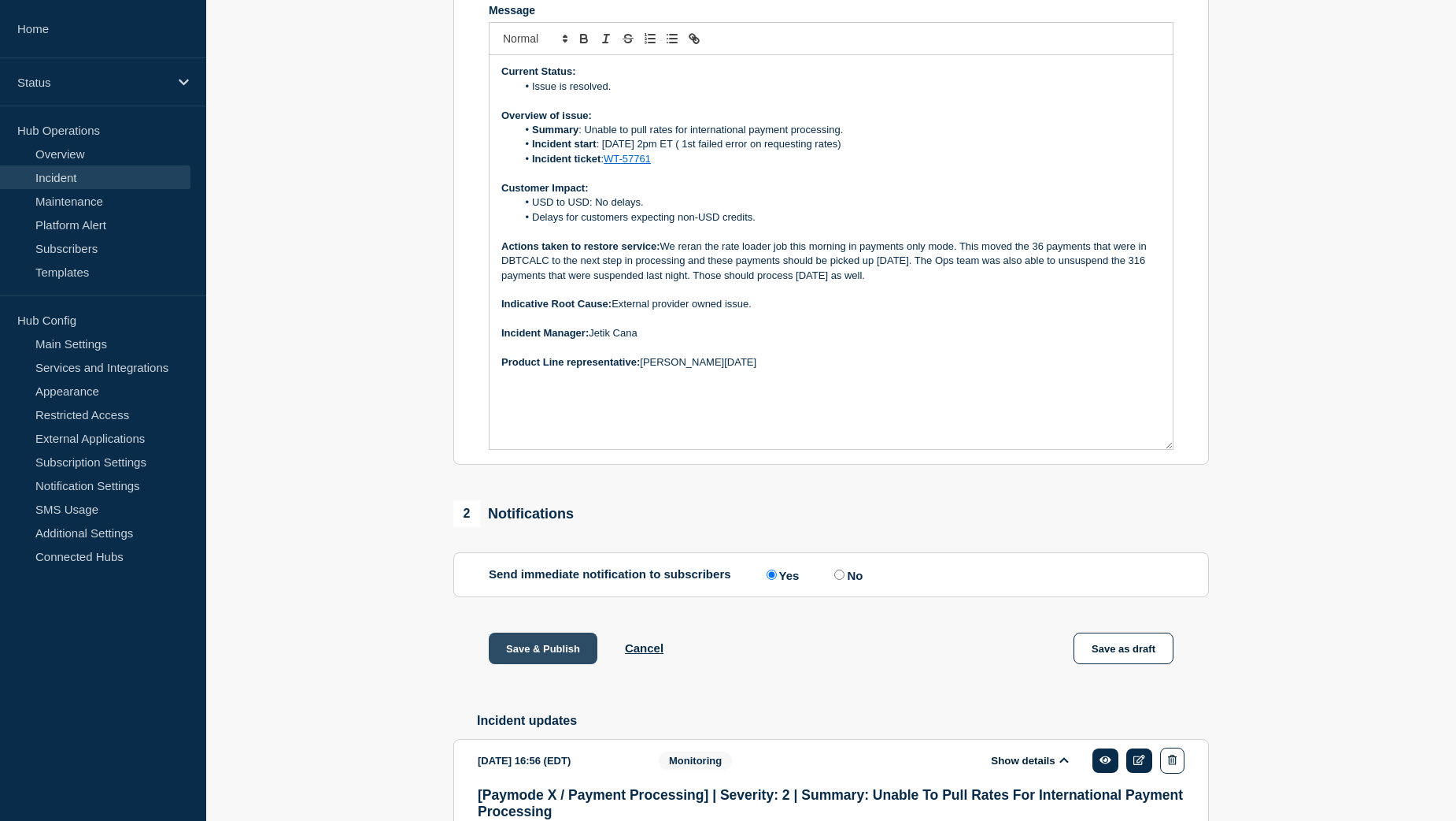
click at [546, 664] on button "Save & Publish" at bounding box center [543, 648] width 108 height 32
